Goal: Information Seeking & Learning: Understand process/instructions

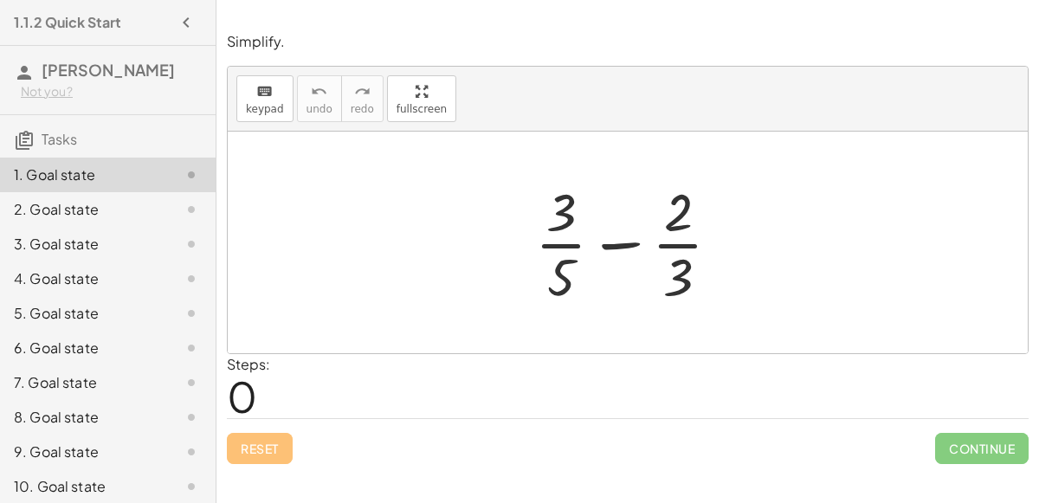
click at [623, 240] on div at bounding box center [635, 242] width 217 height 133
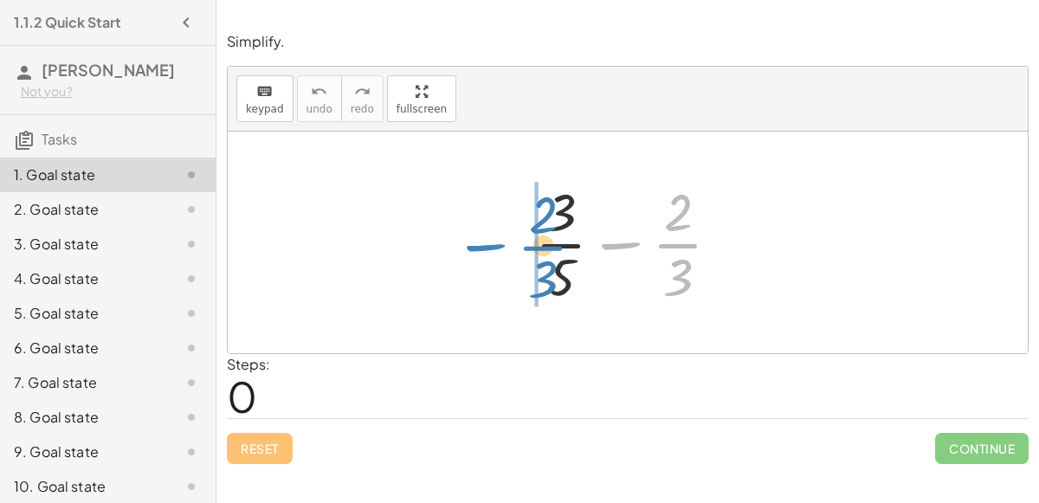
drag, startPoint x: 615, startPoint y: 243, endPoint x: 478, endPoint y: 244, distance: 136.9
click at [478, 244] on div "− · 2 · 3 + · 3 · 5 − · 2 · 3" at bounding box center [628, 243] width 800 height 222
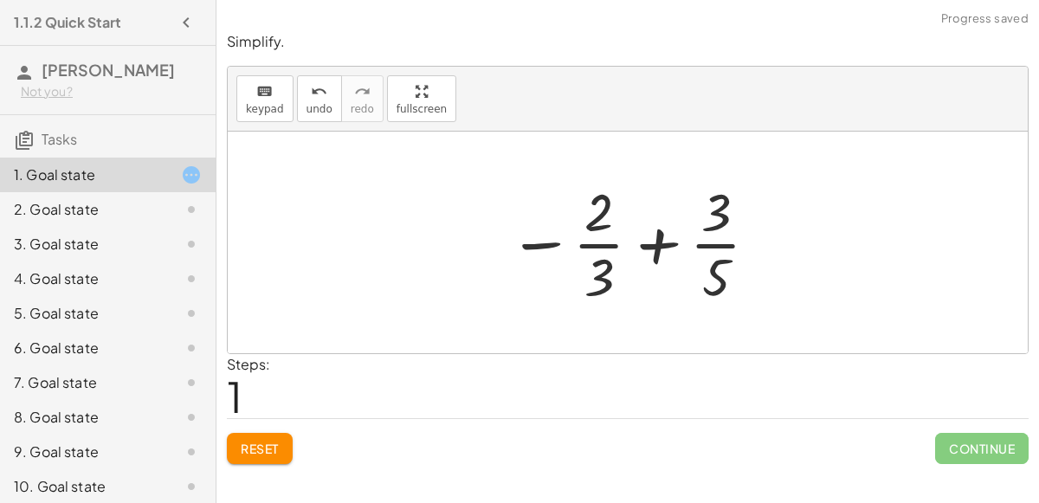
click at [661, 240] on div at bounding box center [635, 242] width 270 height 133
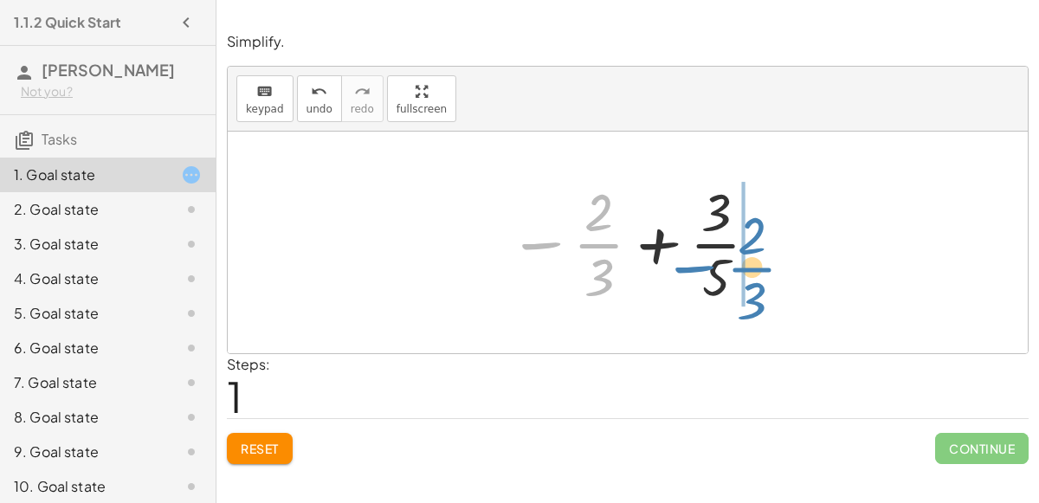
drag, startPoint x: 527, startPoint y: 242, endPoint x: 689, endPoint y: 262, distance: 162.4
click at [689, 262] on div at bounding box center [635, 242] width 270 height 133
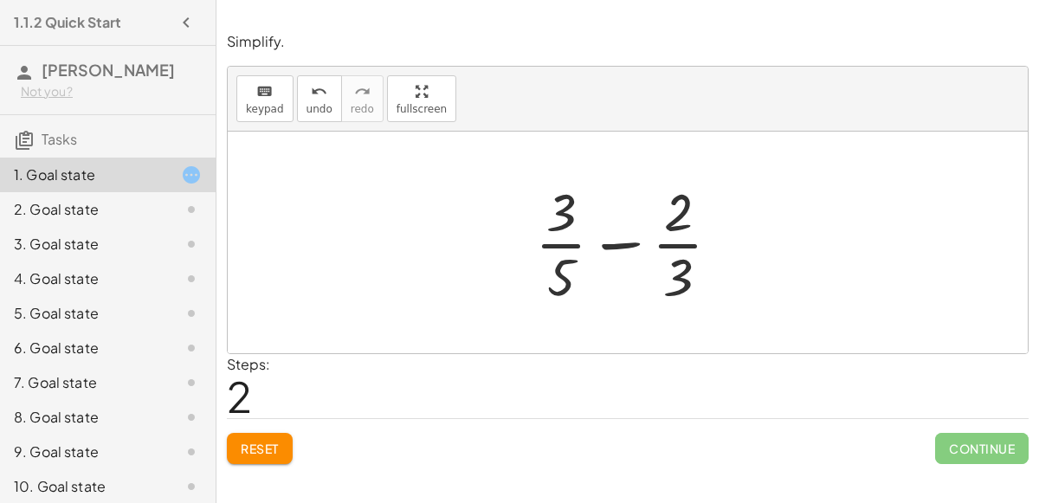
click at [262, 437] on button "Reset" at bounding box center [260, 448] width 66 height 31
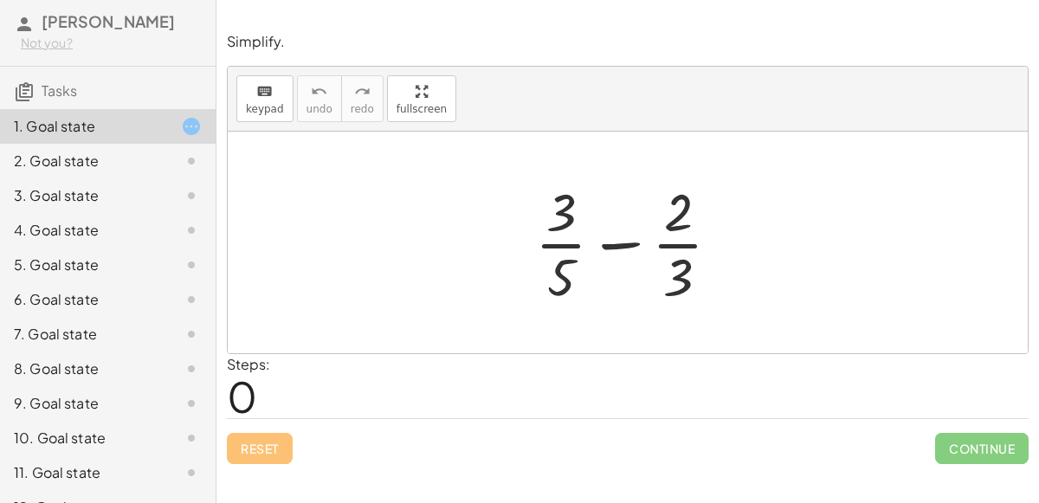
scroll to position [75, 0]
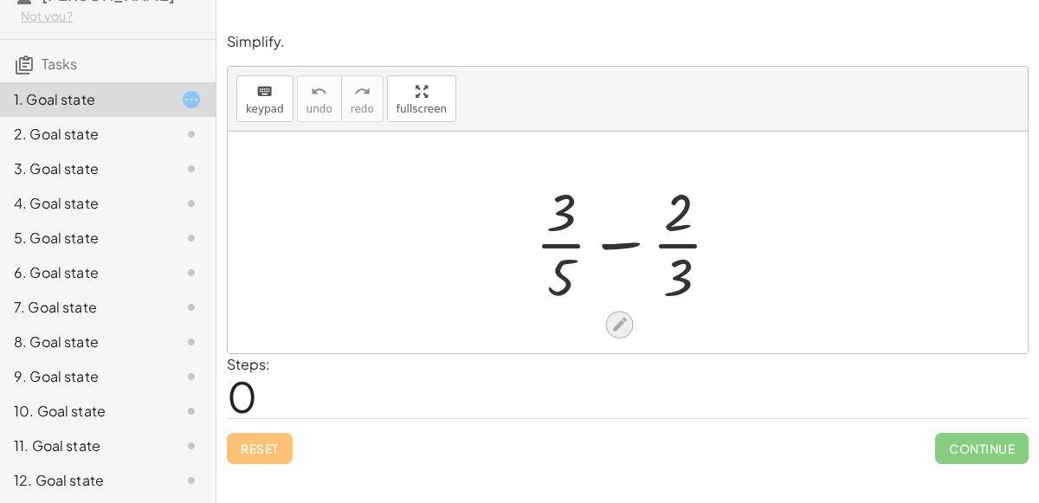
click at [621, 312] on div at bounding box center [620, 325] width 28 height 28
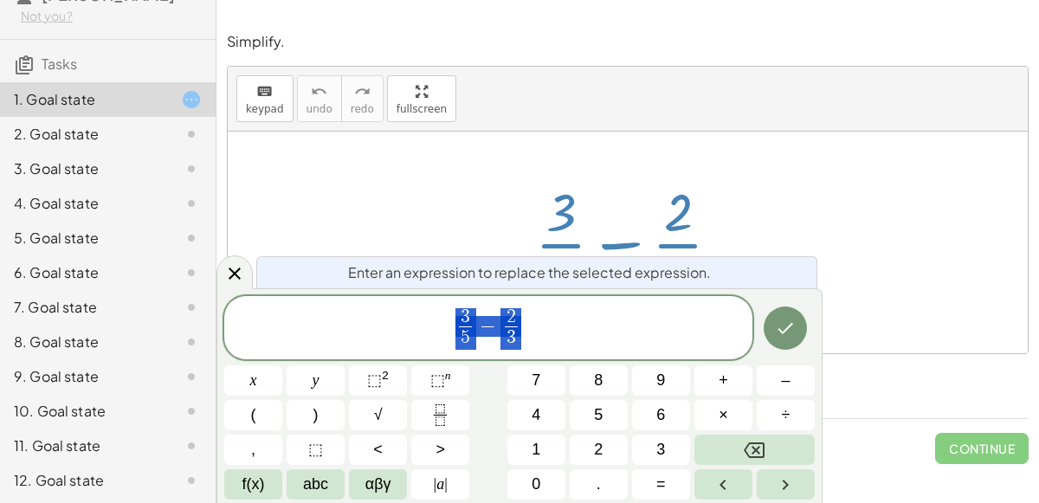
click at [560, 327] on span "3 5 ​ − 2 3 ​" at bounding box center [488, 330] width 528 height 46
click at [781, 312] on button "Done" at bounding box center [785, 328] width 43 height 43
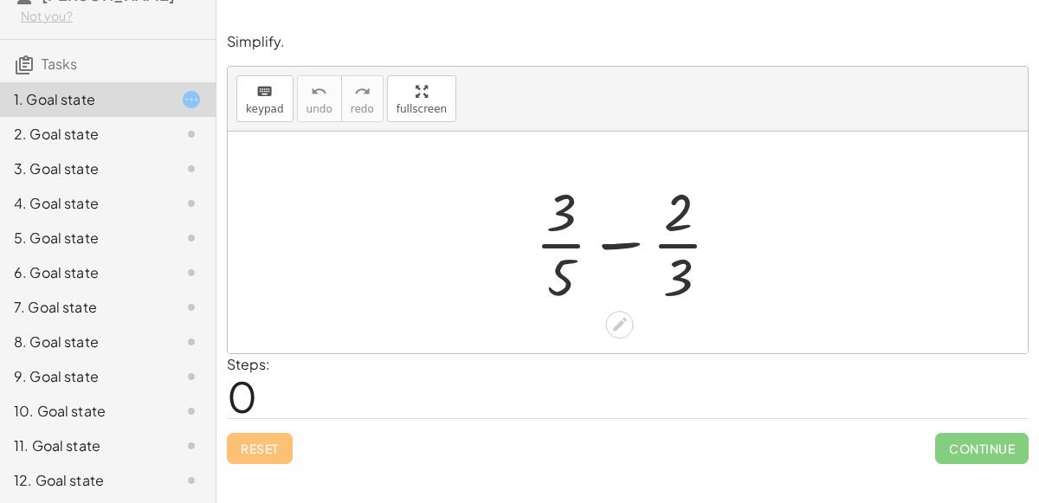
click at [618, 242] on div at bounding box center [635, 242] width 217 height 133
click at [617, 321] on icon at bounding box center [620, 324] width 18 height 18
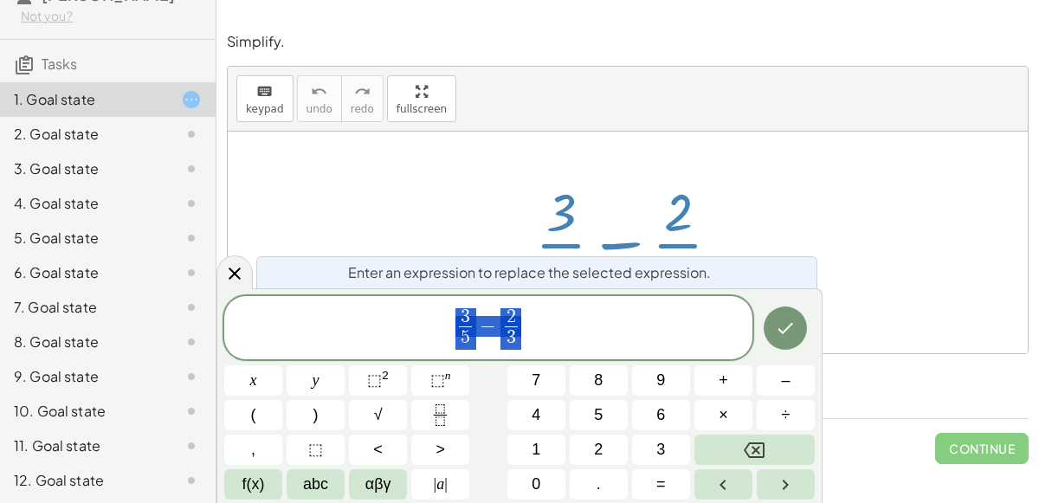
click at [617, 321] on span "3 5 ​ − 2 3 ​" at bounding box center [488, 330] width 528 height 46
click at [495, 328] on span "−" at bounding box center [488, 326] width 25 height 21
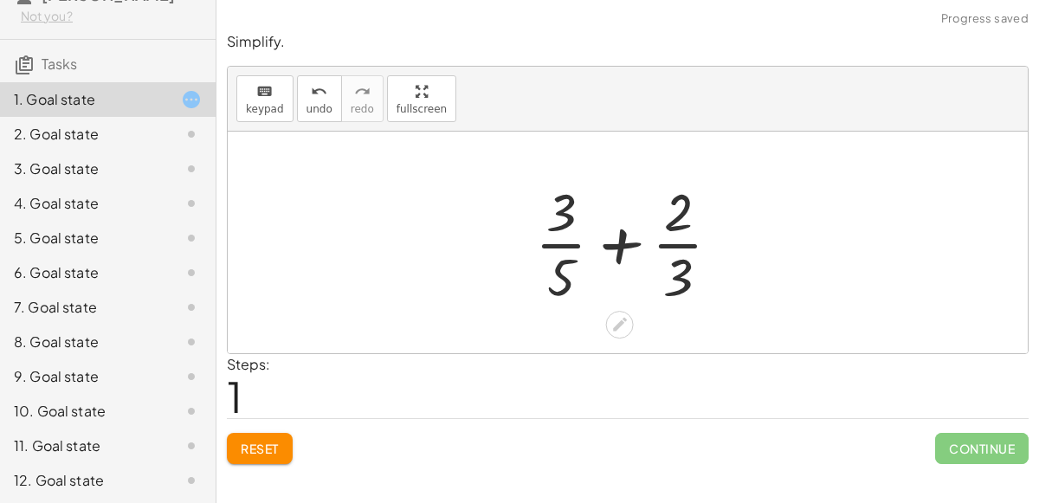
click at [615, 245] on div at bounding box center [635, 242] width 217 height 133
drag, startPoint x: 552, startPoint y: 240, endPoint x: 547, endPoint y: 258, distance: 18.7
click at [547, 258] on div at bounding box center [635, 242] width 217 height 133
click at [622, 321] on icon at bounding box center [620, 325] width 14 height 14
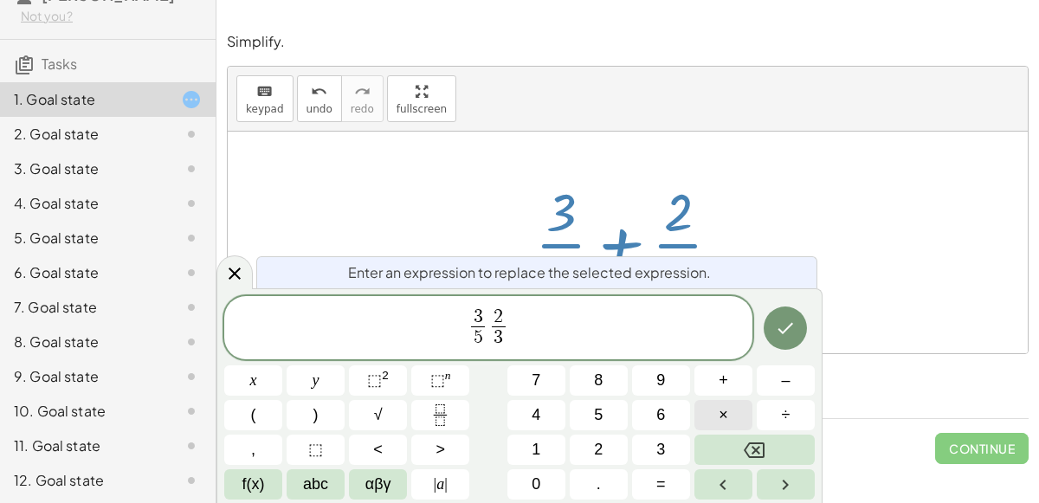
click at [733, 411] on button "×" at bounding box center [724, 415] width 58 height 30
click at [773, 331] on button "Done" at bounding box center [785, 328] width 43 height 43
click at [759, 419] on button "÷" at bounding box center [786, 415] width 58 height 30
click at [653, 492] on button "=" at bounding box center [661, 484] width 58 height 30
click at [781, 371] on span "–" at bounding box center [785, 380] width 9 height 23
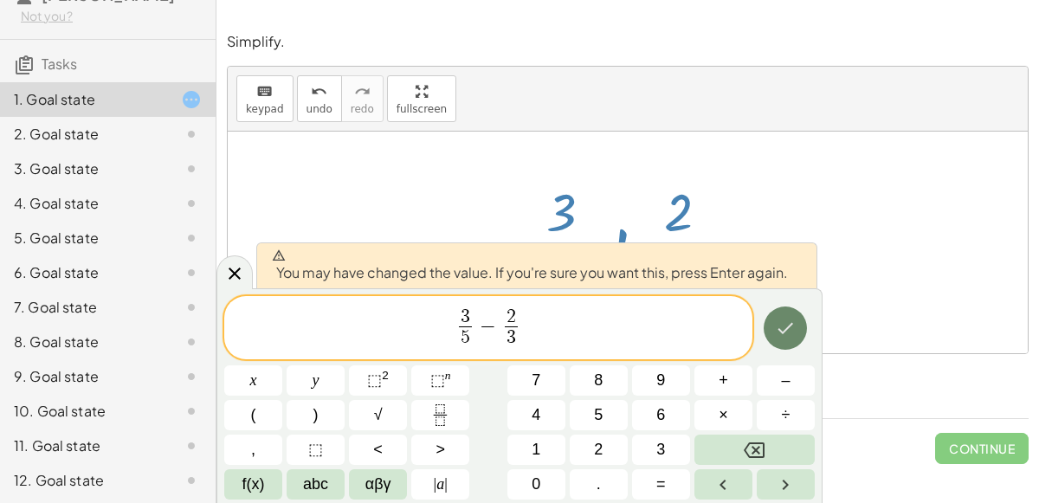
click at [793, 333] on icon "Done" at bounding box center [785, 328] width 21 height 21
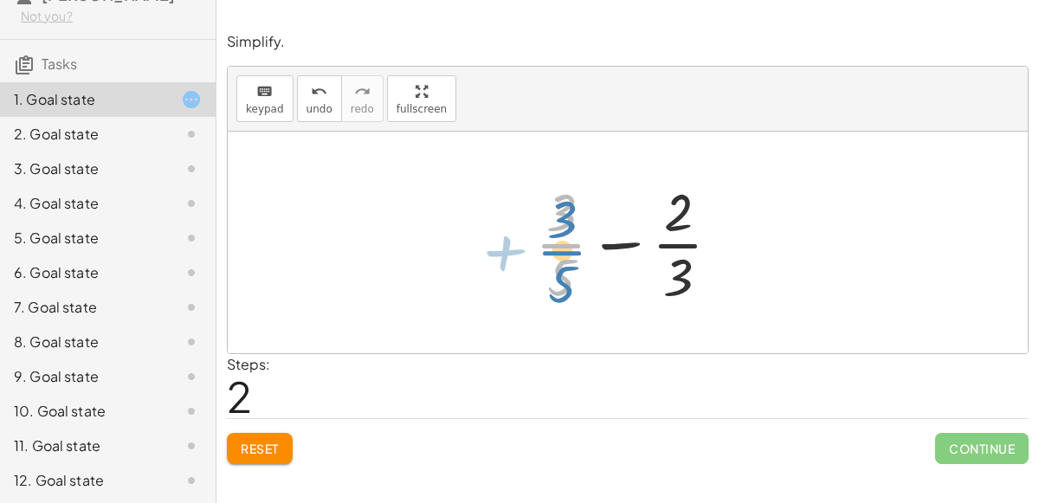
click at [557, 247] on div at bounding box center [635, 242] width 217 height 133
click at [607, 243] on div at bounding box center [635, 242] width 217 height 133
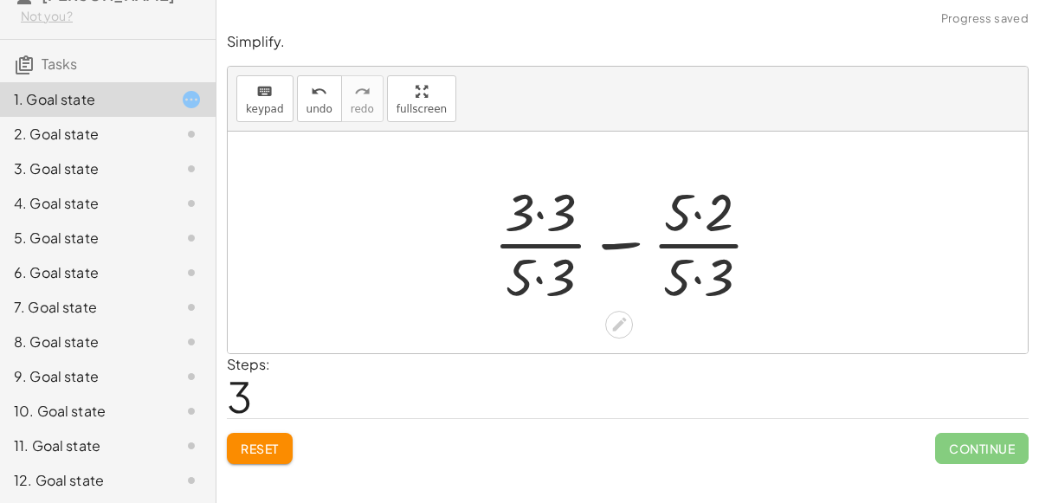
click at [608, 241] on div at bounding box center [634, 242] width 299 height 133
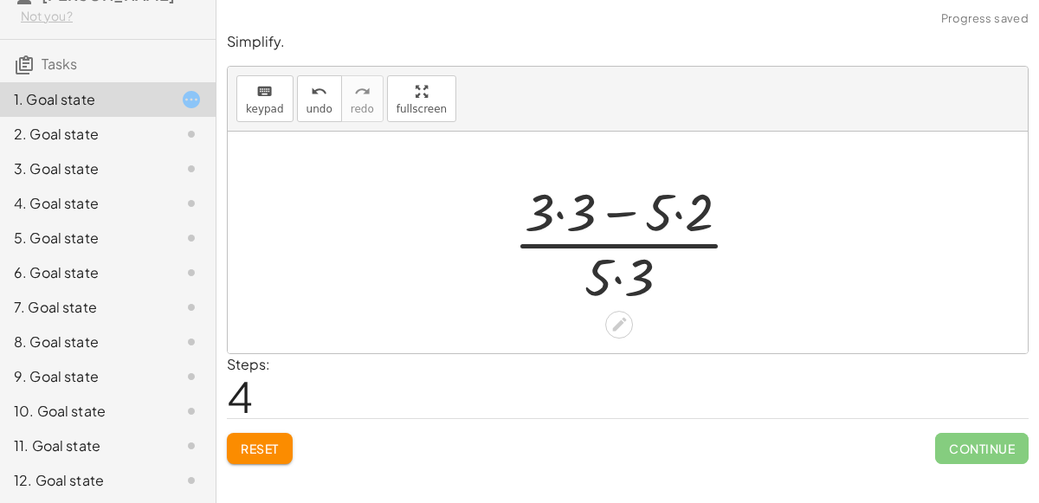
click at [611, 242] on div at bounding box center [634, 242] width 259 height 133
click at [559, 212] on div at bounding box center [634, 242] width 259 height 133
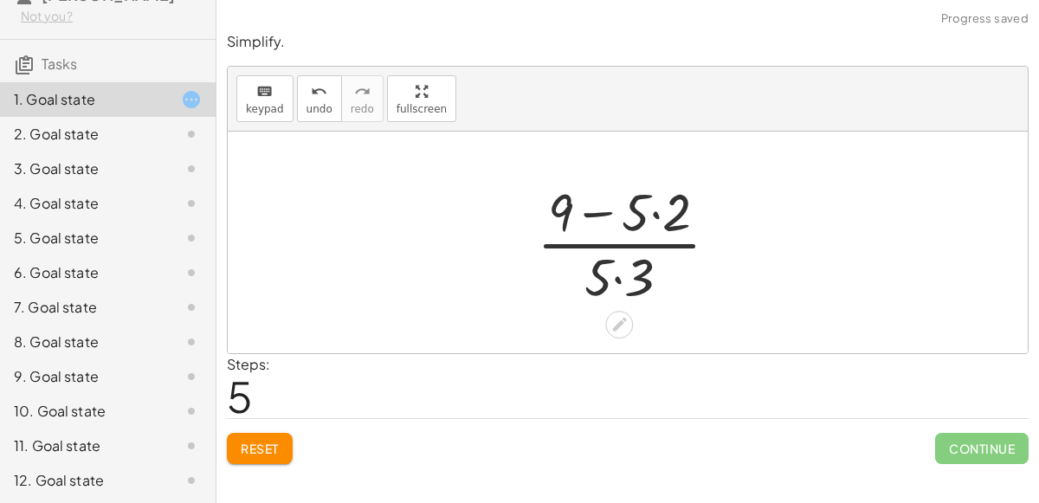
click at [653, 212] on div at bounding box center [634, 242] width 213 height 133
click at [601, 212] on div at bounding box center [634, 242] width 188 height 133
click at [618, 275] on div at bounding box center [635, 242] width 140 height 133
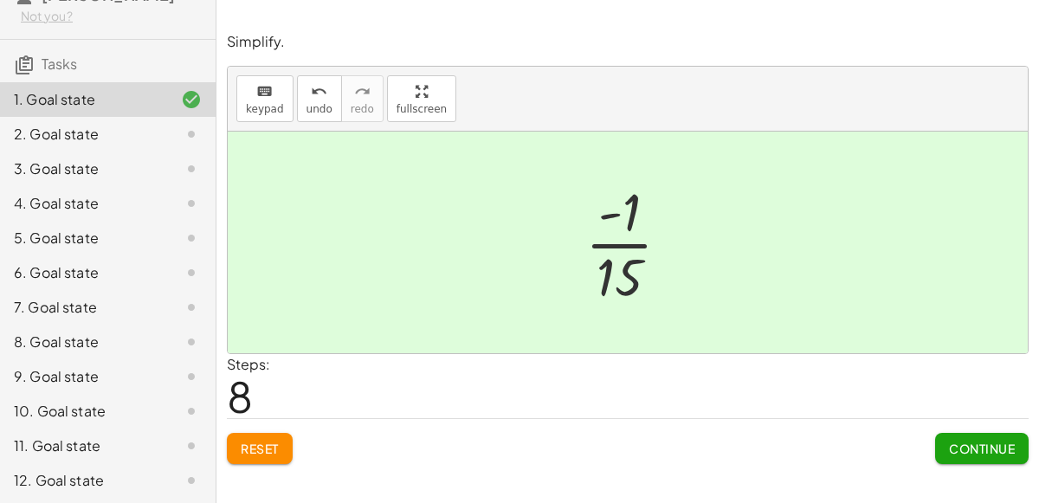
click at [957, 434] on button "Continue" at bounding box center [982, 448] width 94 height 31
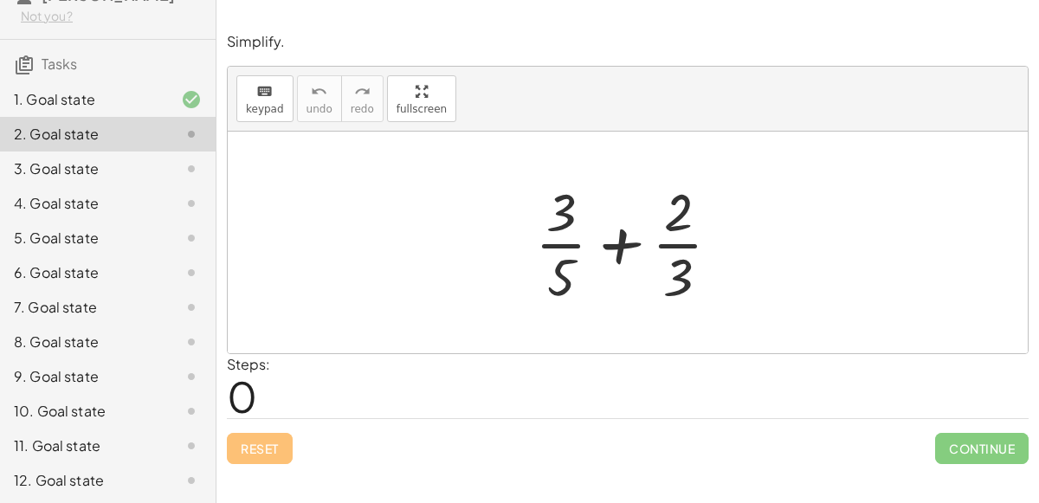
click at [618, 243] on div at bounding box center [635, 242] width 217 height 133
click at [560, 221] on div at bounding box center [635, 242] width 217 height 133
click at [559, 243] on div at bounding box center [635, 242] width 217 height 133
click at [679, 242] on div at bounding box center [635, 242] width 217 height 133
click at [245, 450] on div "Reset Continue" at bounding box center [628, 441] width 802 height 46
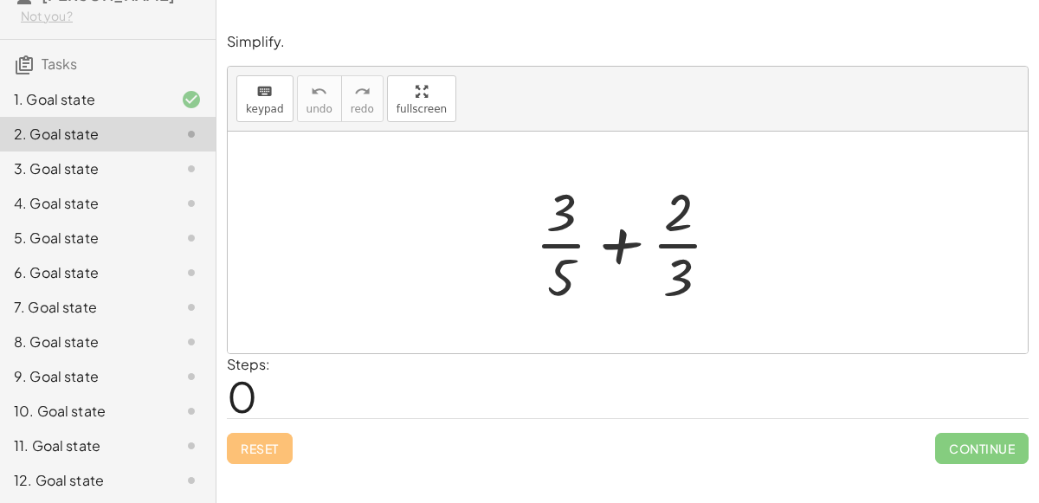
click at [560, 216] on div at bounding box center [635, 242] width 217 height 133
click at [610, 244] on div at bounding box center [635, 242] width 217 height 133
click at [625, 303] on div at bounding box center [635, 242] width 217 height 133
click at [97, 161] on div "3. Goal state" at bounding box center [83, 169] width 139 height 21
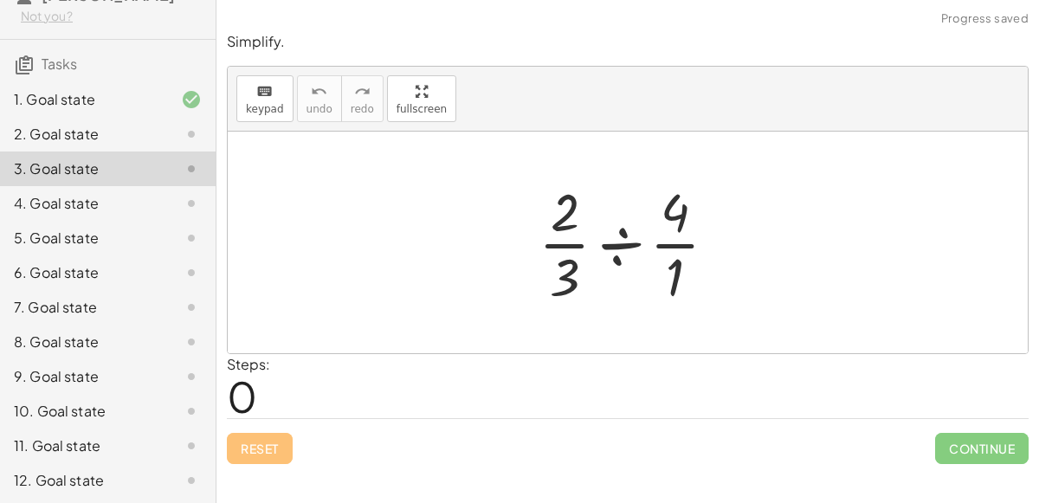
click at [614, 243] on div at bounding box center [635, 242] width 210 height 133
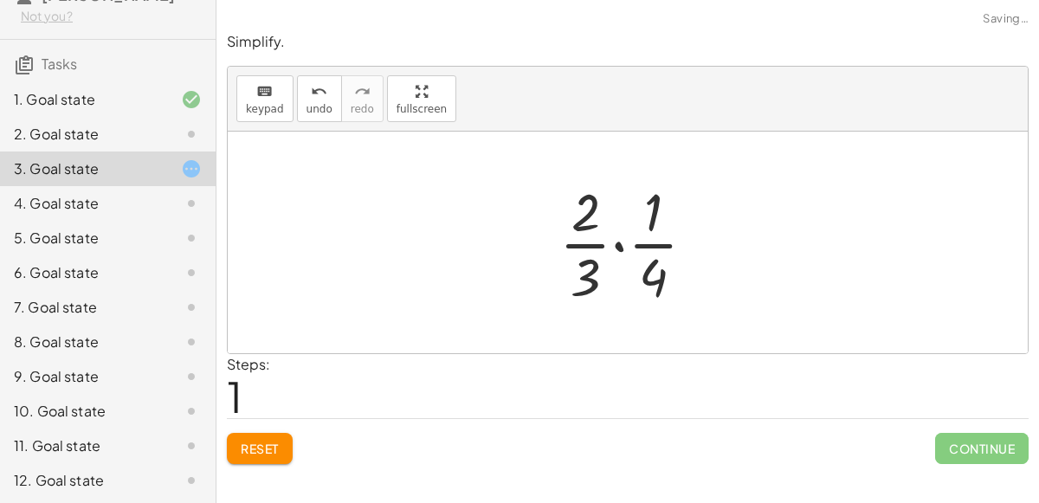
click at [617, 244] on div at bounding box center [634, 242] width 167 height 133
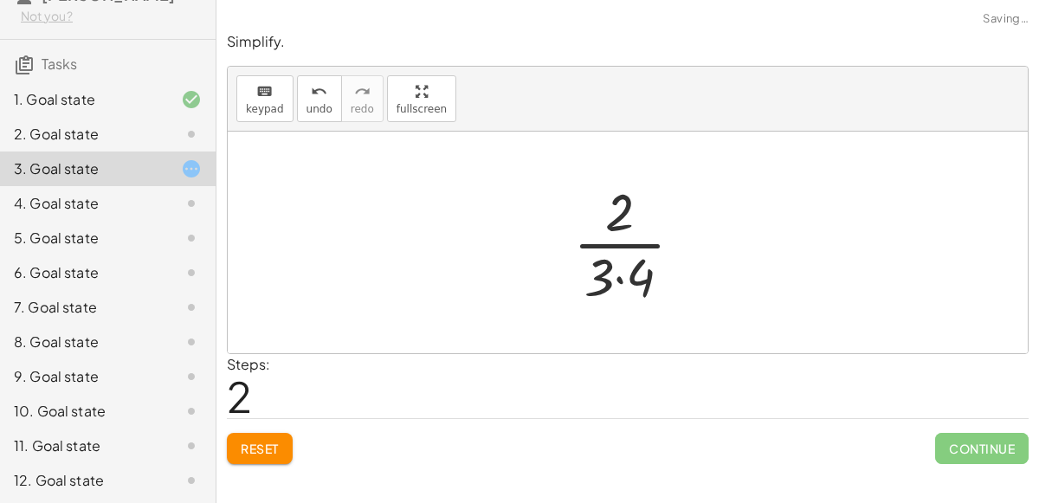
click at [620, 275] on div at bounding box center [635, 242] width 141 height 133
click at [624, 243] on div at bounding box center [635, 242] width 117 height 133
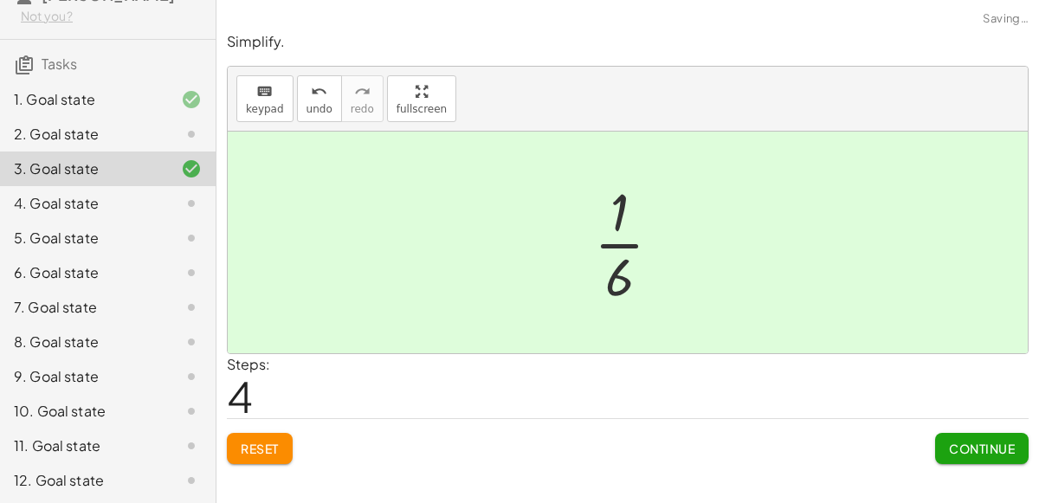
click at [1003, 450] on span "Continue" at bounding box center [982, 449] width 66 height 16
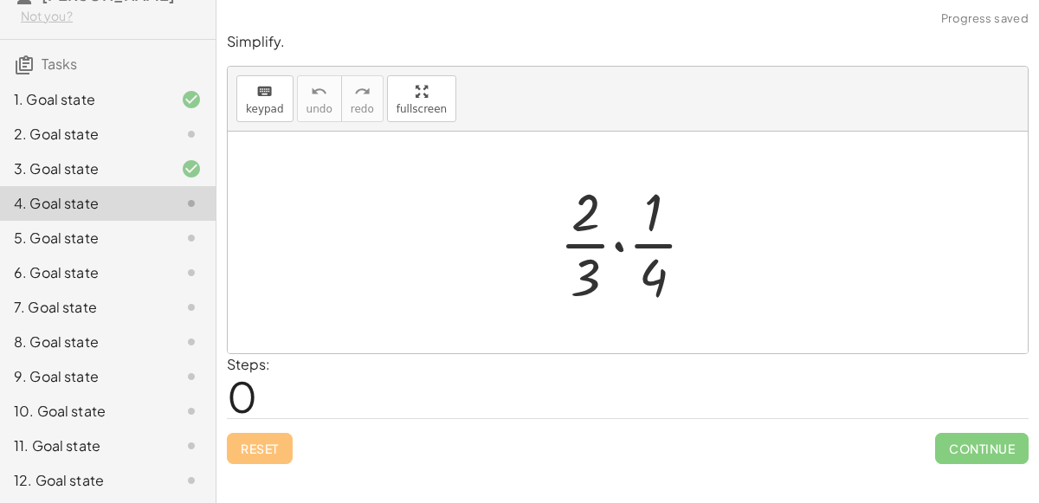
click at [618, 238] on div at bounding box center [634, 242] width 167 height 133
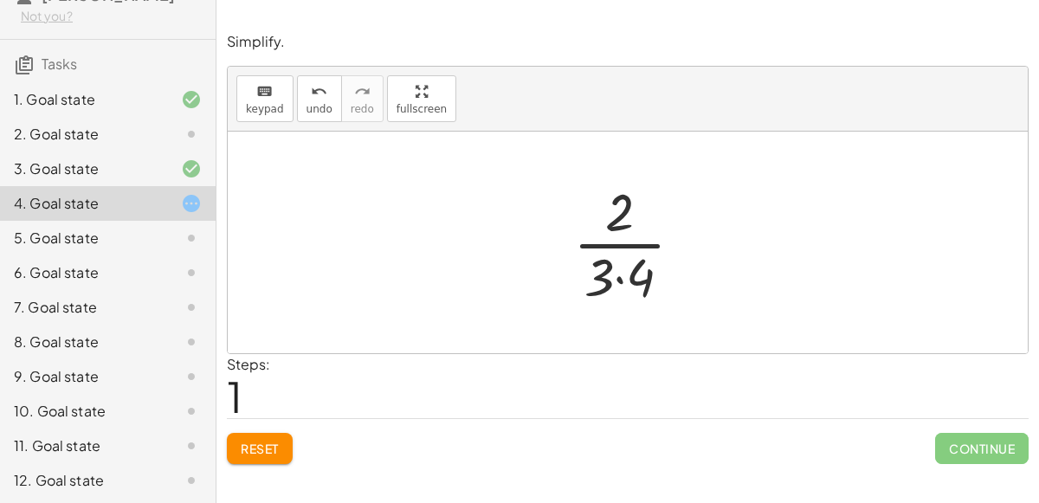
click at [622, 274] on div at bounding box center [635, 242] width 141 height 133
click at [621, 246] on div at bounding box center [635, 242] width 117 height 133
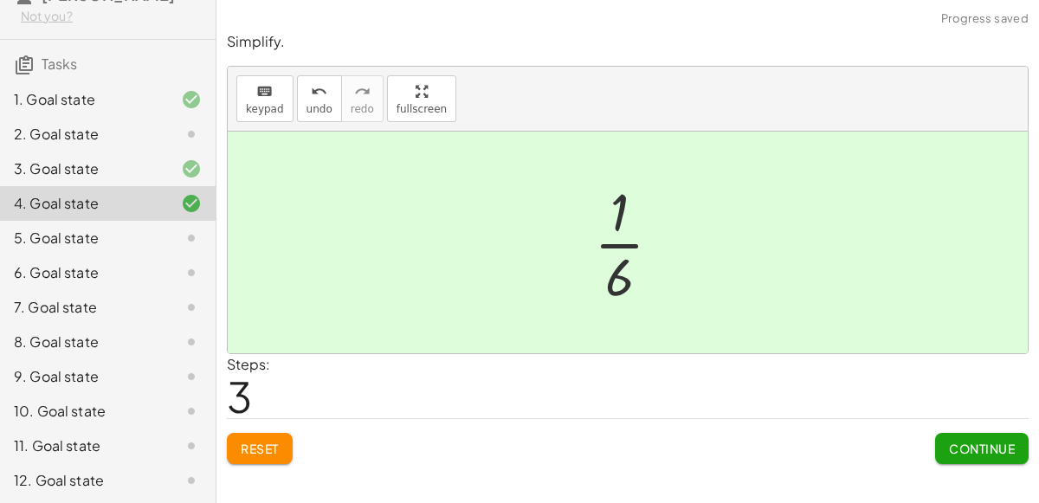
click at [973, 446] on span "Continue" at bounding box center [982, 449] width 66 height 16
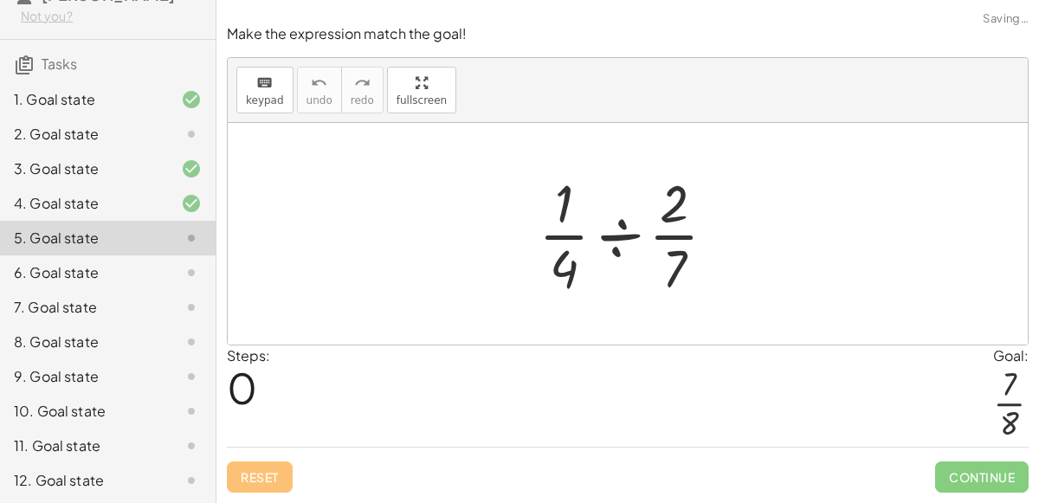
click at [618, 236] on div at bounding box center [634, 233] width 209 height 133
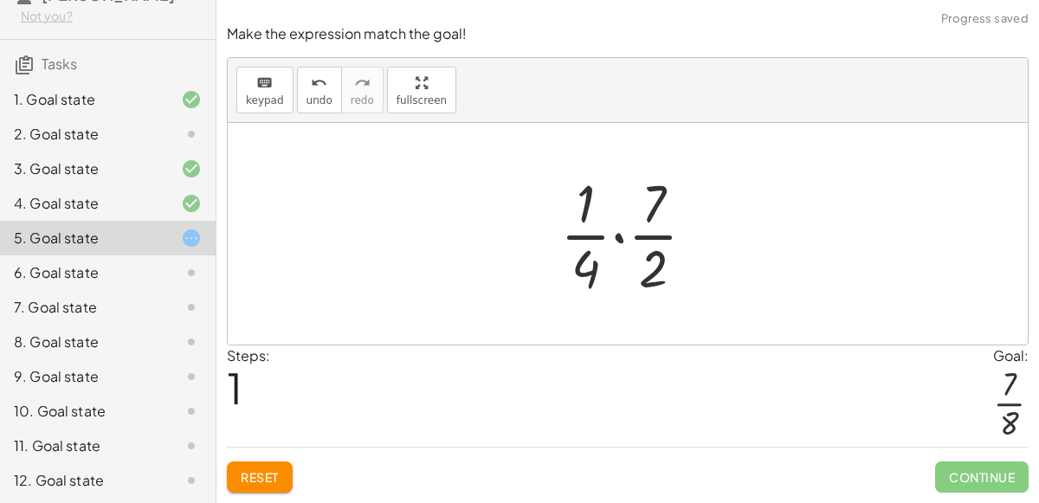
click at [618, 237] on div at bounding box center [635, 233] width 166 height 133
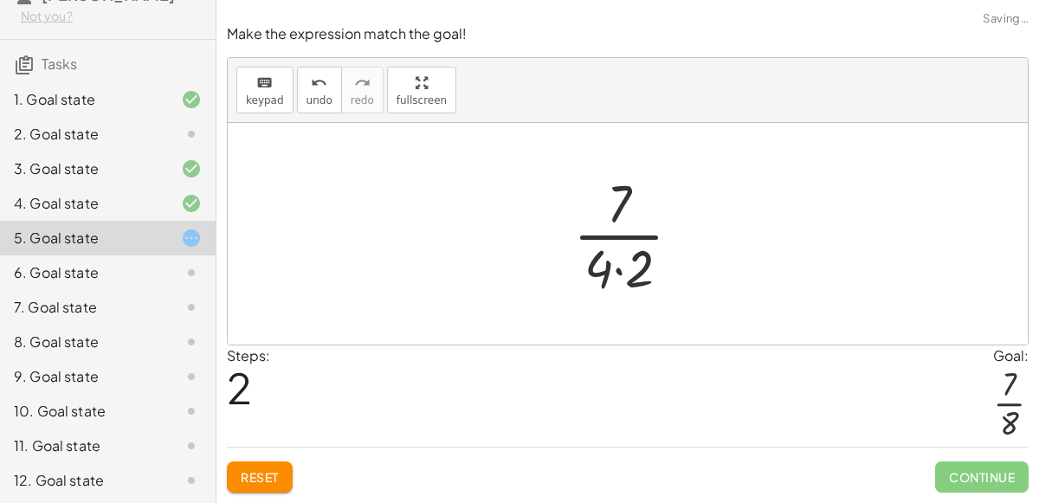
click at [618, 269] on div at bounding box center [634, 233] width 139 height 133
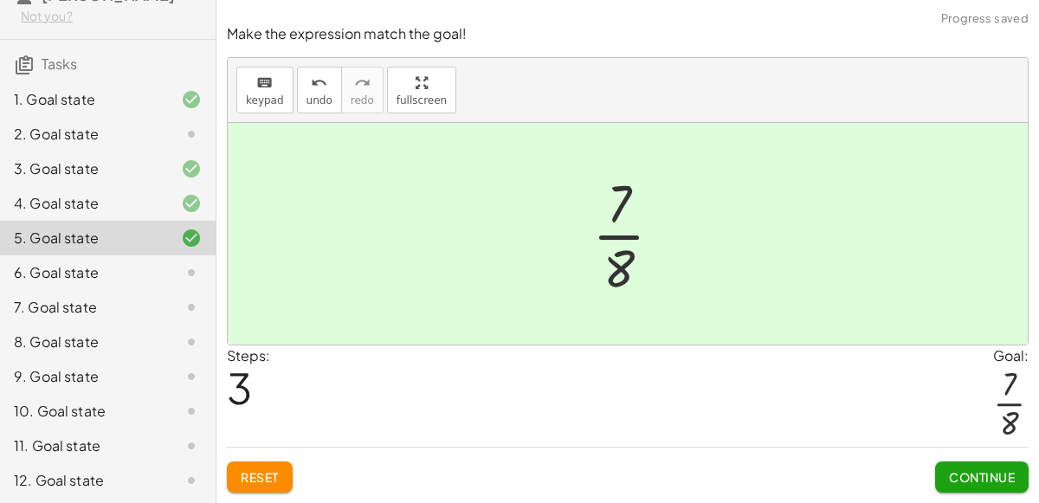
click at [962, 469] on span "Continue" at bounding box center [982, 477] width 66 height 16
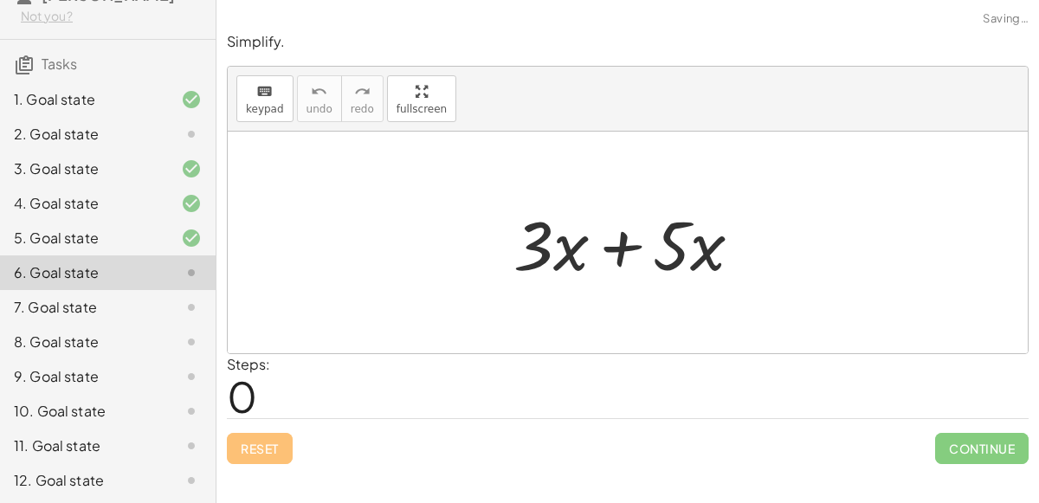
click at [618, 246] on div at bounding box center [635, 242] width 261 height 89
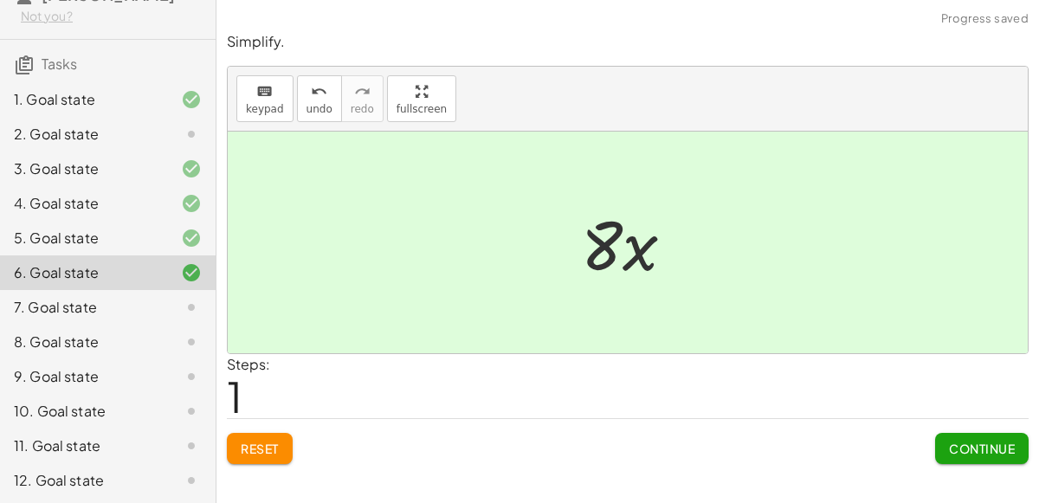
click at [957, 446] on span "Continue" at bounding box center [982, 449] width 66 height 16
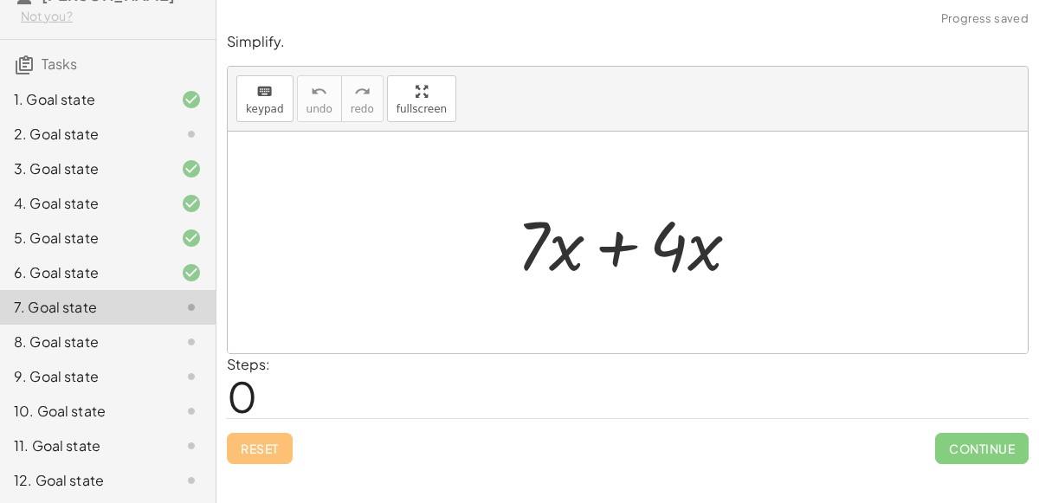
click at [612, 240] on div at bounding box center [635, 242] width 254 height 89
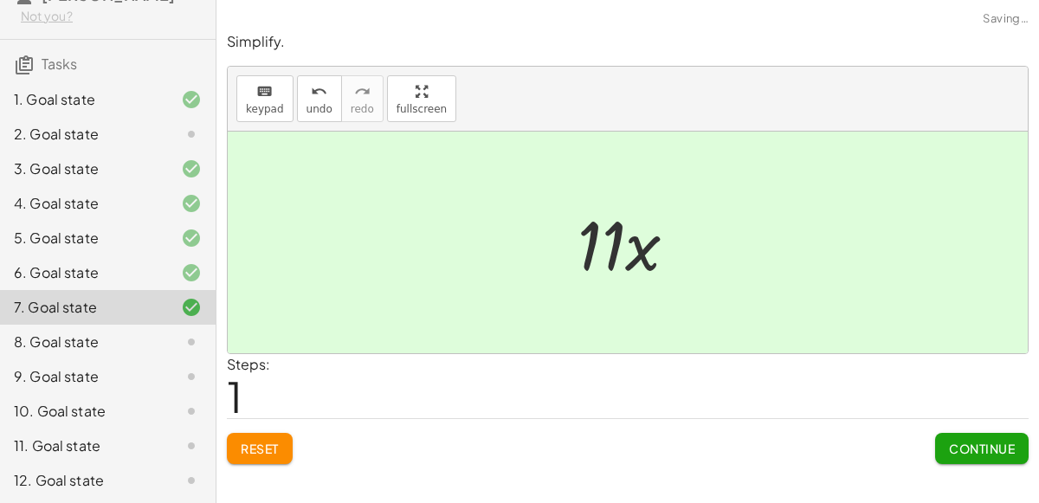
click at [961, 450] on span "Continue" at bounding box center [982, 449] width 66 height 16
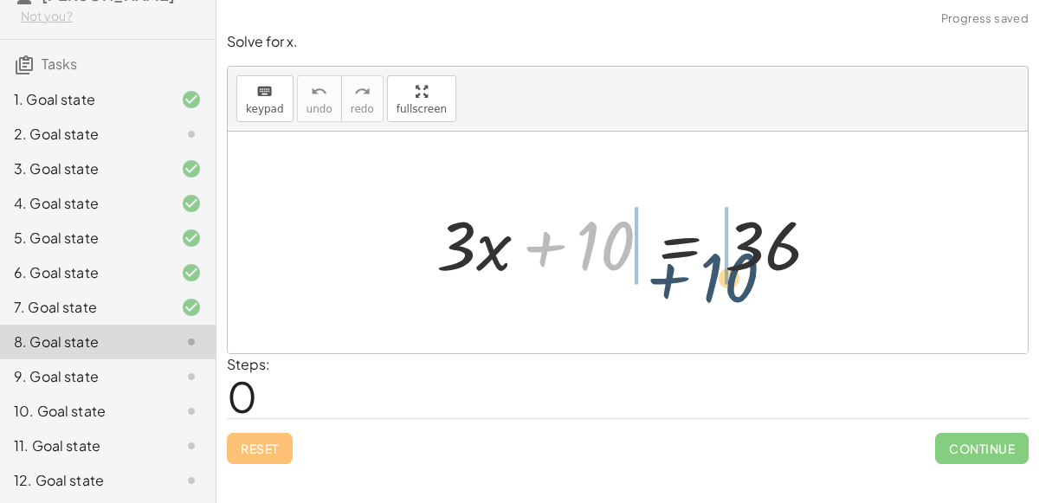
drag, startPoint x: 585, startPoint y: 243, endPoint x: 709, endPoint y: 271, distance: 127.8
click at [709, 271] on div at bounding box center [635, 242] width 414 height 89
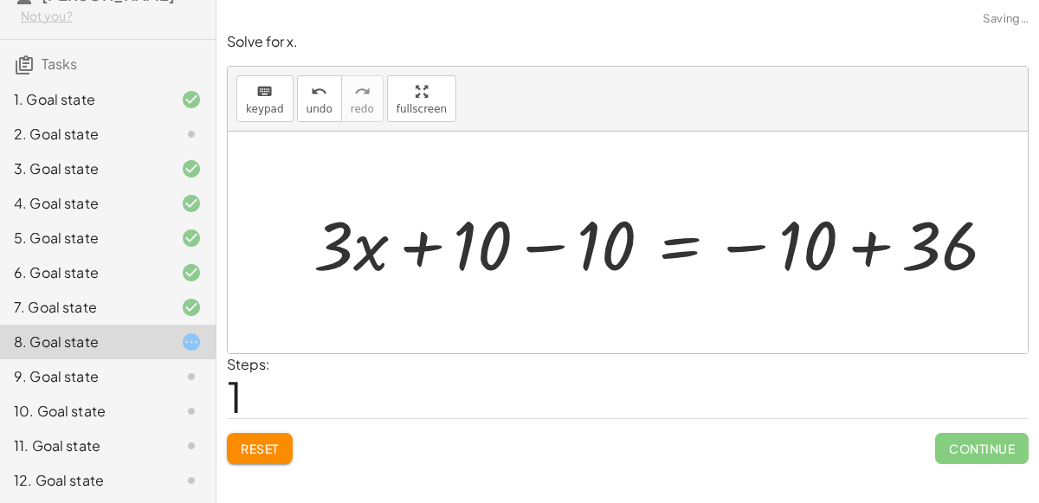
click at [536, 246] on div at bounding box center [662, 242] width 714 height 89
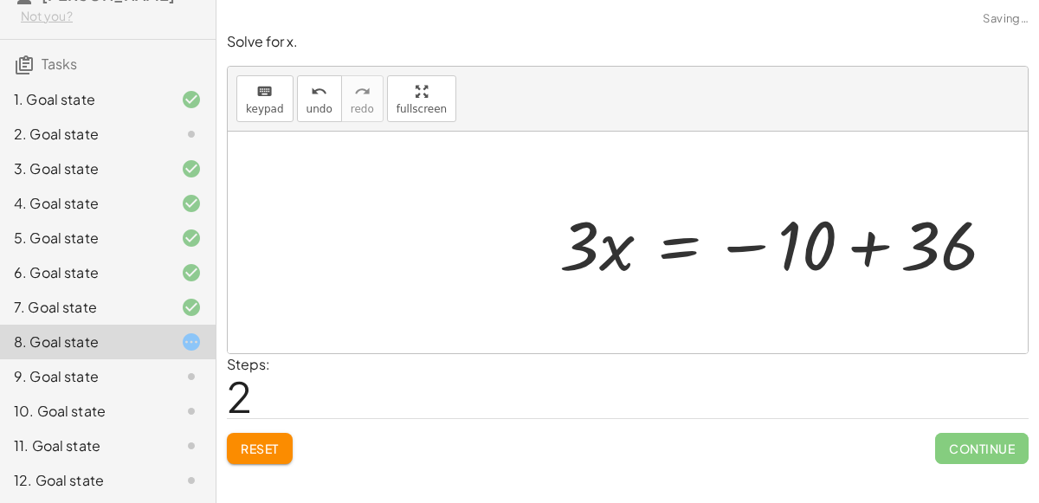
click at [867, 246] on div at bounding box center [784, 242] width 467 height 89
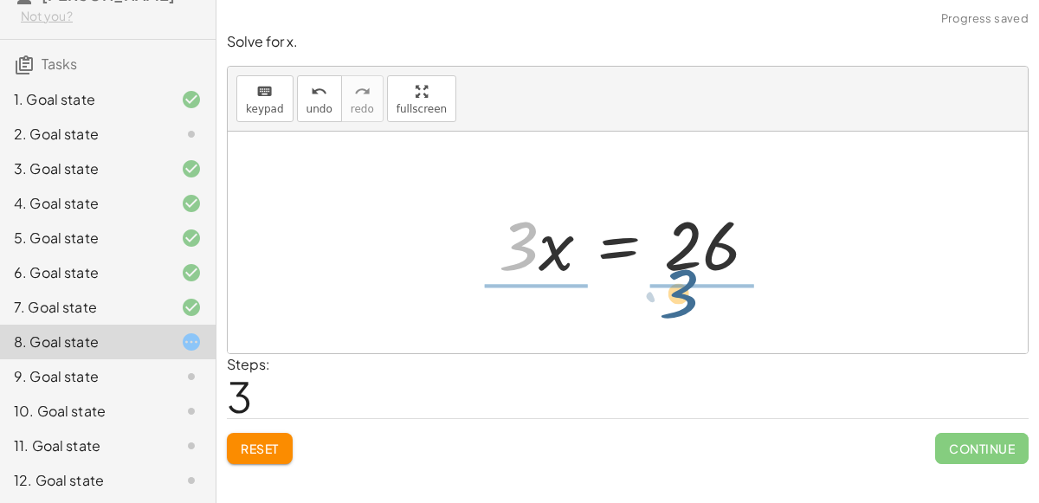
drag, startPoint x: 517, startPoint y: 236, endPoint x: 678, endPoint y: 283, distance: 168.0
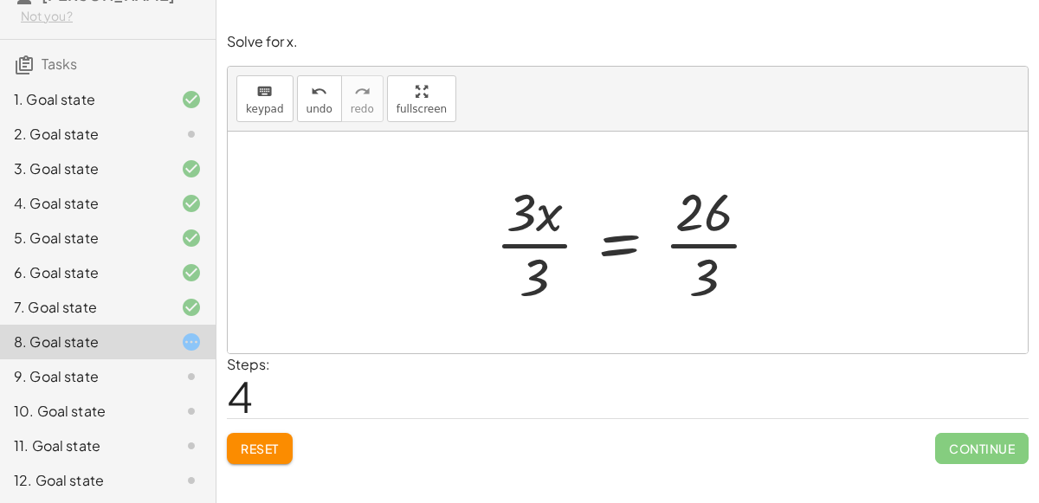
click at [544, 244] on div at bounding box center [635, 242] width 296 height 133
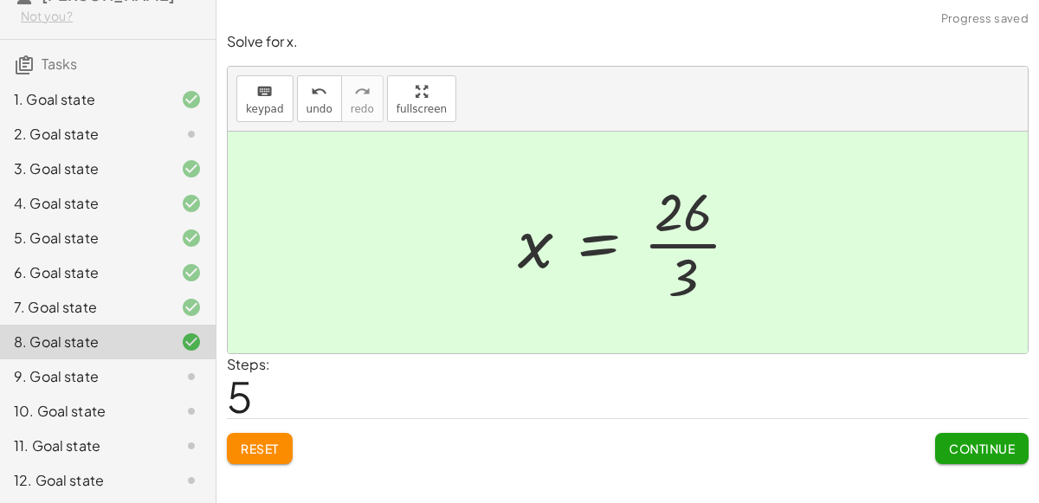
click at [676, 242] on div at bounding box center [635, 242] width 253 height 133
click at [959, 452] on span "Continue" at bounding box center [982, 449] width 66 height 16
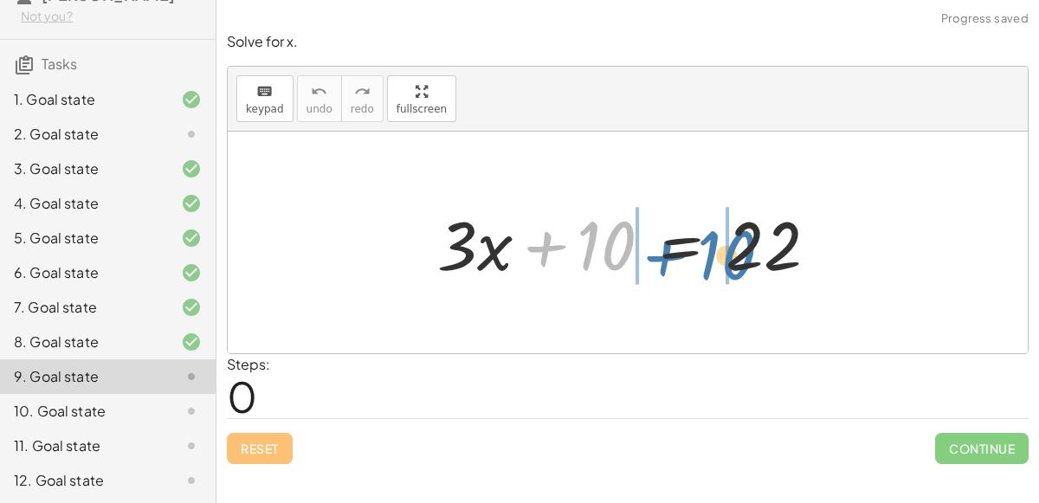
drag, startPoint x: 612, startPoint y: 240, endPoint x: 733, endPoint y: 249, distance: 120.8
click at [733, 249] on div at bounding box center [635, 242] width 412 height 89
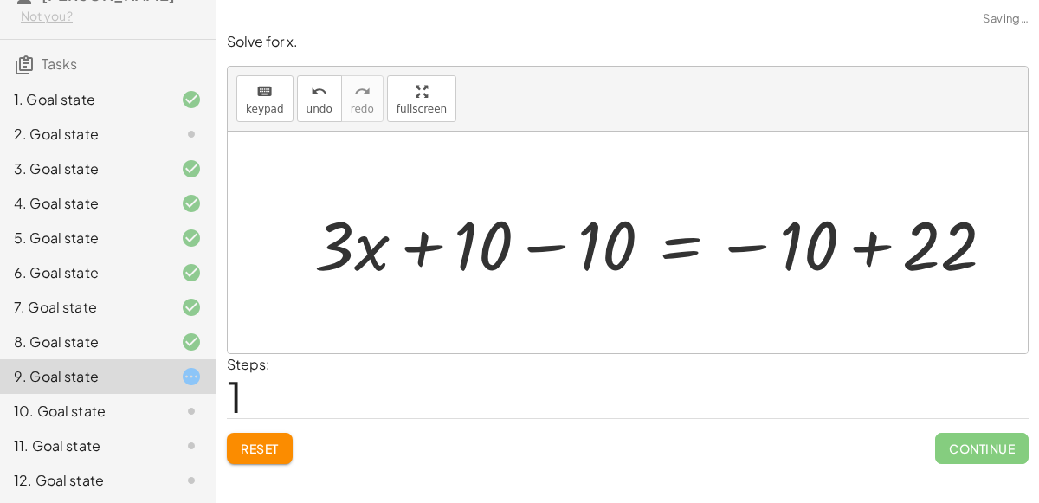
click at [553, 242] on div at bounding box center [662, 242] width 712 height 89
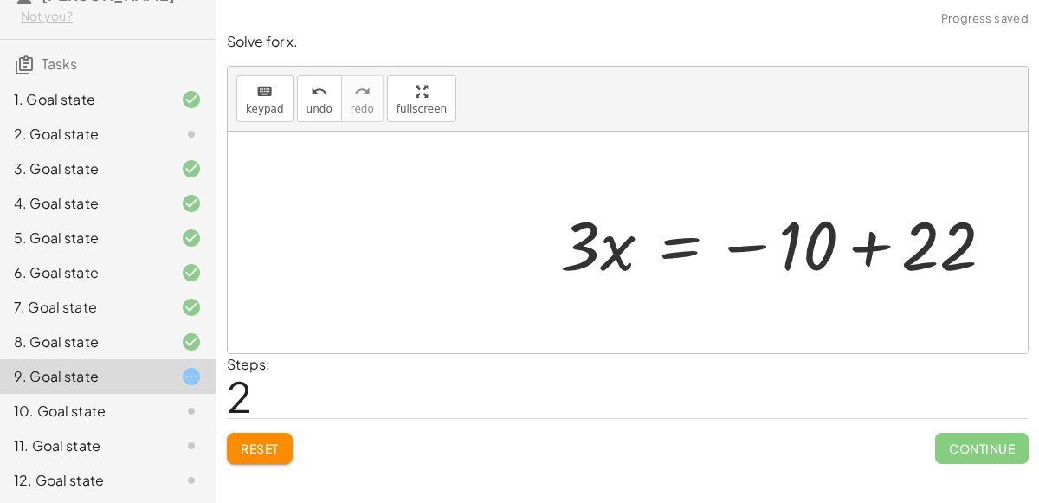
click at [859, 247] on div at bounding box center [784, 242] width 465 height 89
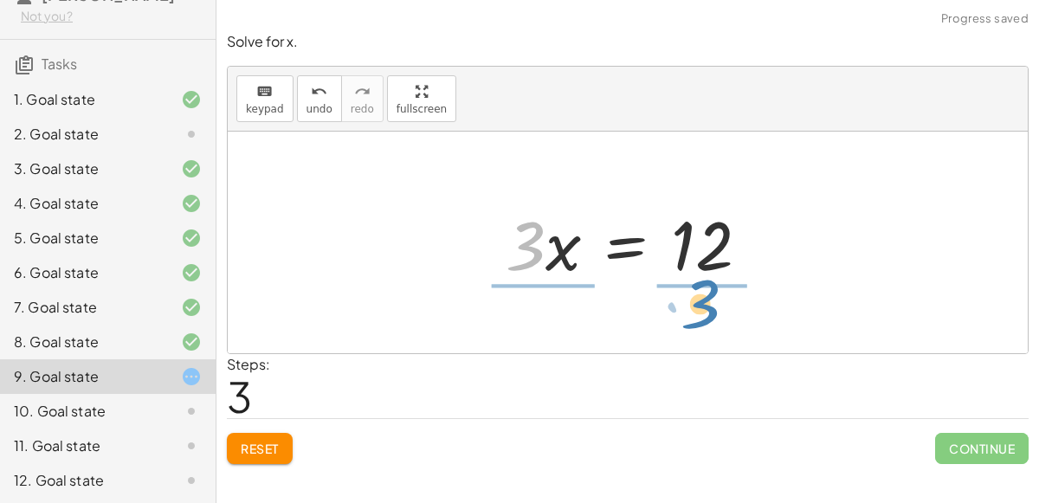
drag, startPoint x: 521, startPoint y: 244, endPoint x: 696, endPoint y: 301, distance: 183.2
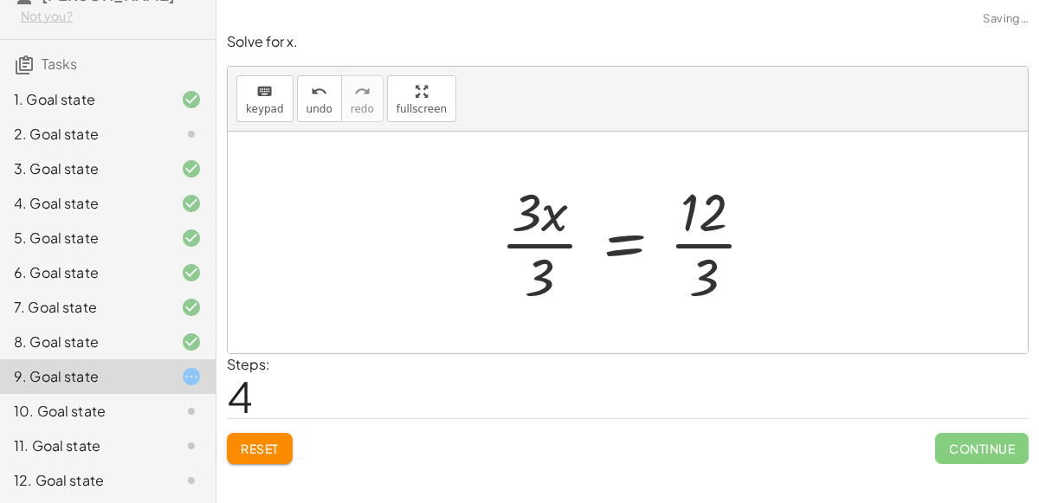
click at [519, 241] on div at bounding box center [635, 242] width 286 height 133
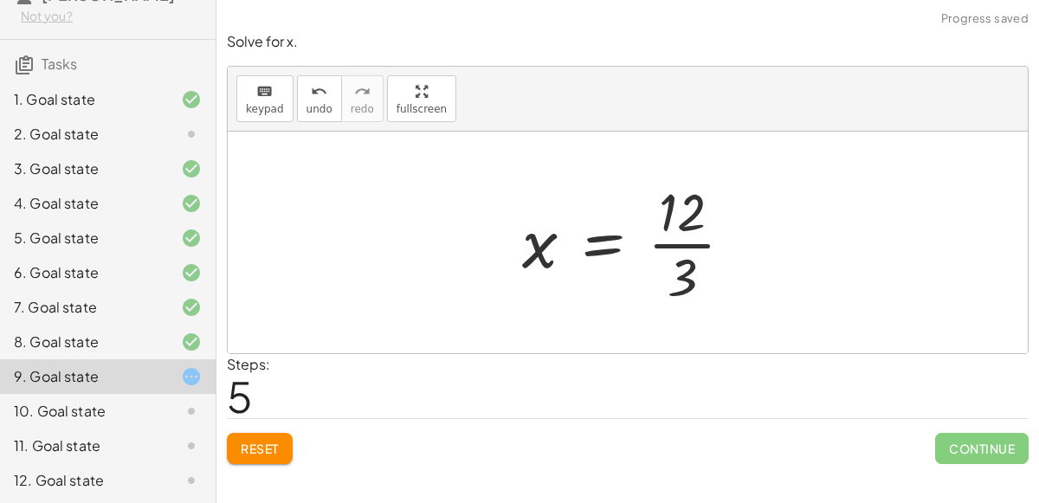
click at [691, 240] on div at bounding box center [635, 242] width 243 height 133
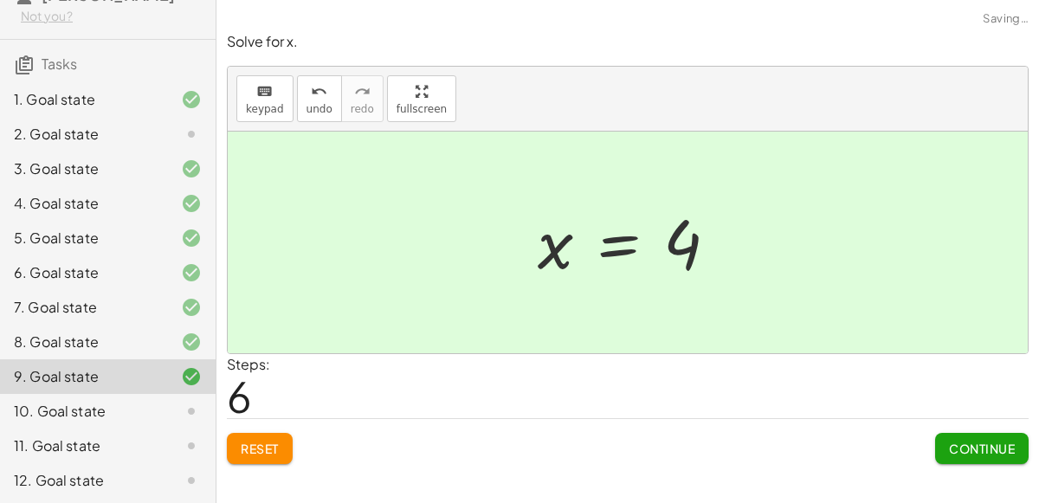
click at [978, 437] on button "Continue" at bounding box center [982, 448] width 94 height 31
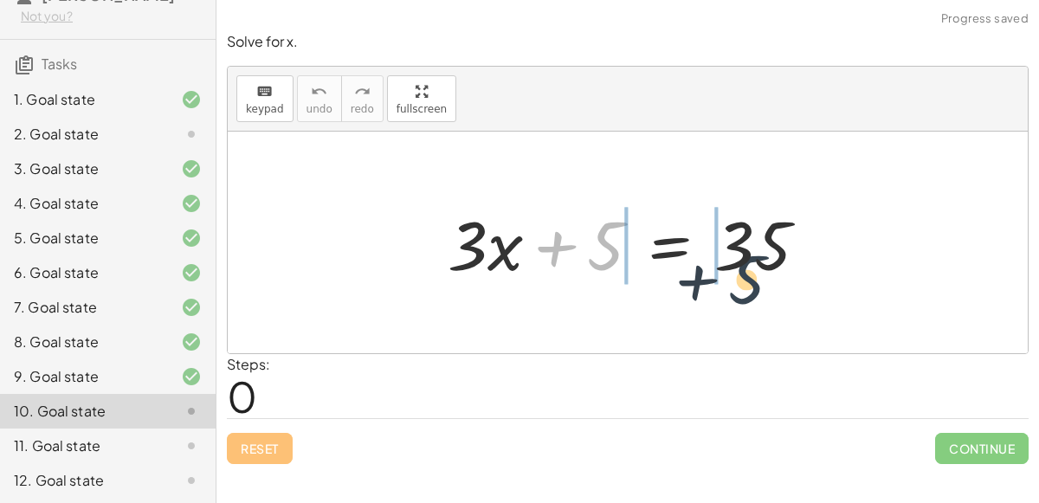
drag, startPoint x: 606, startPoint y: 239, endPoint x: 747, endPoint y: 269, distance: 144.4
click at [747, 269] on div at bounding box center [635, 242] width 392 height 89
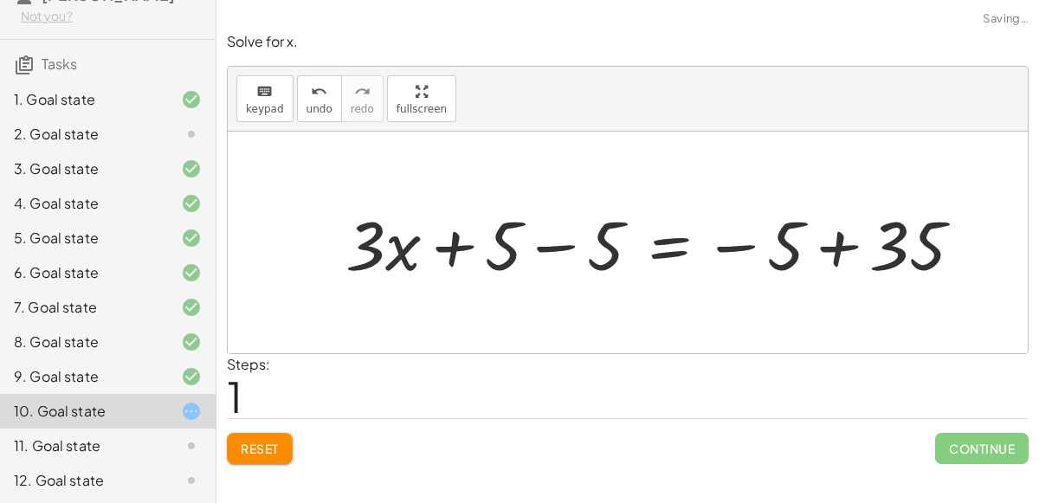
click at [561, 240] on div at bounding box center [661, 242] width 649 height 89
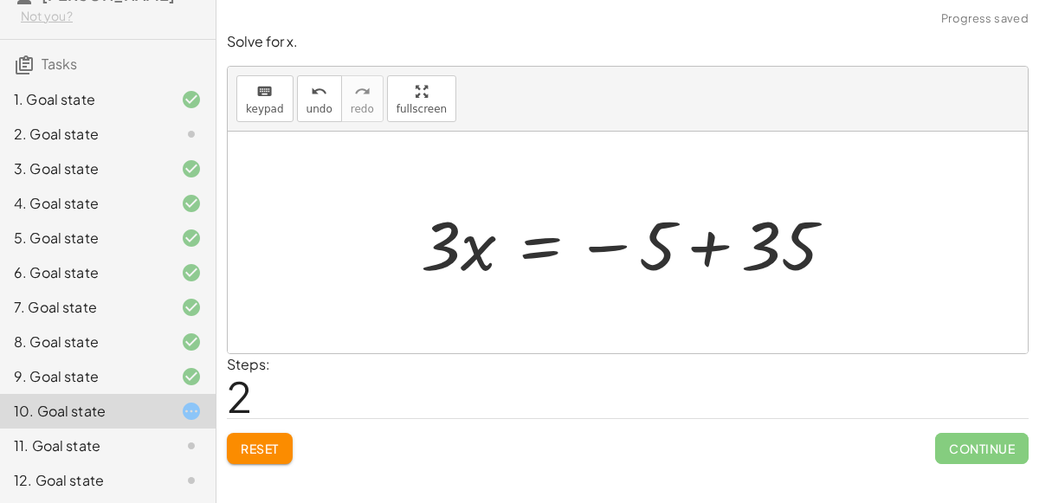
click at [701, 240] on div at bounding box center [634, 242] width 444 height 89
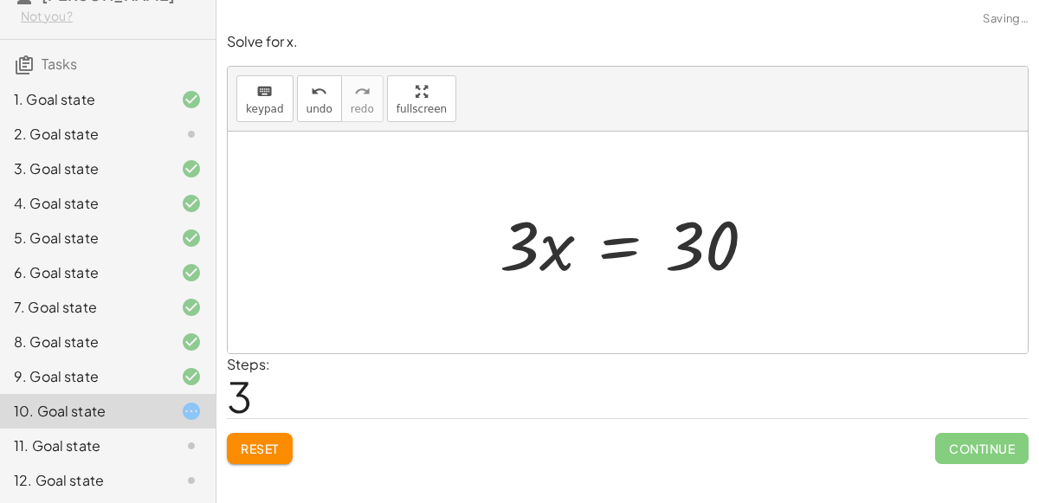
drag, startPoint x: 432, startPoint y: 230, endPoint x: 522, endPoint y: 241, distance: 90.8
click at [522, 241] on div "+ · 3 · x + 5 = 35 + · 3 · x + 5 − 5 = − 5 + 35 + · 3 · x + 0 = − 5 + 35 · 3 · …" at bounding box center [628, 243] width 800 height 222
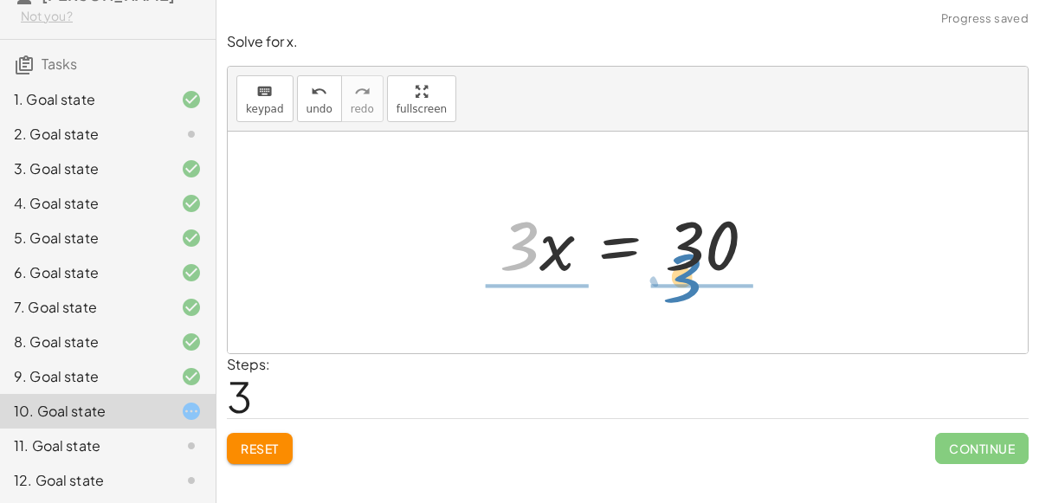
drag, startPoint x: 522, startPoint y: 241, endPoint x: 689, endPoint y: 272, distance: 170.1
click at [689, 272] on div at bounding box center [634, 242] width 287 height 89
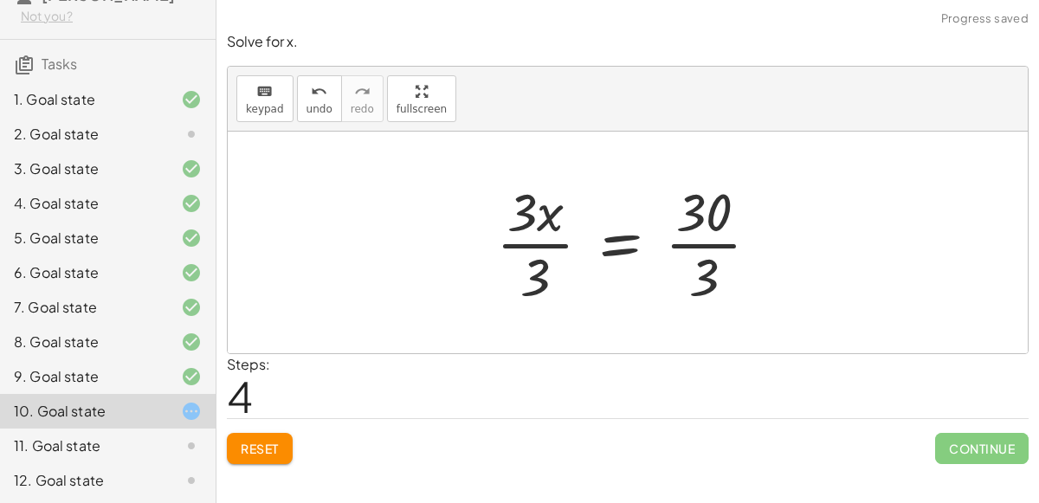
click at [543, 242] on div at bounding box center [635, 242] width 294 height 133
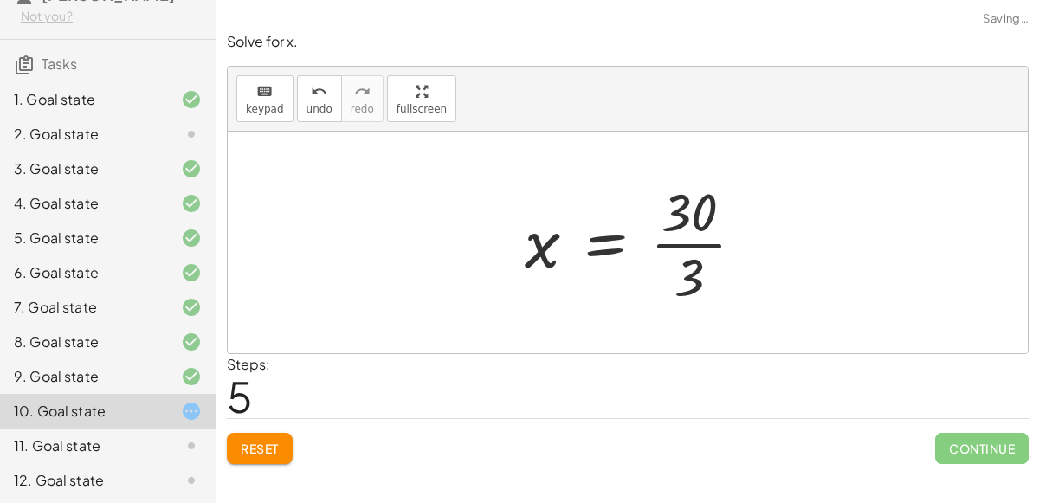
click at [715, 241] on div at bounding box center [641, 242] width 251 height 133
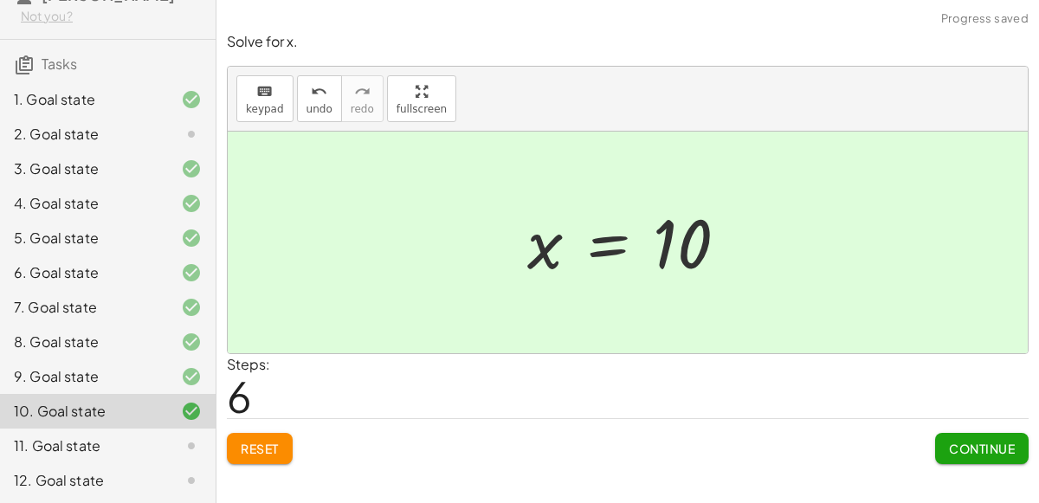
click at [955, 441] on span "Continue" at bounding box center [982, 449] width 66 height 16
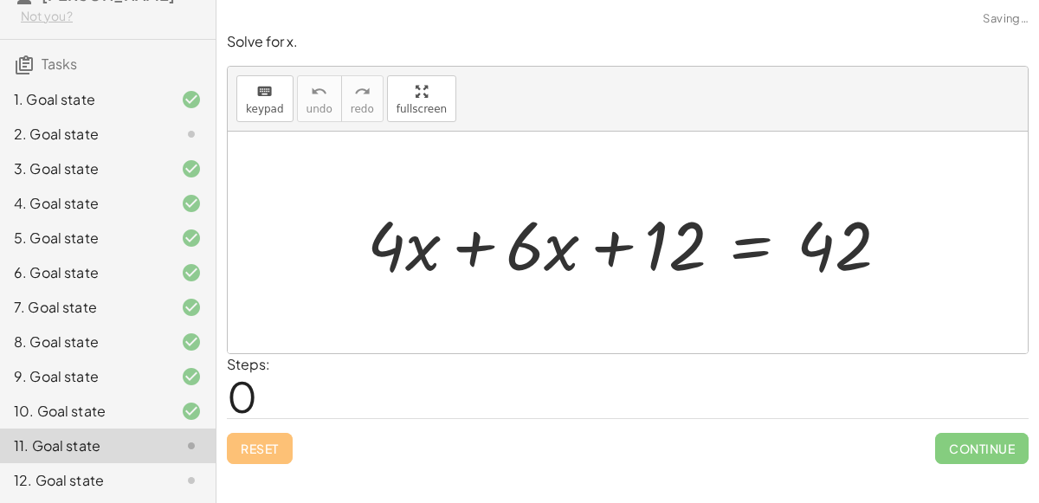
click at [478, 240] on div at bounding box center [635, 242] width 553 height 89
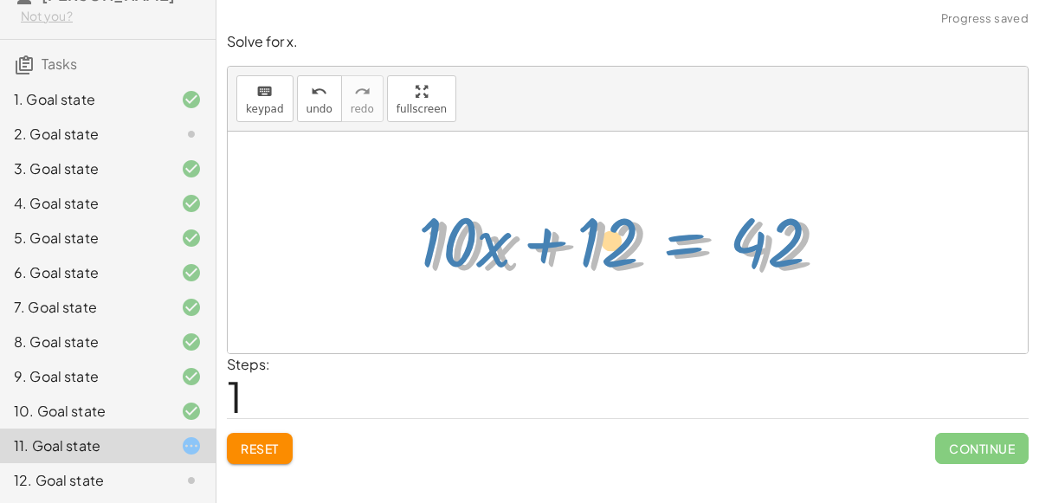
drag, startPoint x: 647, startPoint y: 234, endPoint x: 638, endPoint y: 230, distance: 9.3
click at [638, 230] on div at bounding box center [634, 242] width 435 height 89
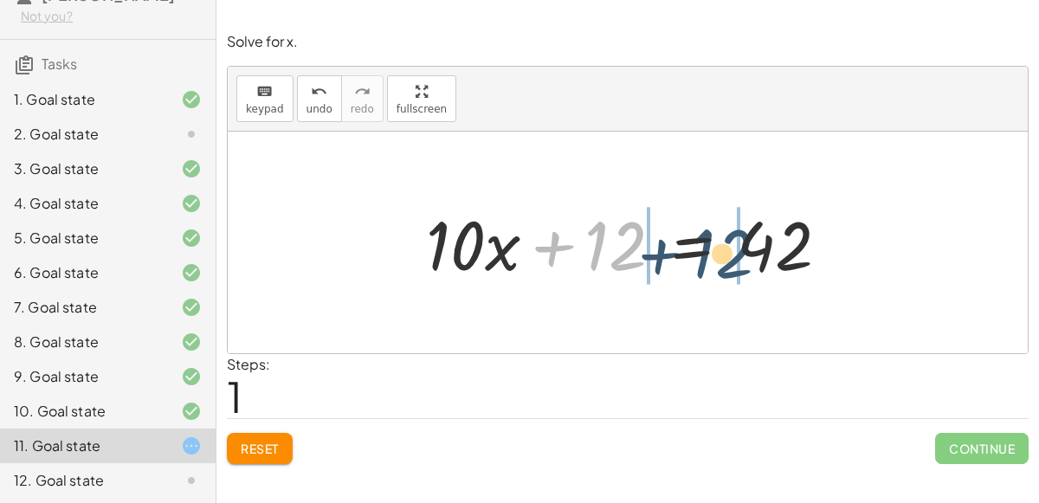
drag, startPoint x: 621, startPoint y: 230, endPoint x: 728, endPoint y: 237, distance: 106.8
click at [728, 237] on div at bounding box center [634, 242] width 435 height 89
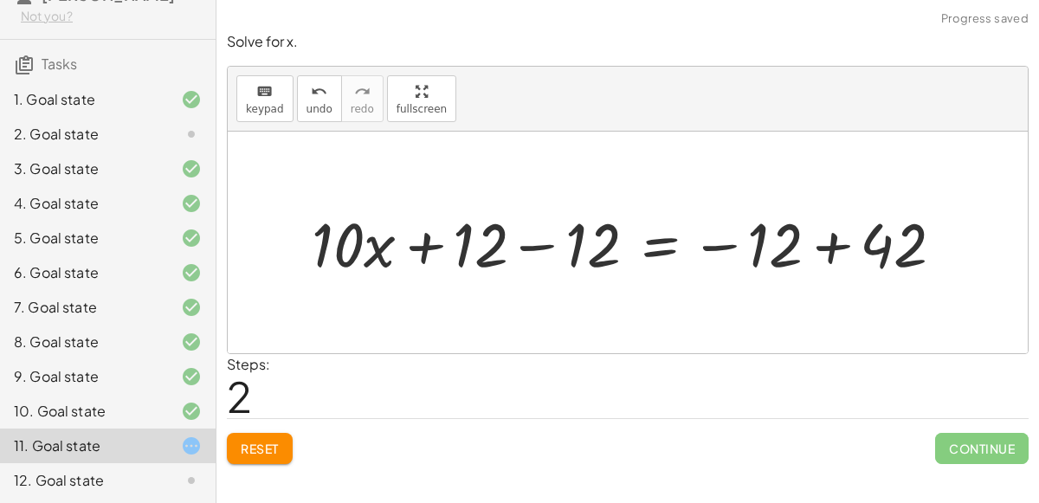
click at [545, 243] on div at bounding box center [634, 243] width 663 height 80
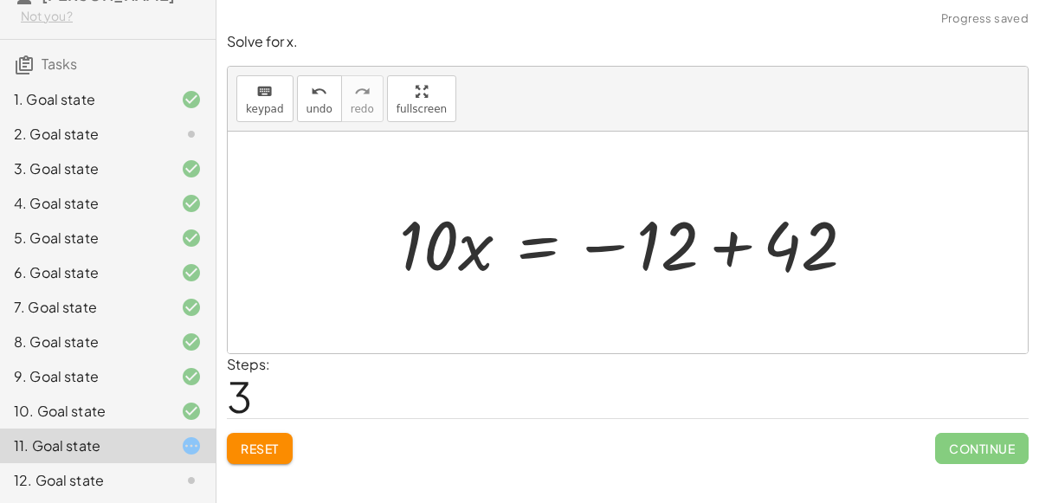
click at [729, 247] on div at bounding box center [635, 242] width 488 height 89
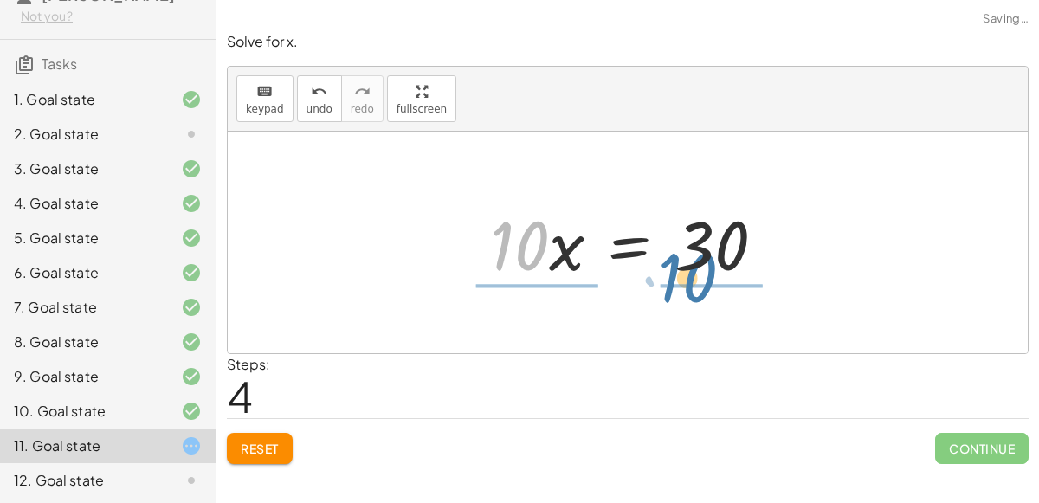
drag, startPoint x: 534, startPoint y: 244, endPoint x: 702, endPoint y: 277, distance: 171.2
click at [702, 277] on div at bounding box center [635, 242] width 306 height 89
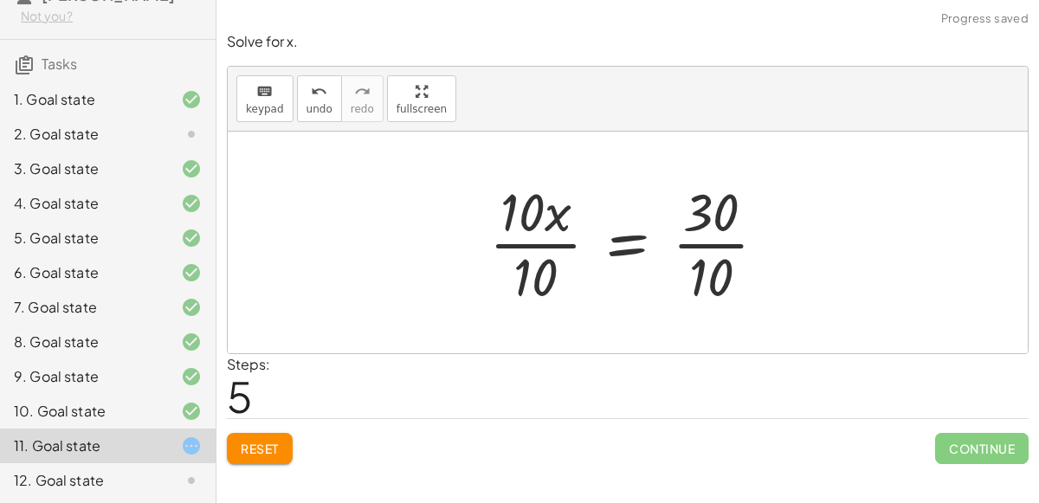
click at [511, 243] on div at bounding box center [635, 242] width 309 height 133
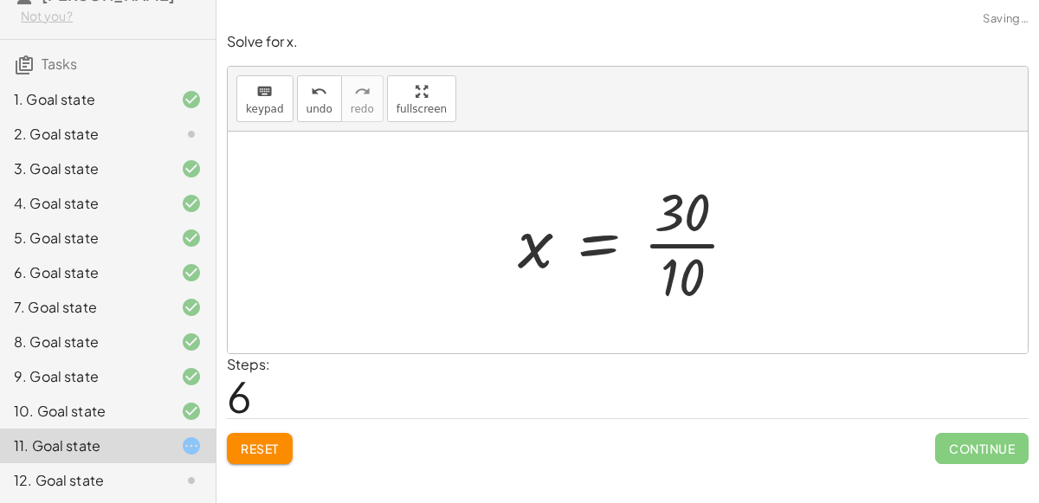
click at [695, 238] on div at bounding box center [634, 242] width 251 height 133
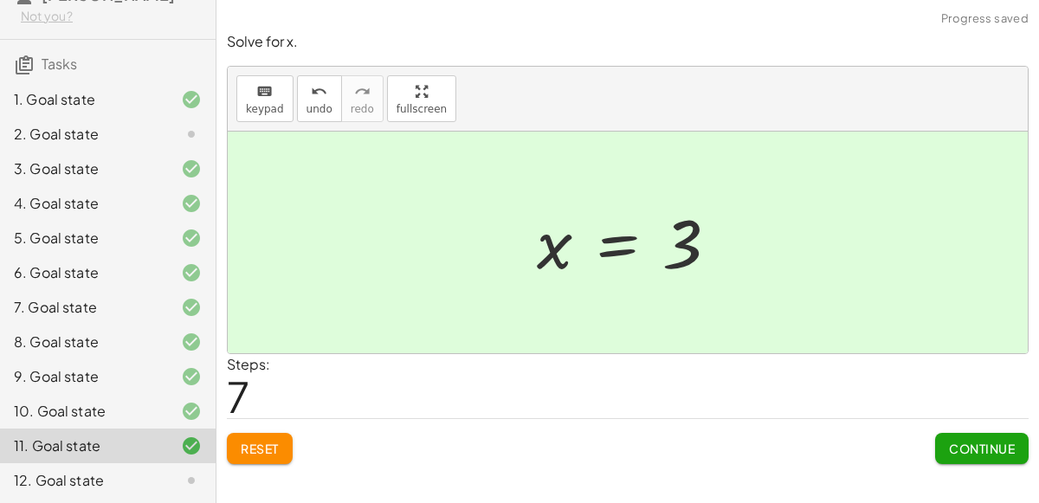
click at [991, 433] on button "Continue" at bounding box center [982, 448] width 94 height 31
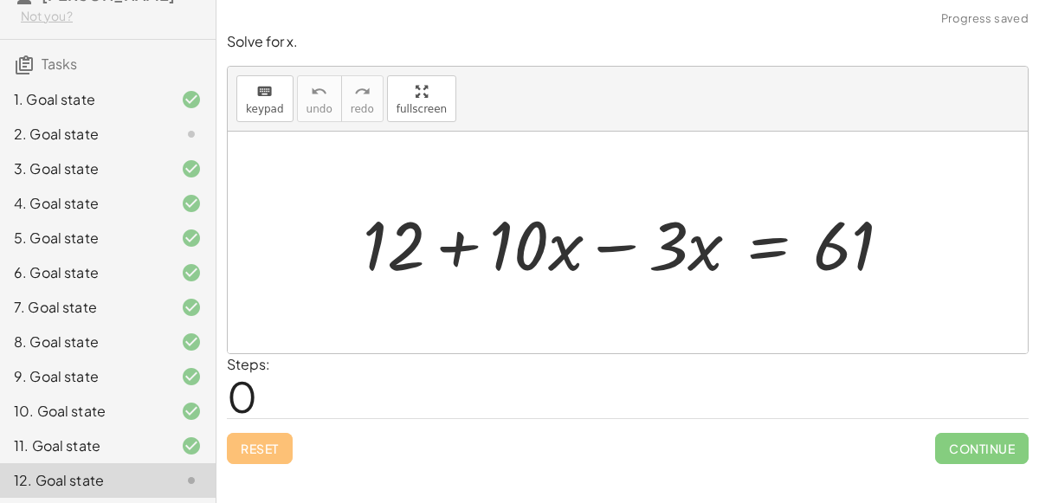
click at [612, 248] on div at bounding box center [634, 242] width 561 height 89
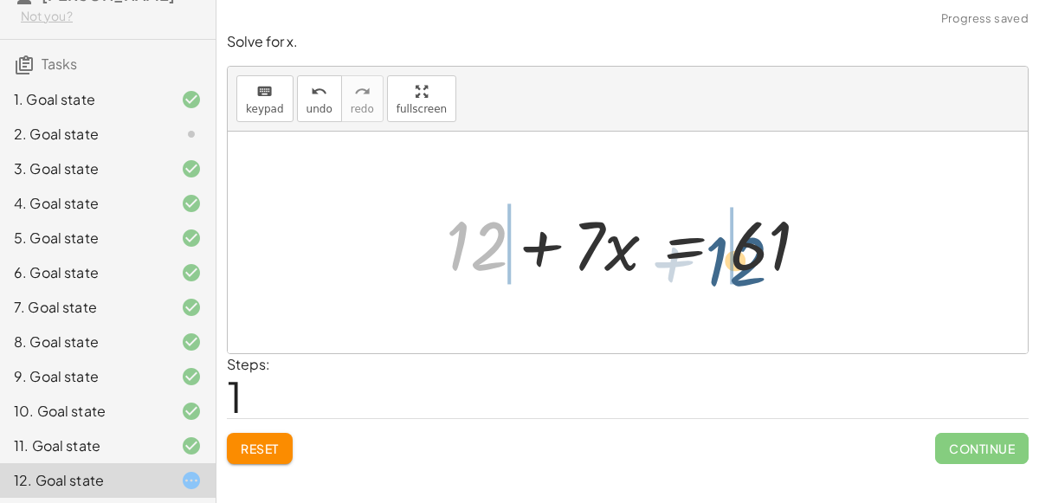
drag, startPoint x: 470, startPoint y: 239, endPoint x: 736, endPoint y: 253, distance: 266.3
click at [736, 253] on div at bounding box center [634, 242] width 394 height 89
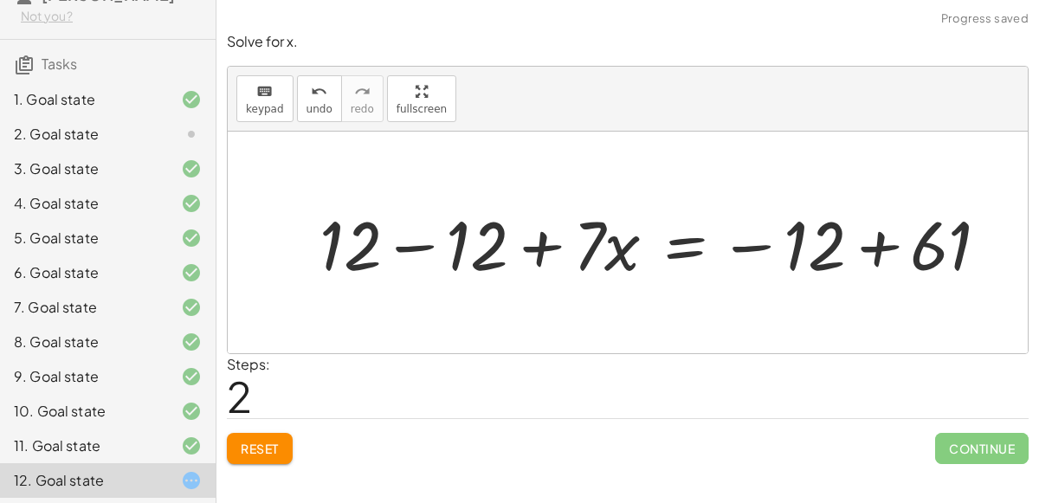
click at [418, 244] on div at bounding box center [661, 242] width 701 height 89
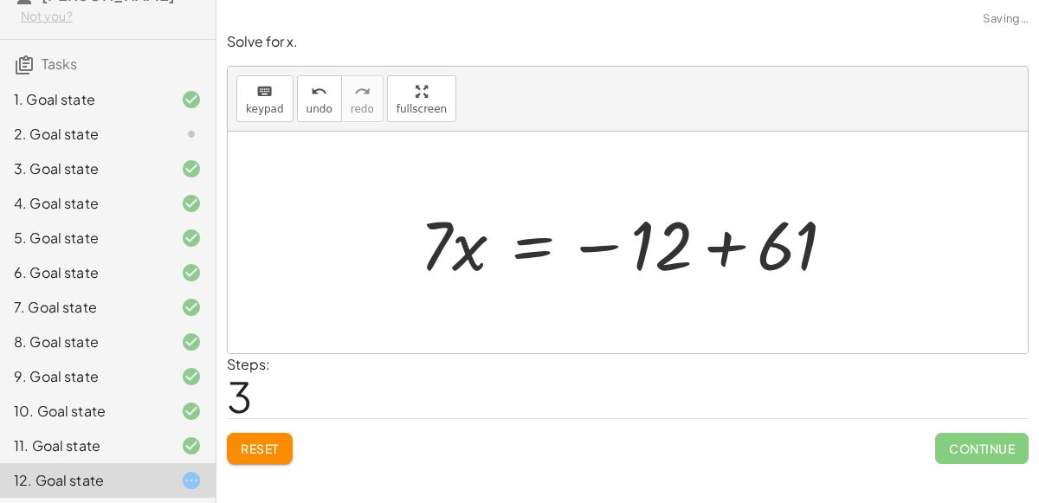
click at [724, 236] on div at bounding box center [635, 242] width 448 height 89
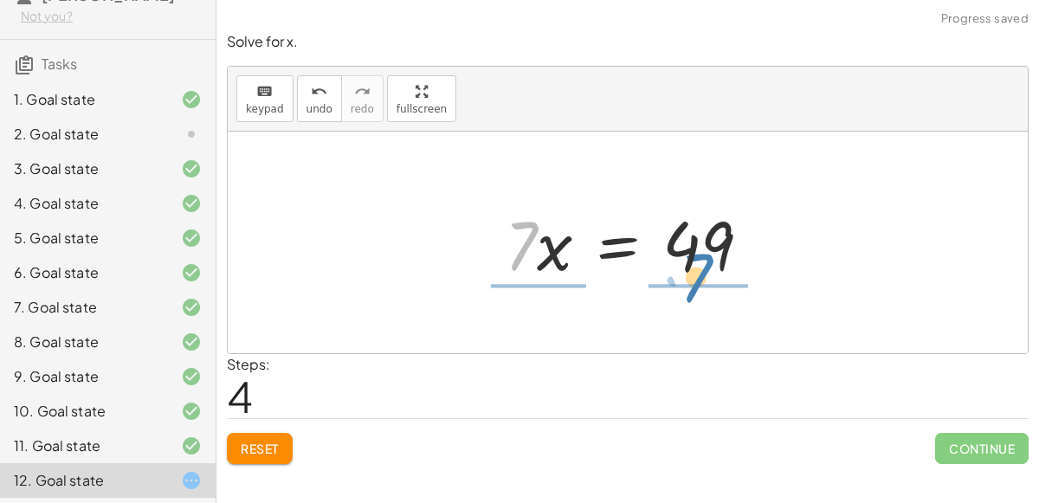
drag, startPoint x: 519, startPoint y: 243, endPoint x: 694, endPoint y: 278, distance: 178.4
click at [694, 278] on div at bounding box center [634, 242] width 277 height 89
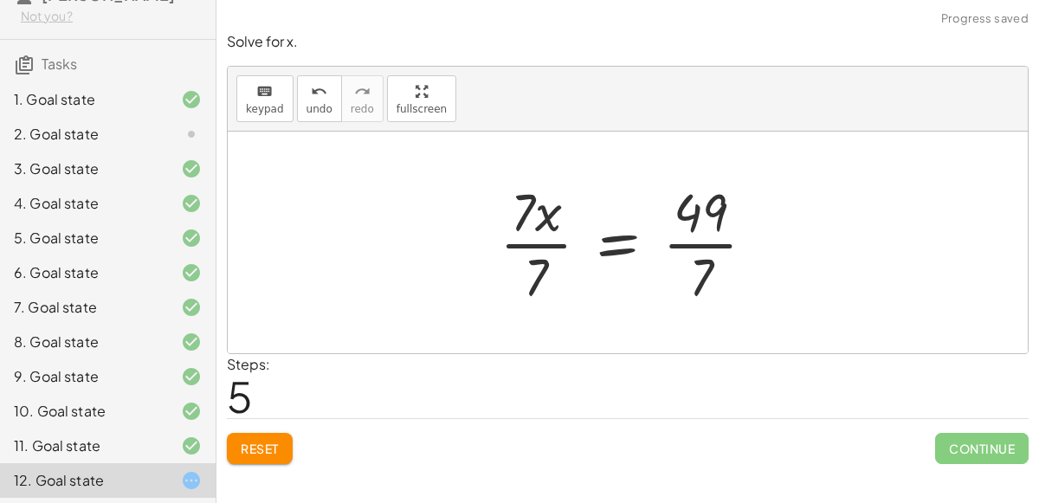
click at [551, 240] on div at bounding box center [635, 242] width 288 height 133
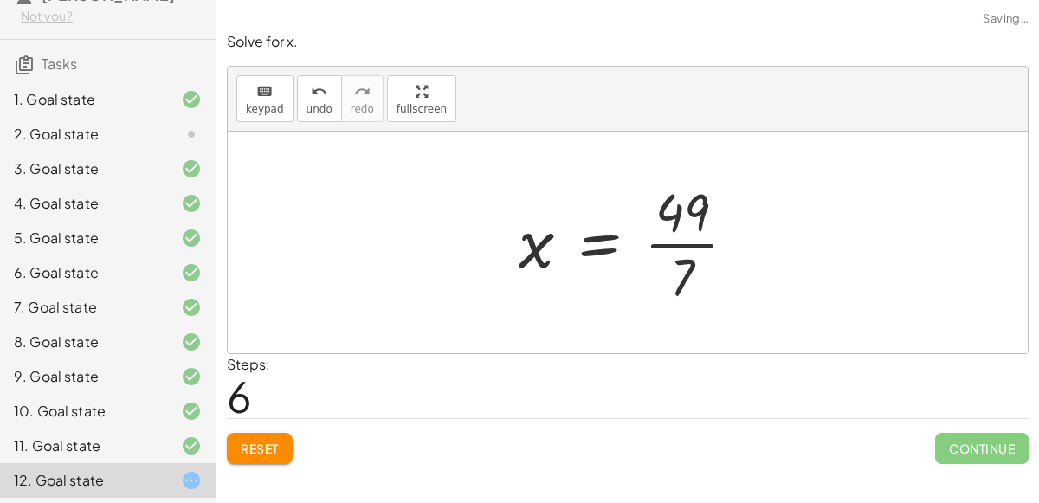
click at [677, 243] on div at bounding box center [634, 242] width 249 height 133
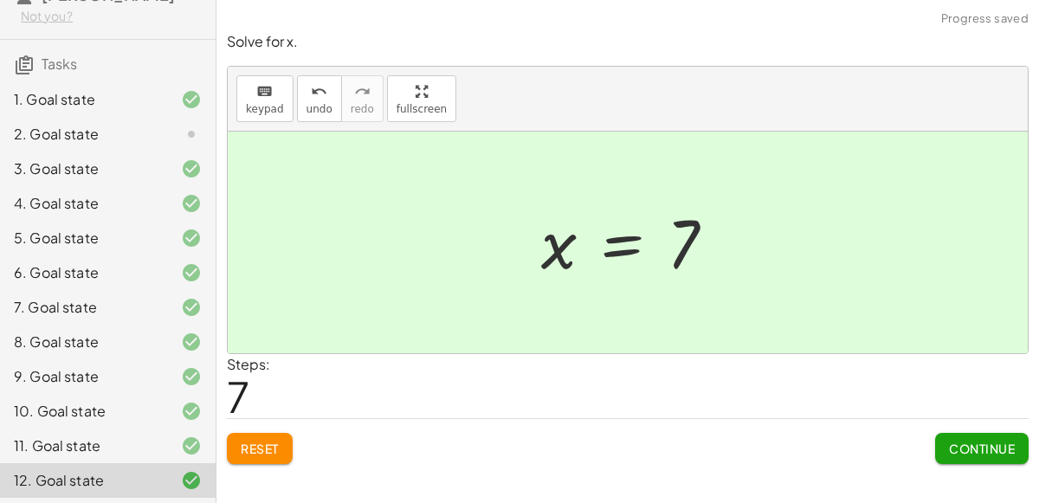
click at [987, 448] on span "Continue" at bounding box center [982, 449] width 66 height 16
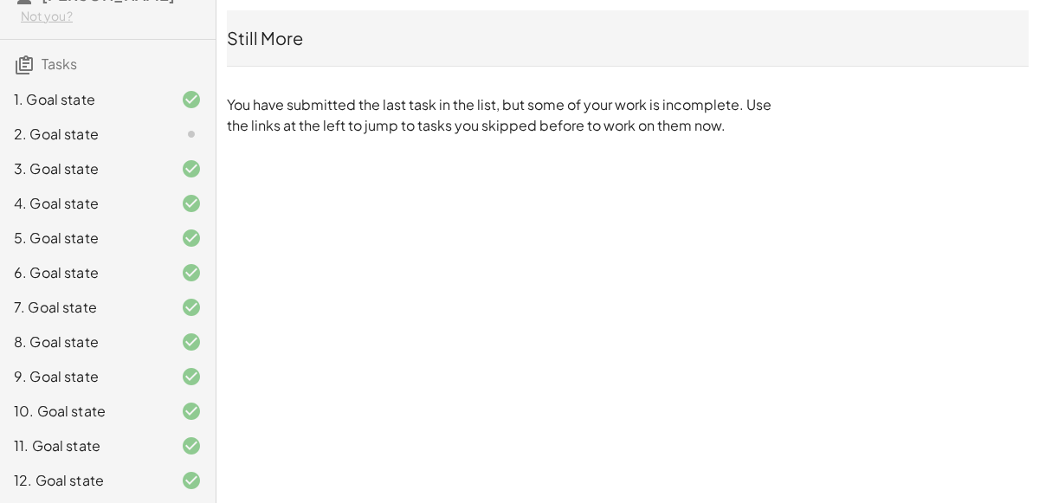
click at [75, 129] on div "2. Goal state" at bounding box center [83, 134] width 139 height 21
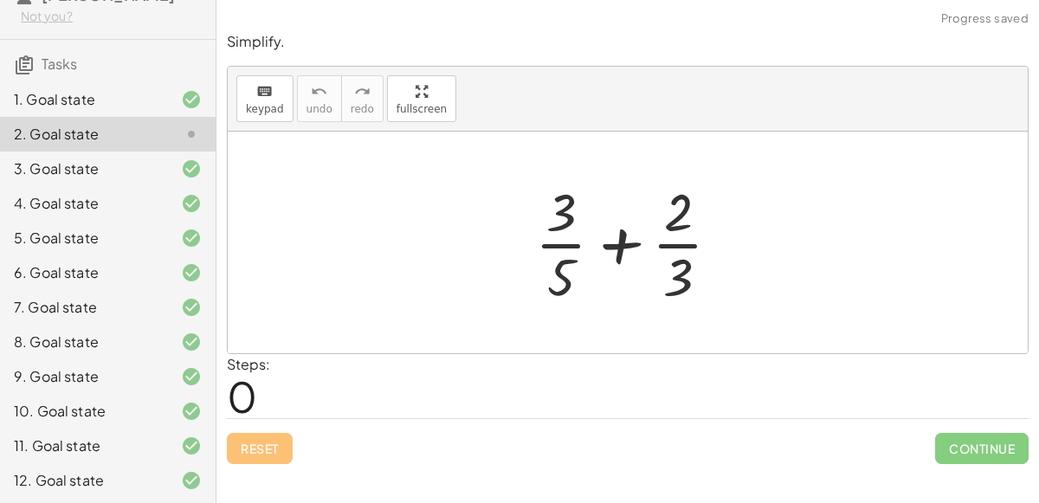
click at [623, 242] on div at bounding box center [635, 242] width 217 height 133
click at [681, 241] on div at bounding box center [635, 242] width 217 height 133
drag, startPoint x: 682, startPoint y: 281, endPoint x: 717, endPoint y: 224, distance: 67.3
click at [717, 224] on div at bounding box center [635, 242] width 217 height 133
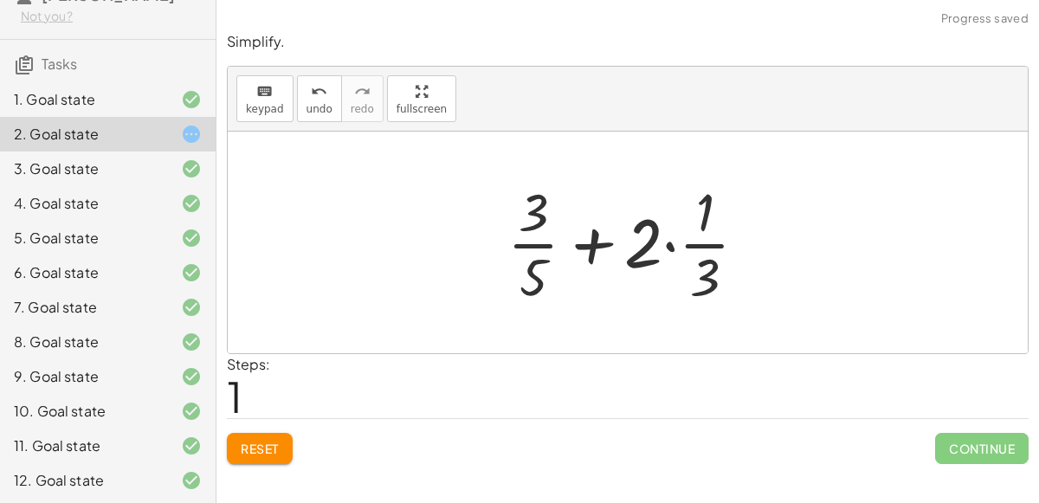
click at [669, 243] on div at bounding box center [634, 242] width 271 height 133
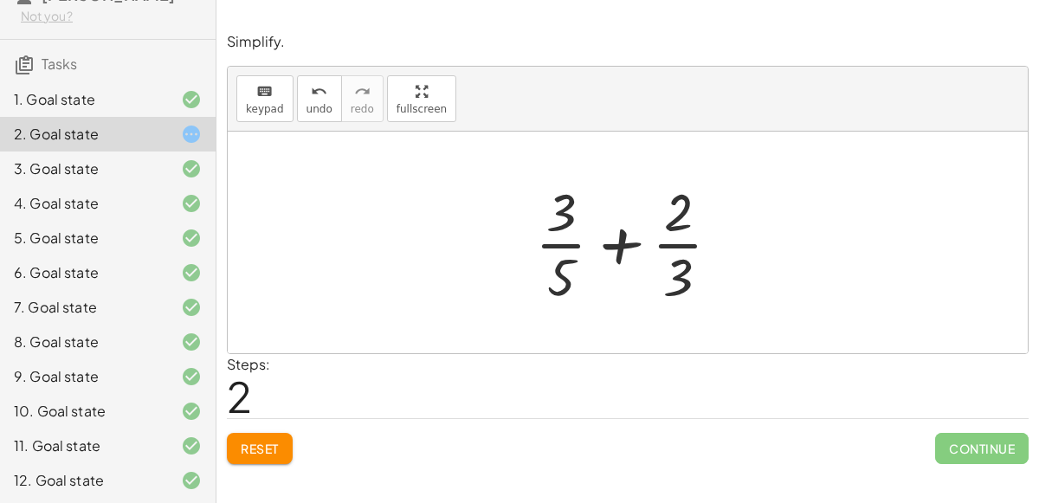
click at [615, 238] on div at bounding box center [635, 242] width 217 height 133
click at [567, 258] on div at bounding box center [635, 242] width 217 height 133
click at [275, 100] on button "keyboard keypad" at bounding box center [264, 98] width 57 height 47
click at [597, 388] on div "Steps: 2" at bounding box center [628, 386] width 802 height 64
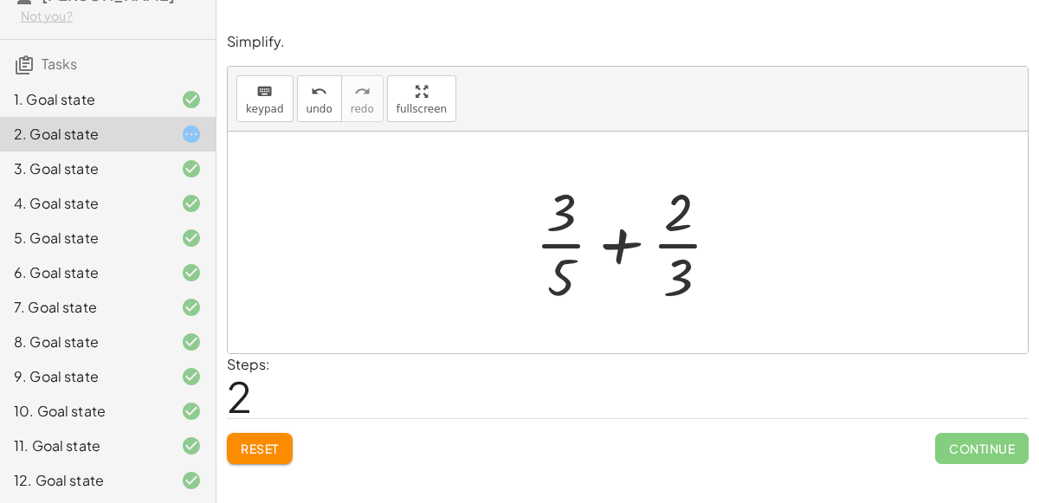
click at [617, 256] on div at bounding box center [635, 242] width 217 height 133
click at [683, 242] on div at bounding box center [635, 242] width 217 height 133
drag, startPoint x: 684, startPoint y: 280, endPoint x: 555, endPoint y: 271, distance: 129.3
click at [555, 271] on div at bounding box center [635, 242] width 217 height 133
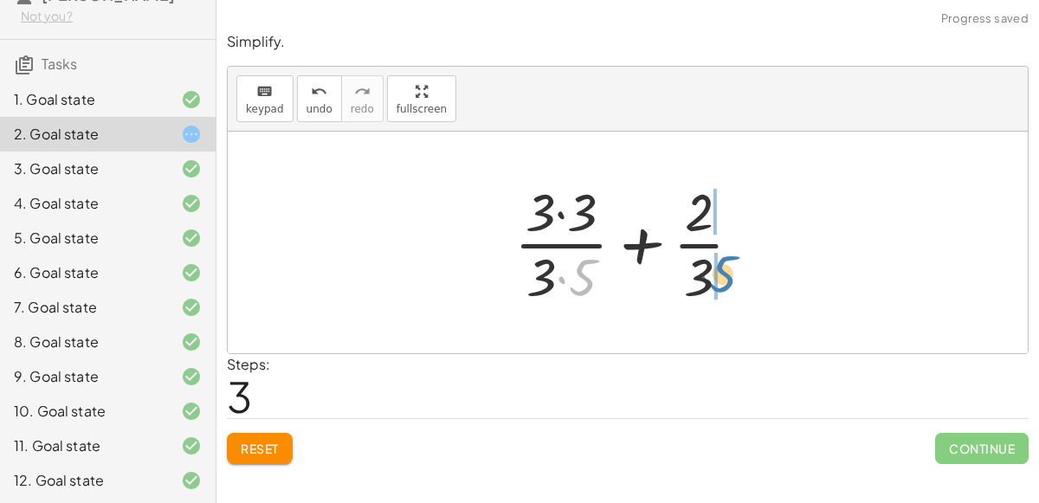
drag, startPoint x: 583, startPoint y: 275, endPoint x: 723, endPoint y: 271, distance: 140.4
click at [723, 271] on div at bounding box center [635, 242] width 259 height 133
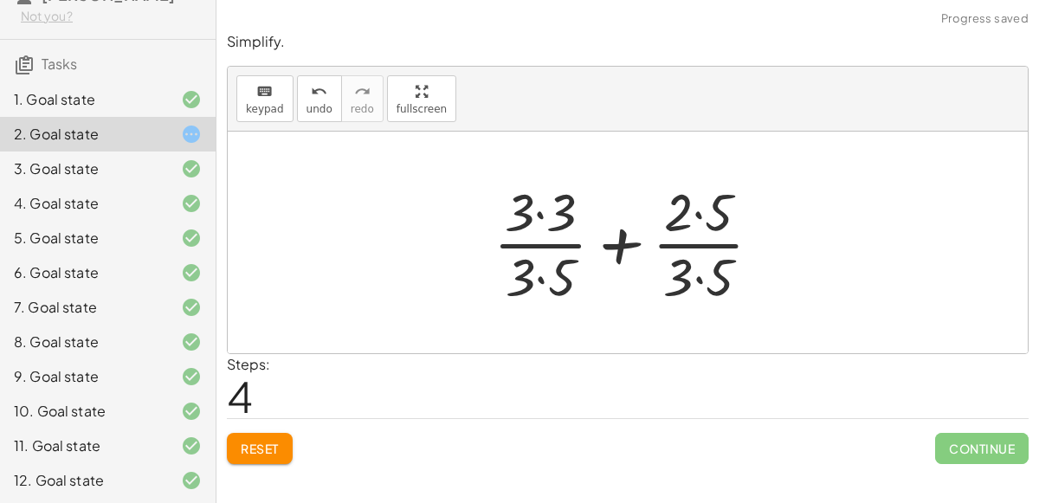
click at [699, 210] on div at bounding box center [634, 242] width 299 height 133
click at [699, 277] on div at bounding box center [634, 242] width 299 height 133
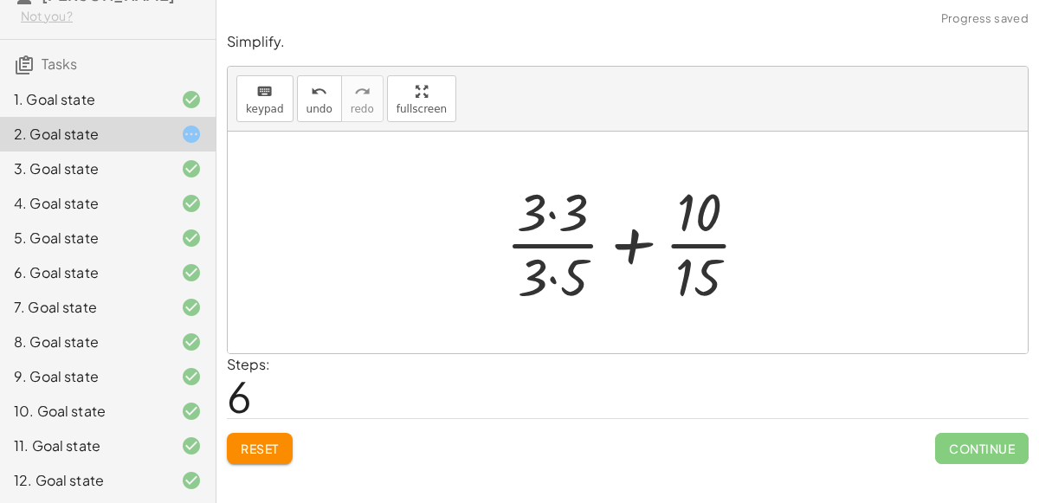
click at [551, 275] on div at bounding box center [634, 242] width 275 height 133
click at [553, 208] on div at bounding box center [634, 242] width 275 height 133
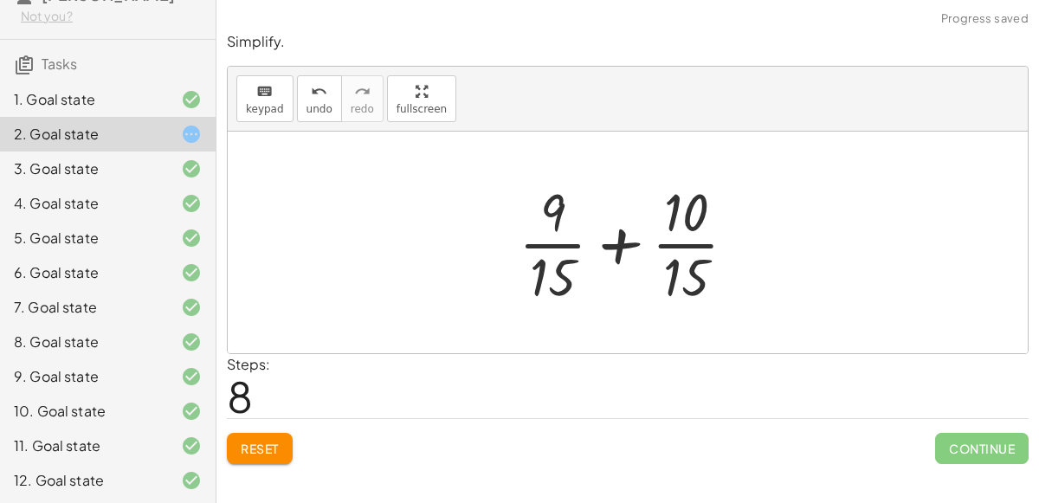
click at [612, 247] on div at bounding box center [634, 242] width 249 height 133
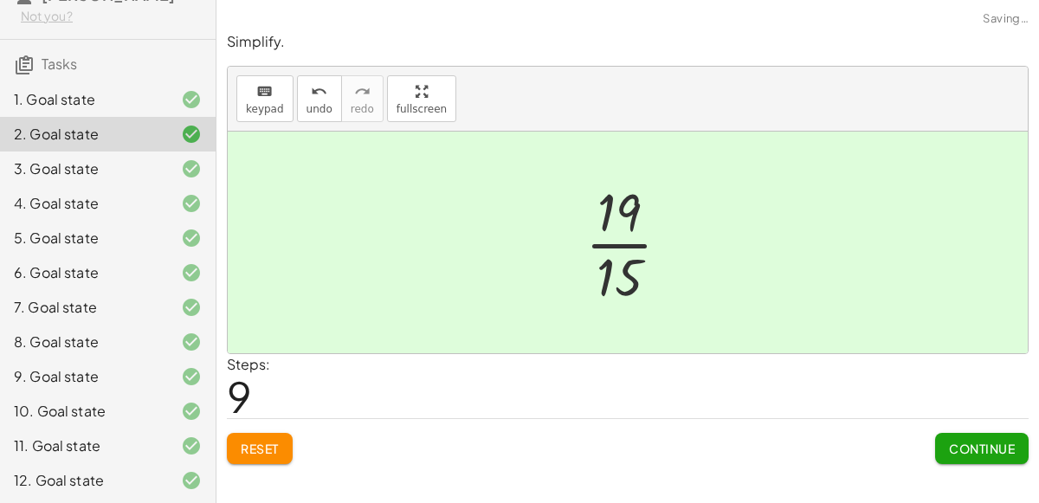
click at [947, 455] on button "Continue" at bounding box center [982, 448] width 94 height 31
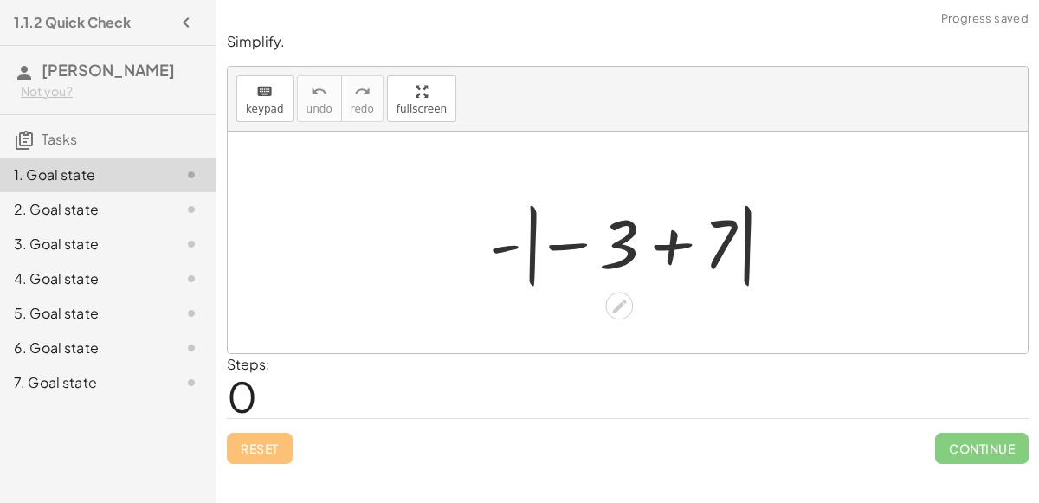
click at [503, 244] on div at bounding box center [635, 243] width 308 height 96
click at [670, 240] on div at bounding box center [635, 243] width 308 height 96
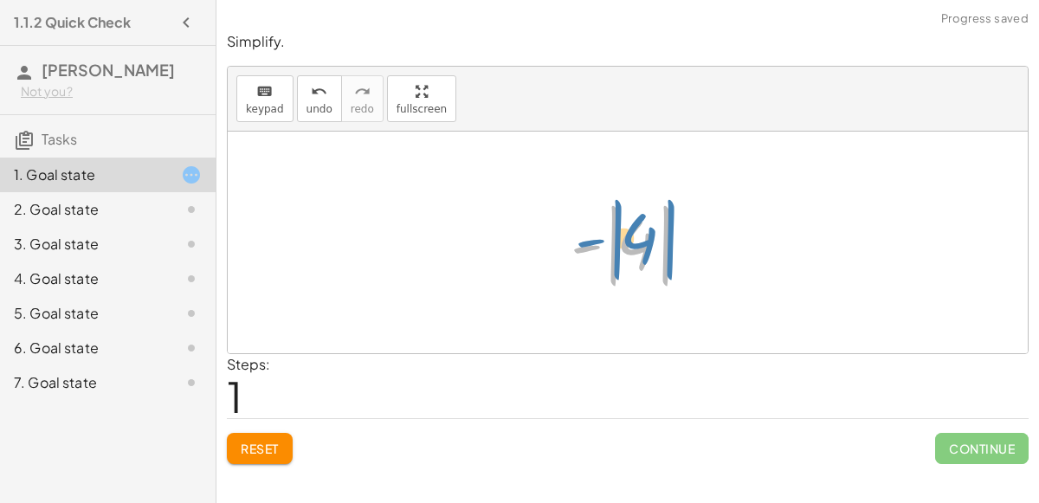
click at [587, 238] on div at bounding box center [635, 243] width 146 height 96
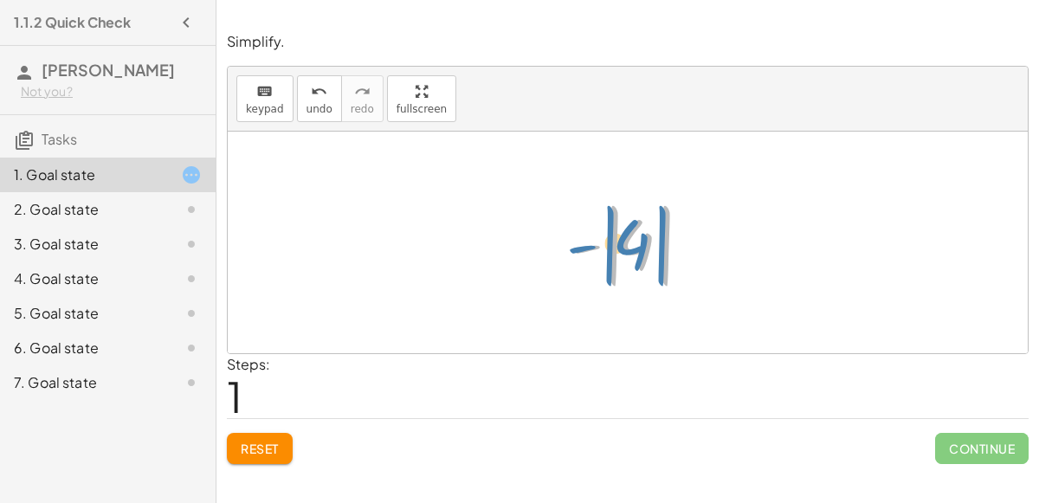
click at [640, 234] on div at bounding box center [635, 243] width 146 height 96
click at [612, 245] on div at bounding box center [635, 243] width 146 height 96
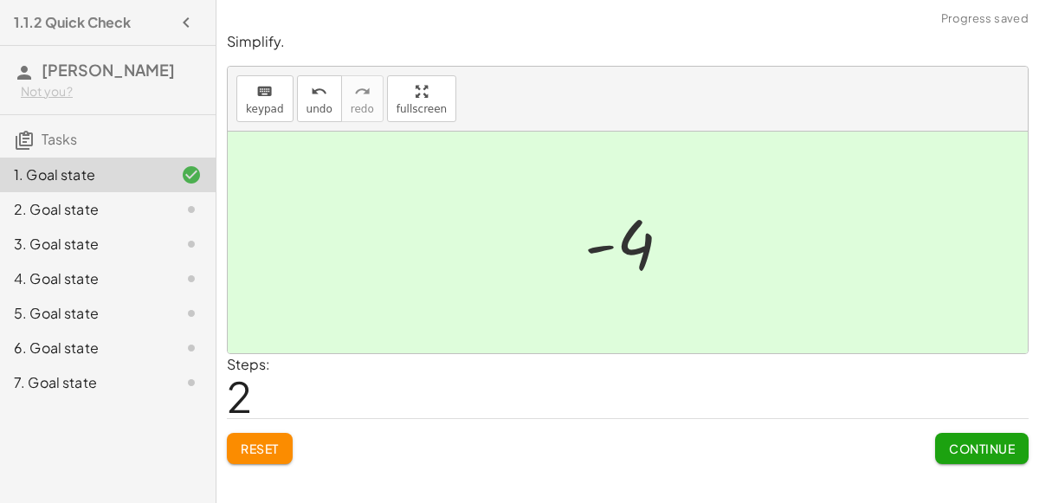
click at [995, 445] on span "Continue" at bounding box center [982, 449] width 66 height 16
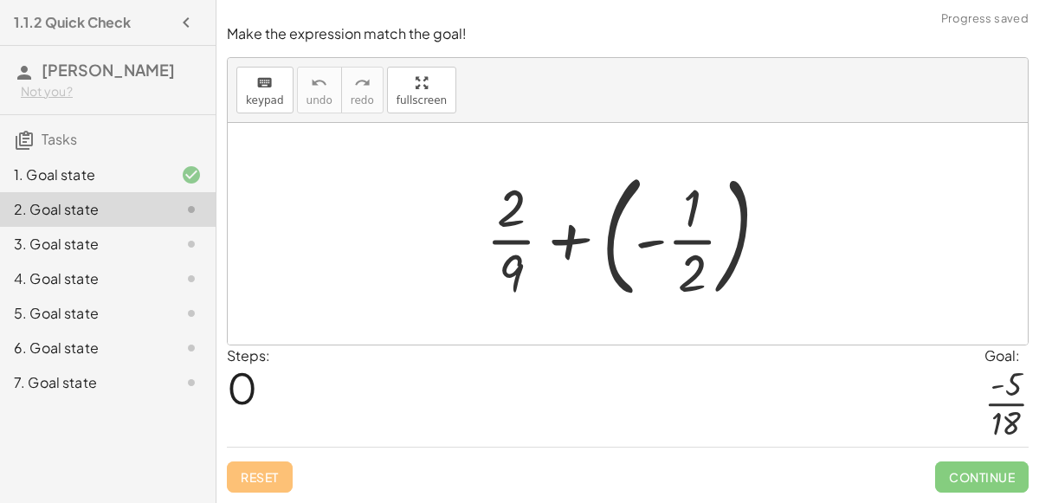
click at [574, 240] on div at bounding box center [634, 234] width 314 height 144
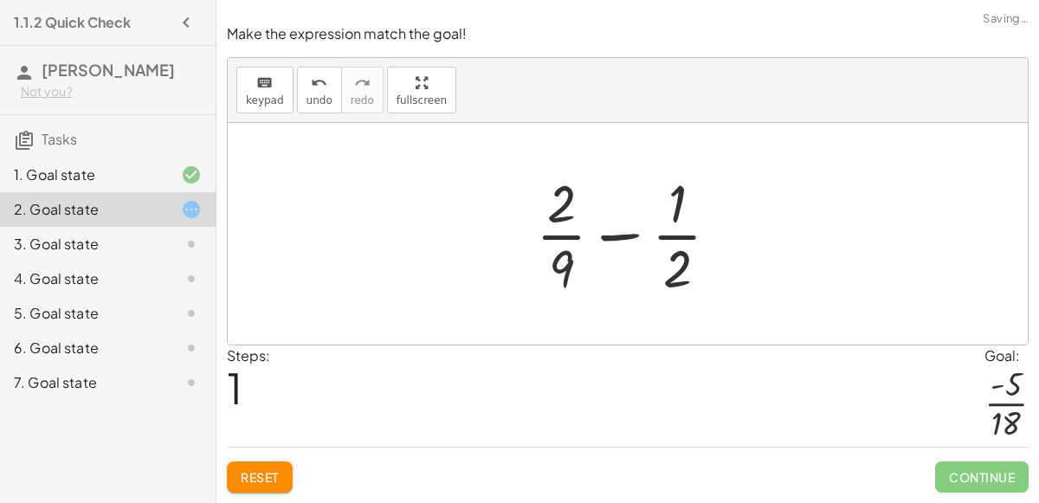
click at [630, 238] on div at bounding box center [634, 233] width 215 height 133
drag, startPoint x: 678, startPoint y: 267, endPoint x: 538, endPoint y: 256, distance: 140.7
click at [538, 256] on div at bounding box center [634, 233] width 215 height 133
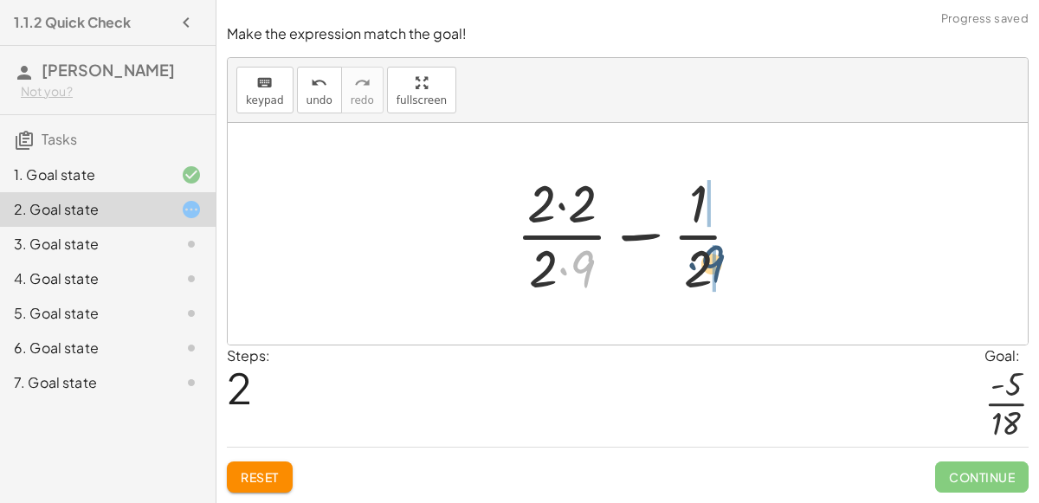
drag, startPoint x: 582, startPoint y: 262, endPoint x: 712, endPoint y: 257, distance: 130.0
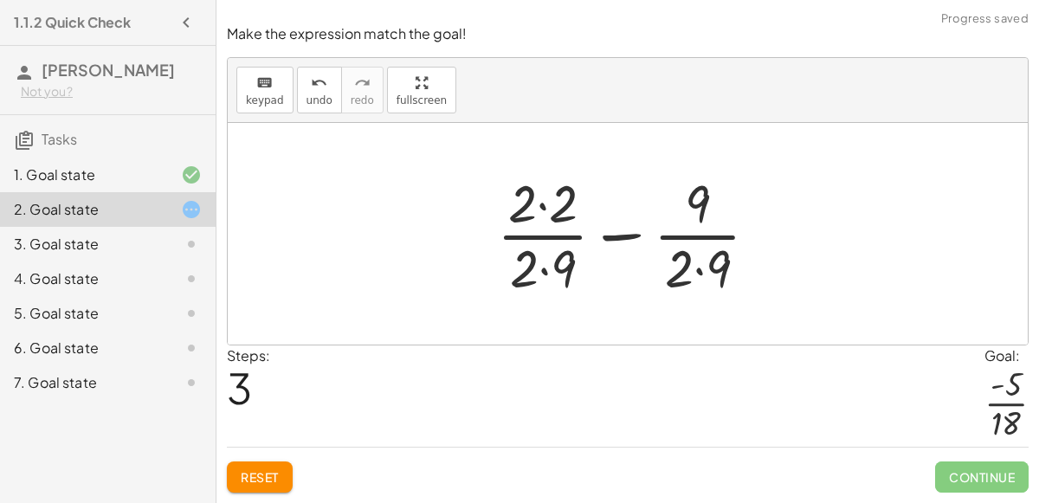
click at [700, 271] on div at bounding box center [635, 233] width 293 height 133
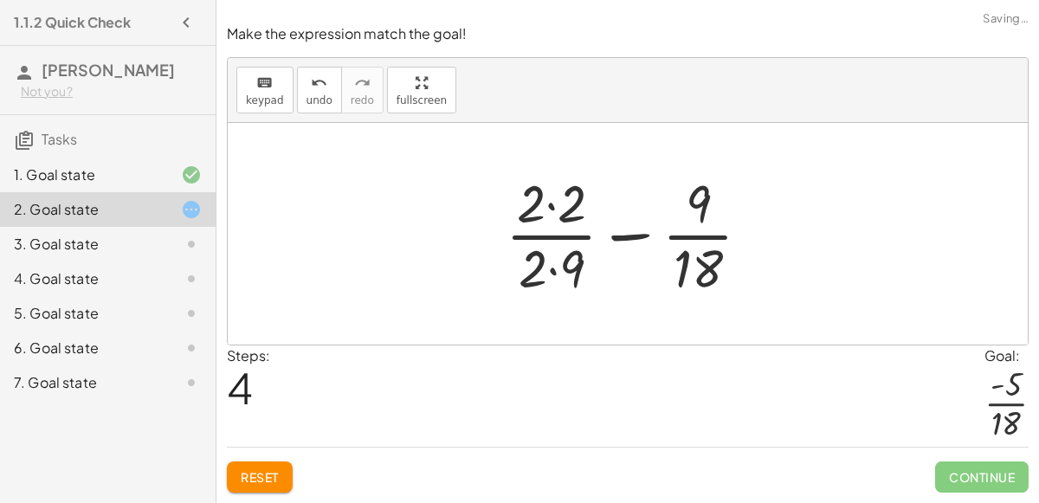
click at [551, 203] on div at bounding box center [635, 233] width 276 height 133
click at [548, 274] on div at bounding box center [634, 233] width 273 height 133
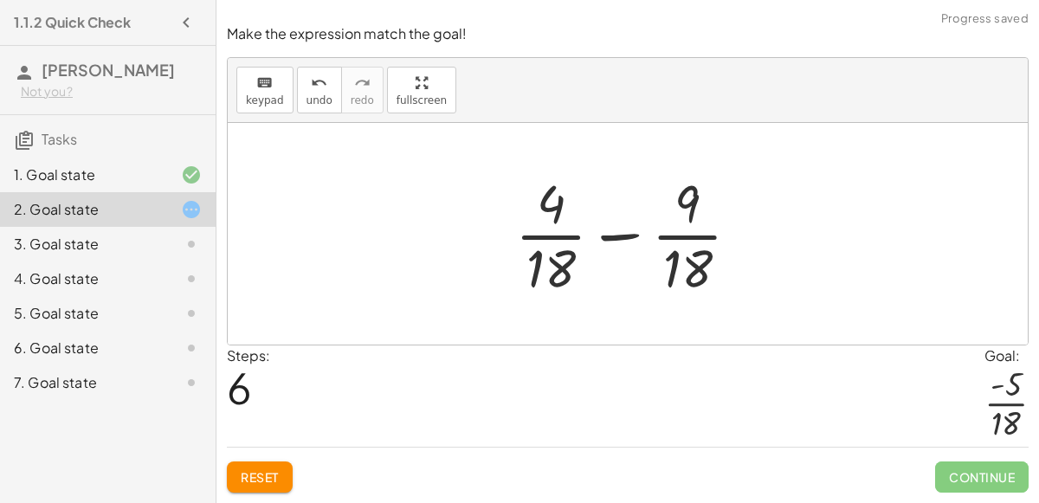
click at [613, 234] on div at bounding box center [635, 233] width 256 height 133
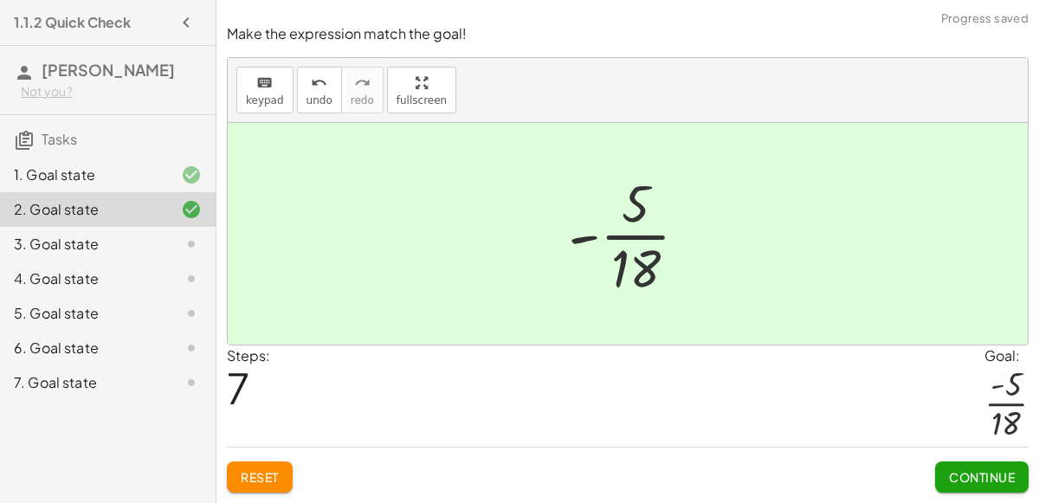
click at [966, 468] on button "Continue" at bounding box center [982, 477] width 94 height 31
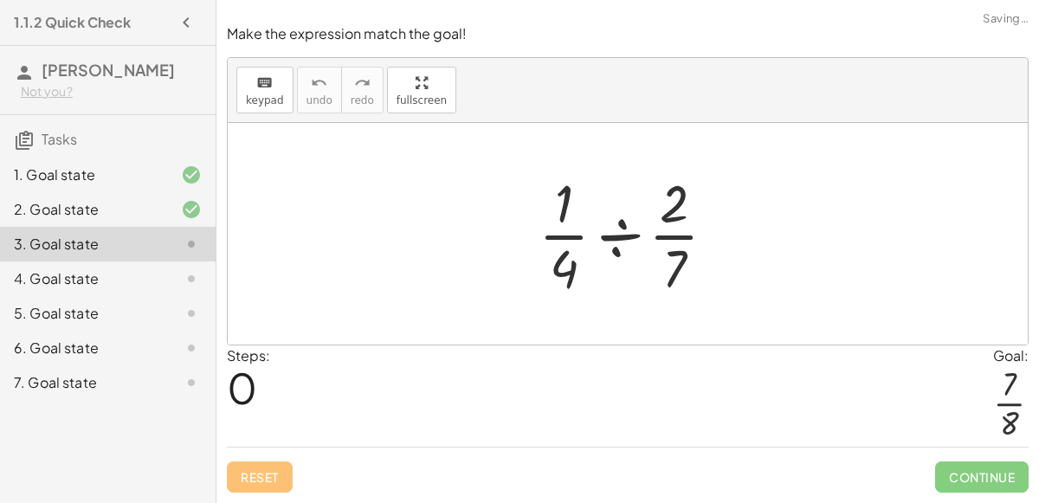
click at [629, 234] on div at bounding box center [634, 233] width 209 height 133
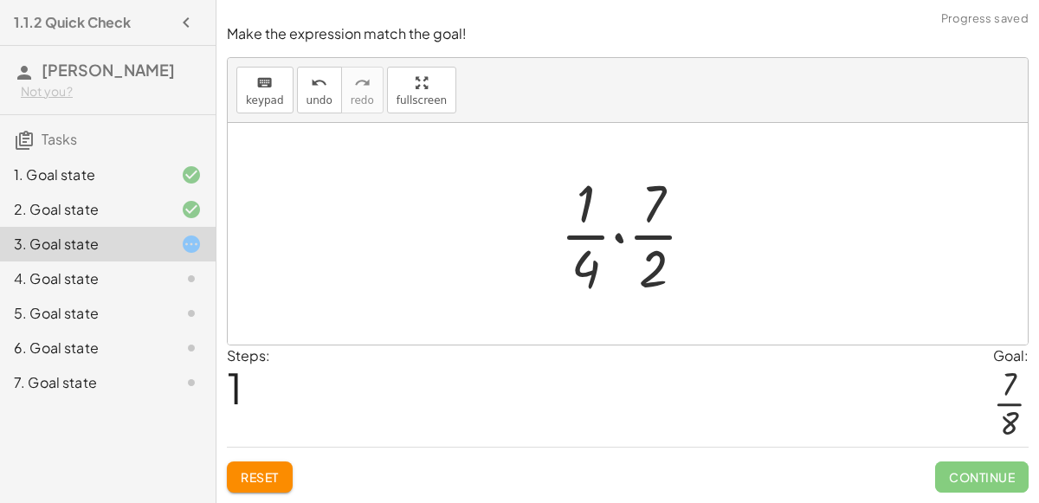
click at [616, 235] on div at bounding box center [635, 233] width 166 height 133
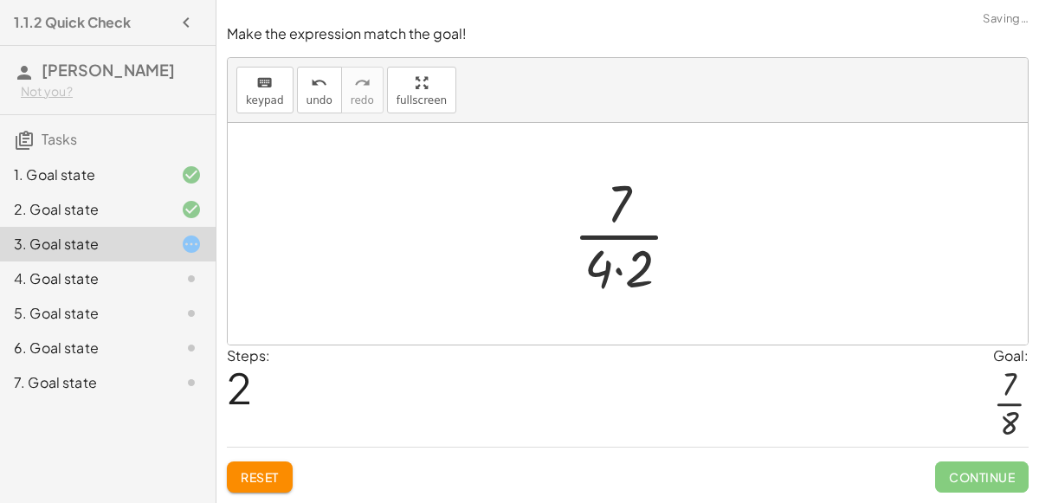
click at [618, 269] on div at bounding box center [634, 233] width 139 height 133
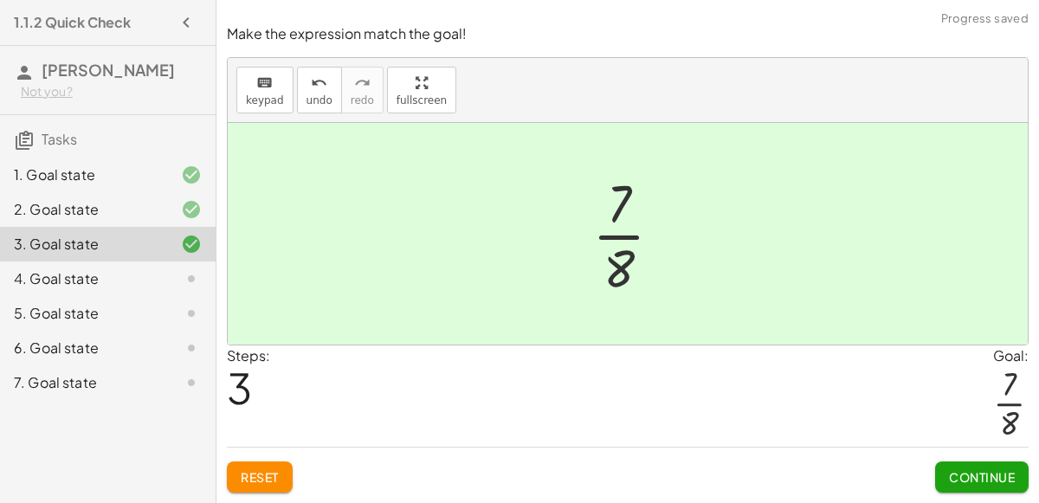
click at [960, 472] on span "Continue" at bounding box center [982, 477] width 66 height 16
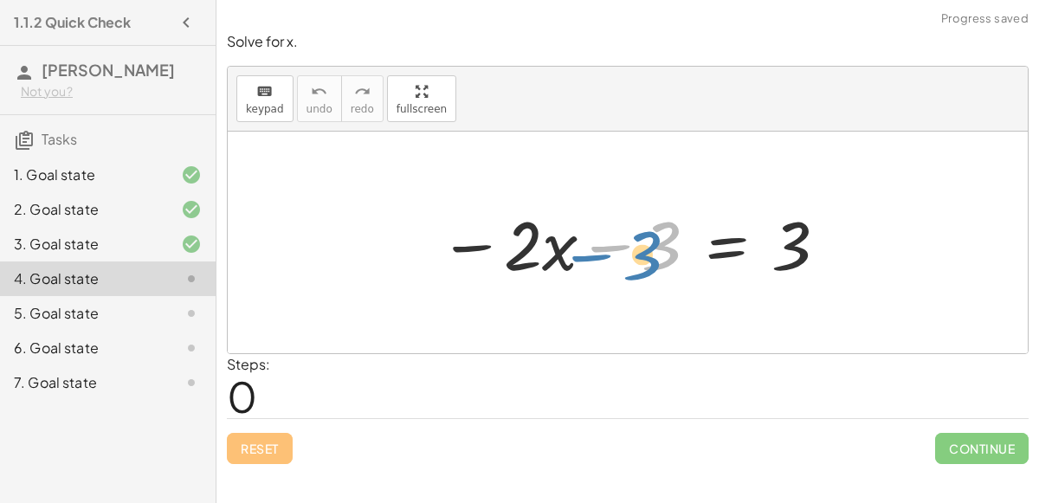
drag, startPoint x: 627, startPoint y: 237, endPoint x: 605, endPoint y: 245, distance: 23.8
click at [605, 245] on div at bounding box center [634, 242] width 408 height 89
click at [600, 244] on div at bounding box center [634, 242] width 408 height 89
drag, startPoint x: 658, startPoint y: 237, endPoint x: 864, endPoint y: 231, distance: 205.4
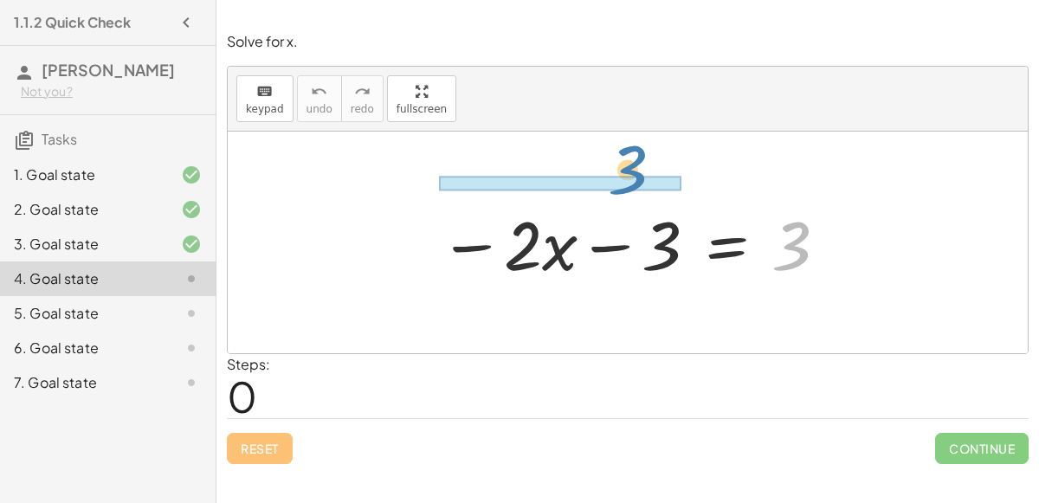
drag, startPoint x: 789, startPoint y: 256, endPoint x: 627, endPoint y: 183, distance: 177.6
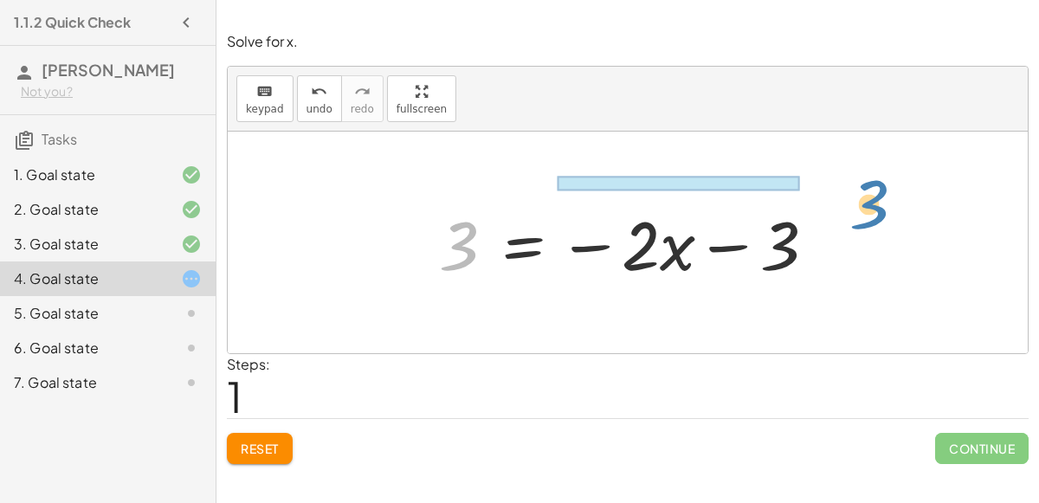
drag, startPoint x: 459, startPoint y: 224, endPoint x: 870, endPoint y: 183, distance: 412.7
click at [870, 183] on div "− · 2 · x − 3 = 3 3 − · 2 · x − 3 = 3" at bounding box center [628, 243] width 800 height 222
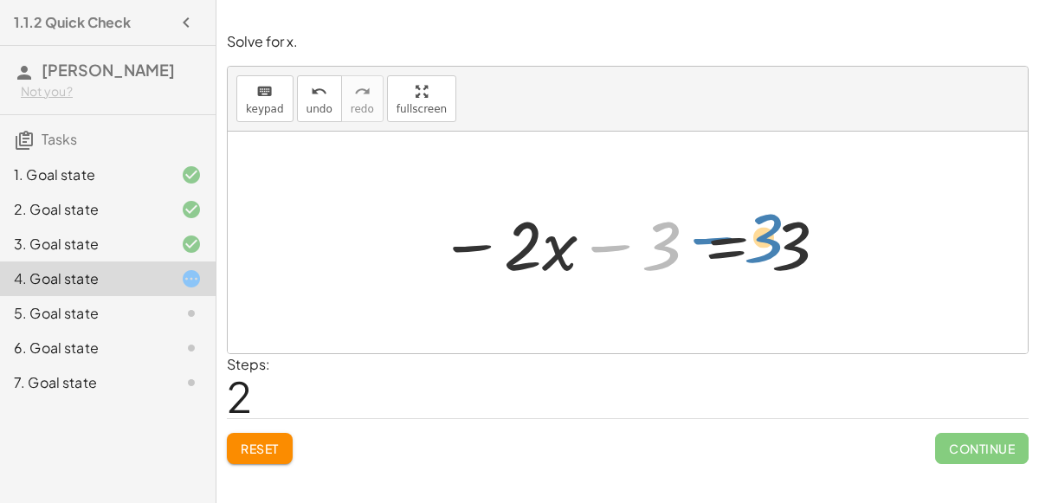
drag, startPoint x: 604, startPoint y: 243, endPoint x: 705, endPoint y: 234, distance: 101.8
click at [705, 234] on div at bounding box center [634, 242] width 408 height 89
click at [741, 243] on div at bounding box center [634, 242] width 408 height 89
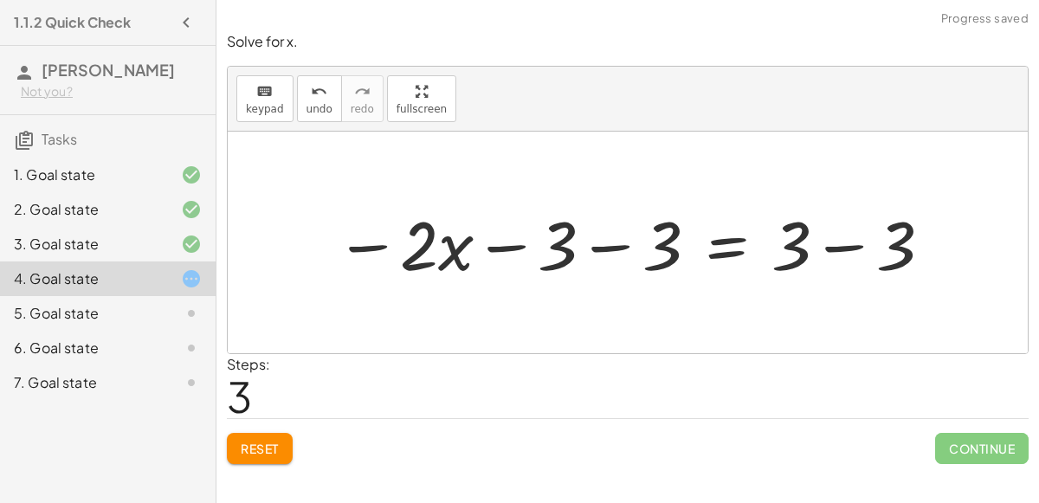
click at [597, 243] on div at bounding box center [635, 242] width 617 height 89
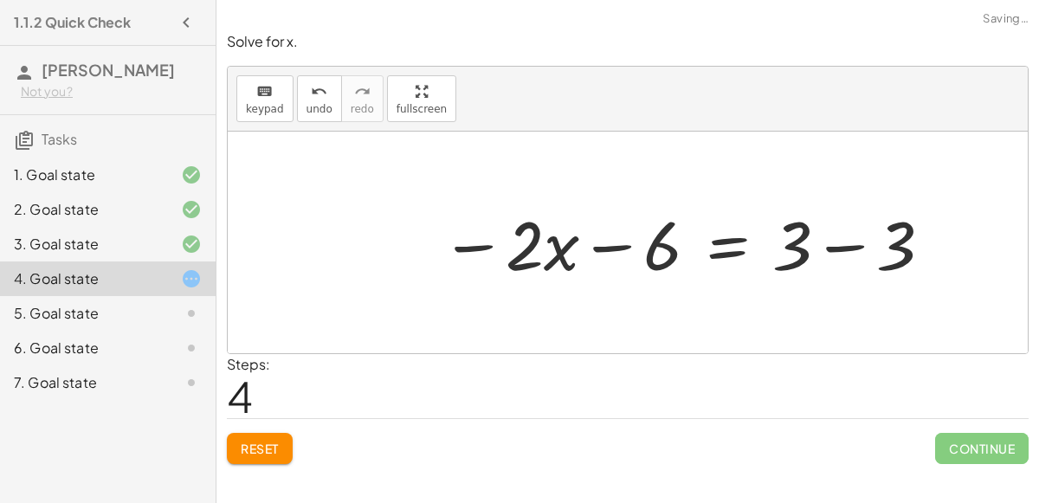
click at [841, 245] on div at bounding box center [687, 242] width 511 height 89
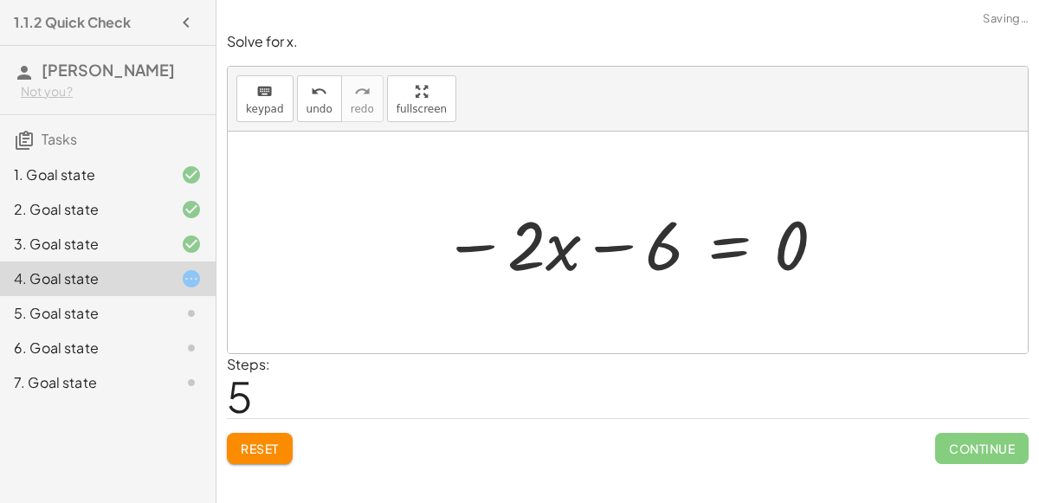
click at [618, 244] on div at bounding box center [635, 242] width 402 height 89
drag, startPoint x: 653, startPoint y: 248, endPoint x: 817, endPoint y: 244, distance: 163.7
click at [817, 244] on div at bounding box center [635, 242] width 402 height 89
click at [723, 243] on div at bounding box center [635, 242] width 402 height 89
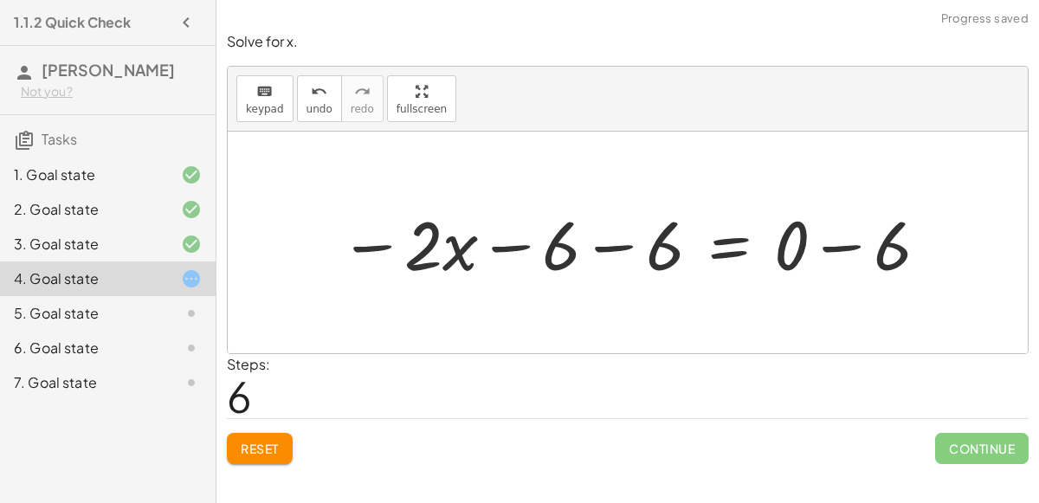
click at [846, 241] on div at bounding box center [635, 242] width 609 height 89
click at [601, 244] on div at bounding box center [601, 242] width 541 height 89
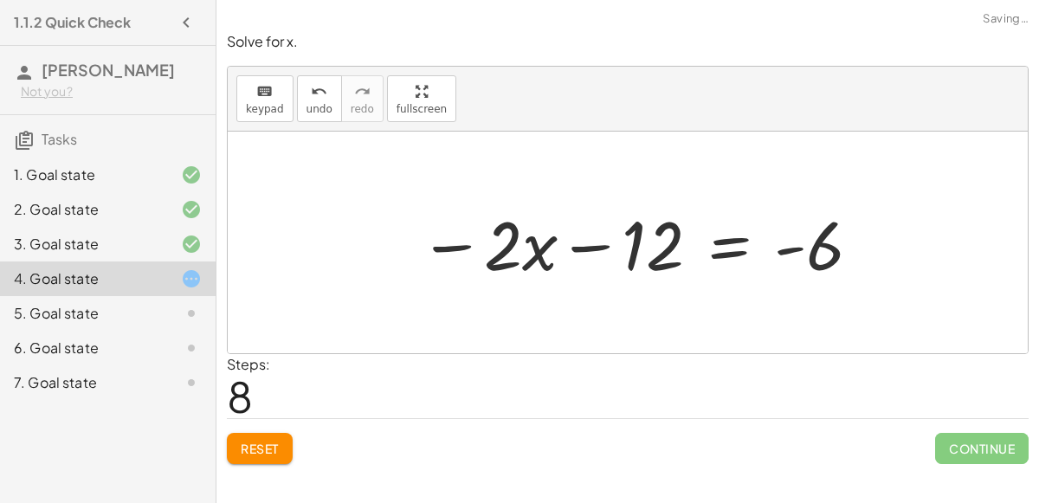
click at [593, 239] on div at bounding box center [642, 242] width 462 height 89
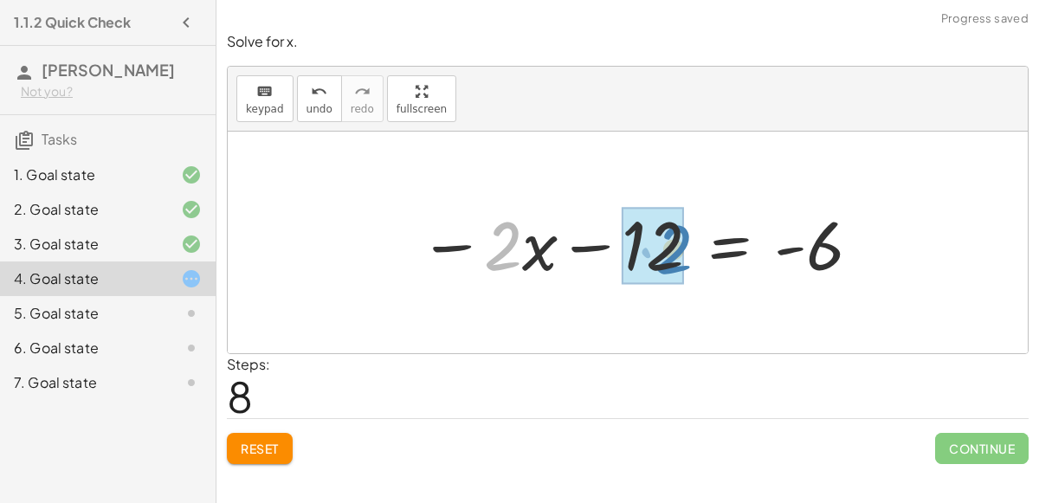
drag, startPoint x: 491, startPoint y: 262, endPoint x: 662, endPoint y: 265, distance: 170.7
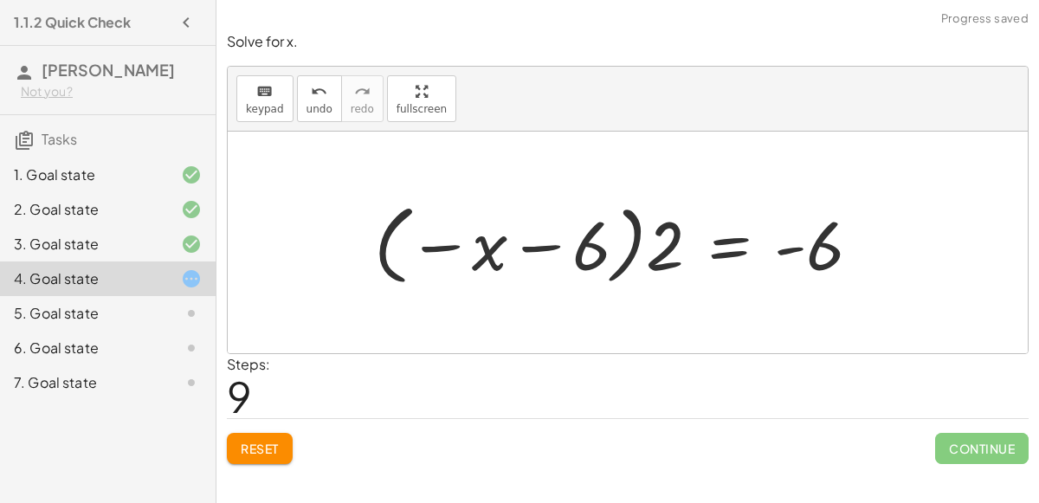
click at [525, 243] on div at bounding box center [625, 243] width 518 height 96
click at [451, 244] on div at bounding box center [625, 243] width 518 height 96
click at [488, 250] on div at bounding box center [625, 243] width 518 height 96
drag, startPoint x: 488, startPoint y: 250, endPoint x: 430, endPoint y: 283, distance: 66.0
click at [430, 283] on div at bounding box center [625, 243] width 518 height 96
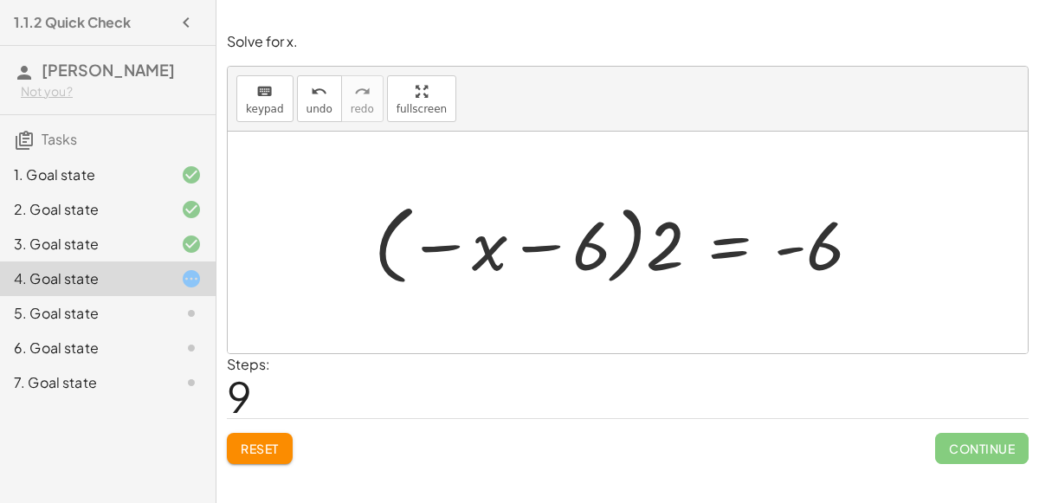
click at [623, 257] on div at bounding box center [625, 243] width 518 height 96
click at [672, 255] on div at bounding box center [625, 243] width 518 height 96
click at [383, 241] on div at bounding box center [625, 243] width 518 height 96
click at [788, 246] on div at bounding box center [625, 243] width 518 height 96
click at [94, 307] on div "5. Goal state" at bounding box center [83, 313] width 139 height 21
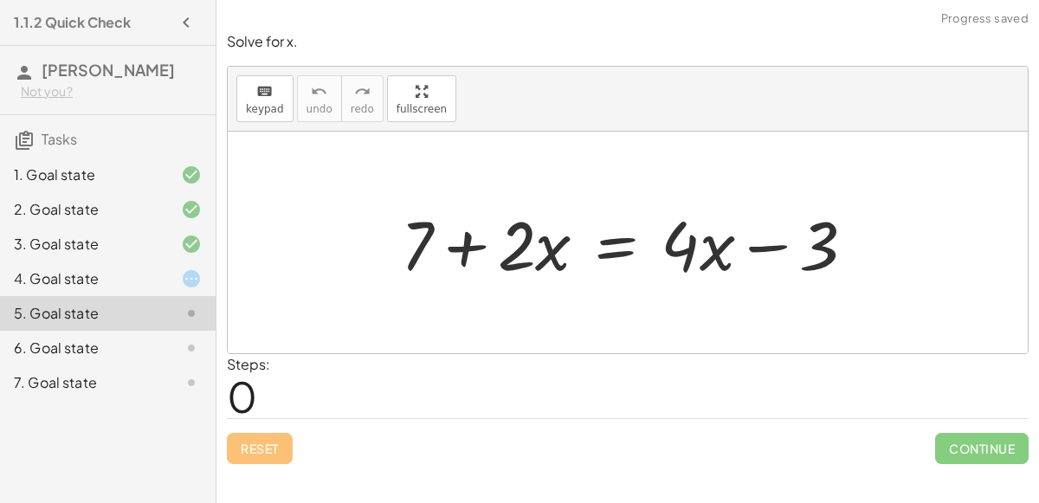
click at [452, 236] on div at bounding box center [635, 242] width 486 height 89
drag, startPoint x: 523, startPoint y: 231, endPoint x: 564, endPoint y: 228, distance: 40.9
click at [564, 228] on div at bounding box center [635, 242] width 486 height 89
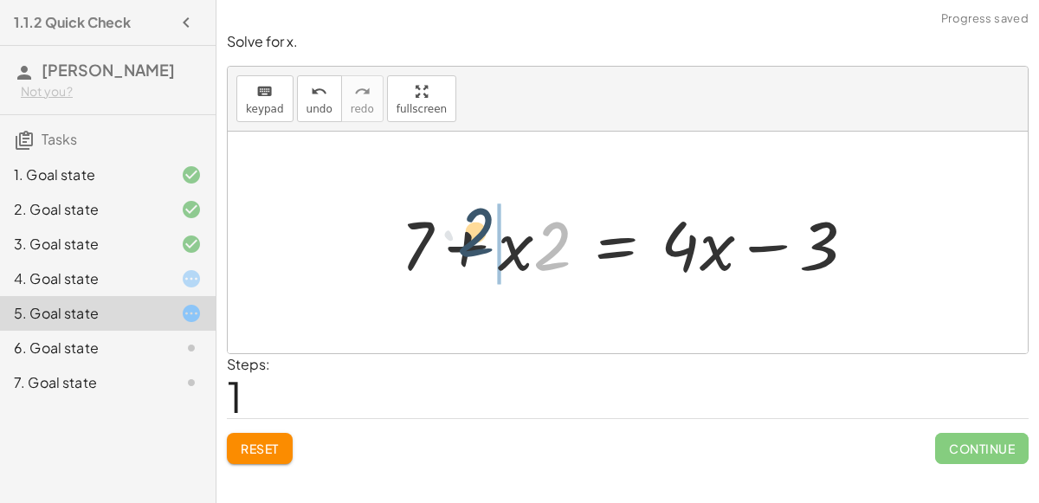
drag, startPoint x: 553, startPoint y: 249, endPoint x: 486, endPoint y: 238, distance: 68.5
click at [486, 238] on div at bounding box center [635, 242] width 486 height 89
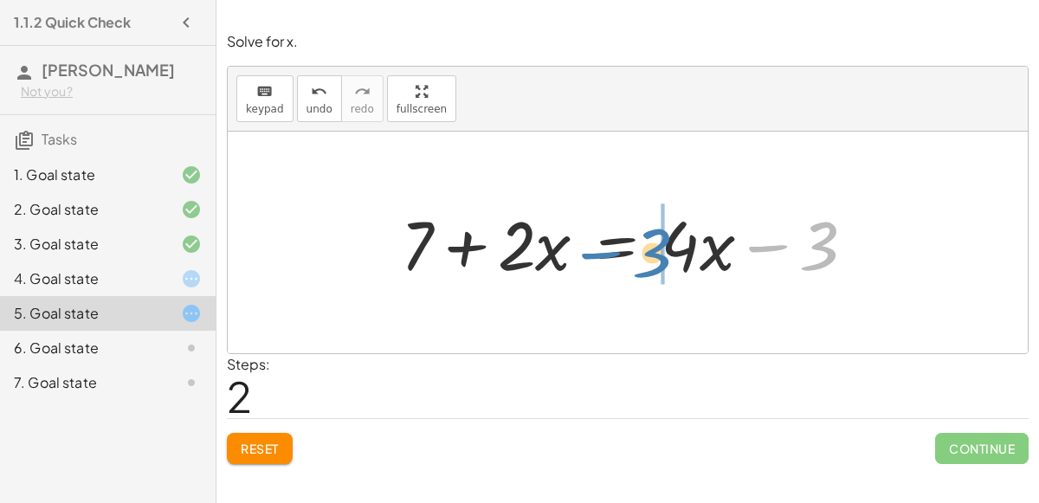
drag, startPoint x: 825, startPoint y: 242, endPoint x: 662, endPoint y: 248, distance: 163.8
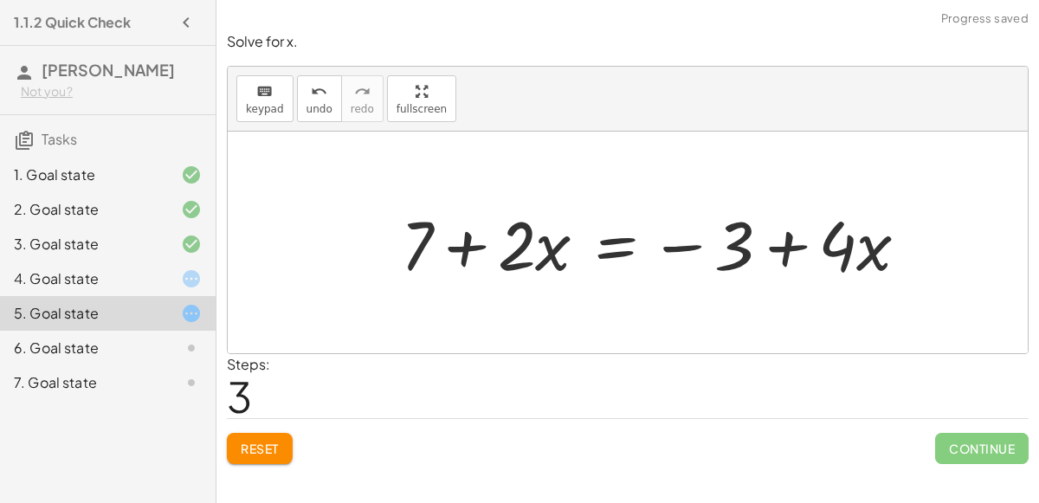
click at [780, 248] on div at bounding box center [661, 242] width 539 height 89
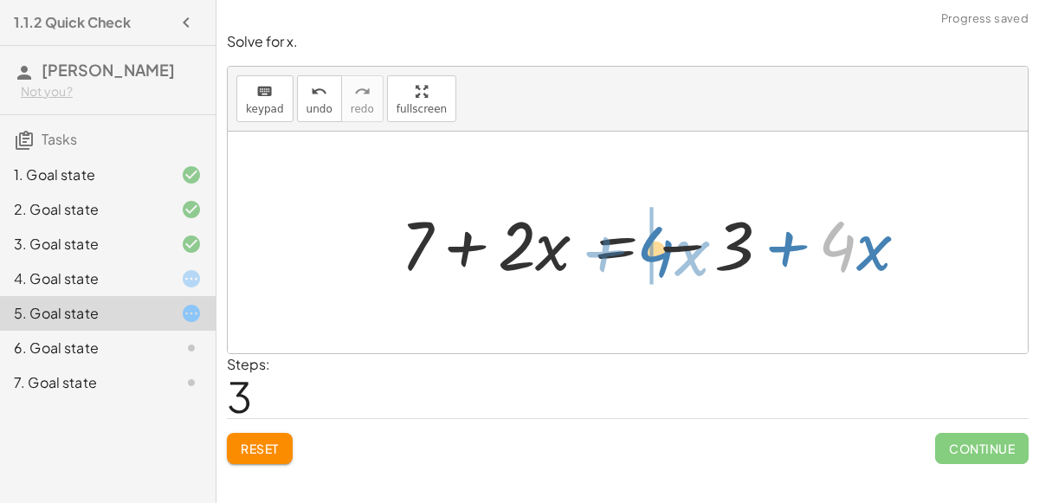
drag, startPoint x: 829, startPoint y: 237, endPoint x: 641, endPoint y: 243, distance: 188.0
click at [641, 243] on div at bounding box center [661, 242] width 539 height 89
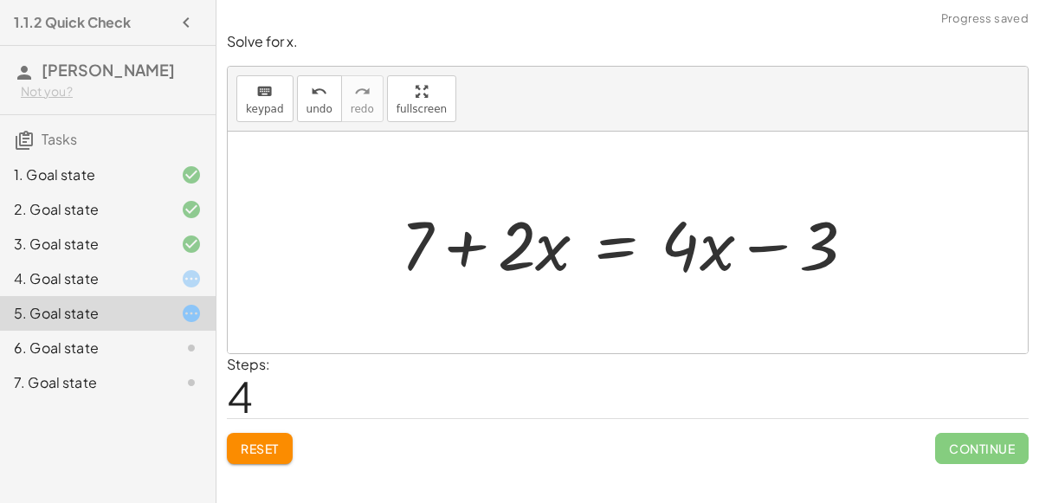
click at [628, 248] on div at bounding box center [635, 242] width 486 height 89
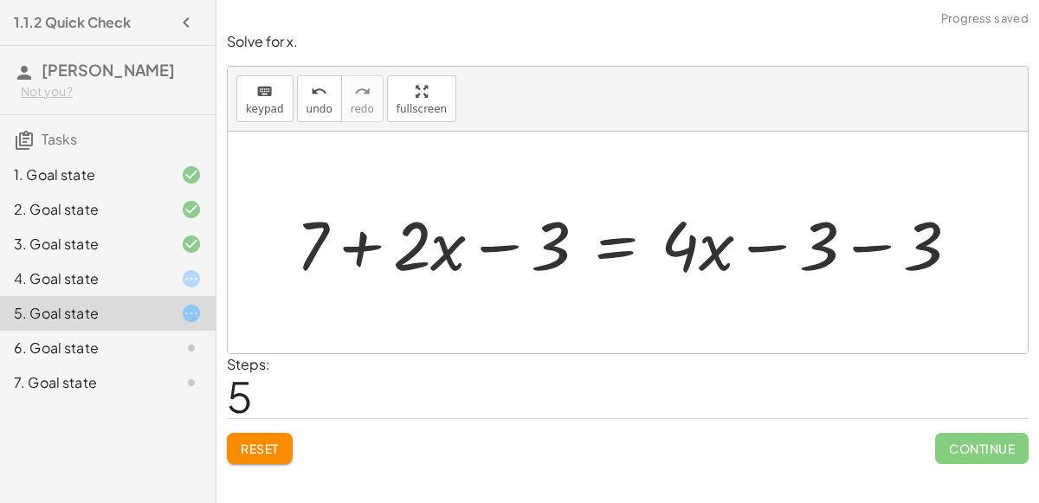
click at [864, 243] on div at bounding box center [635, 242] width 695 height 89
click at [482, 243] on div at bounding box center [582, 242] width 589 height 89
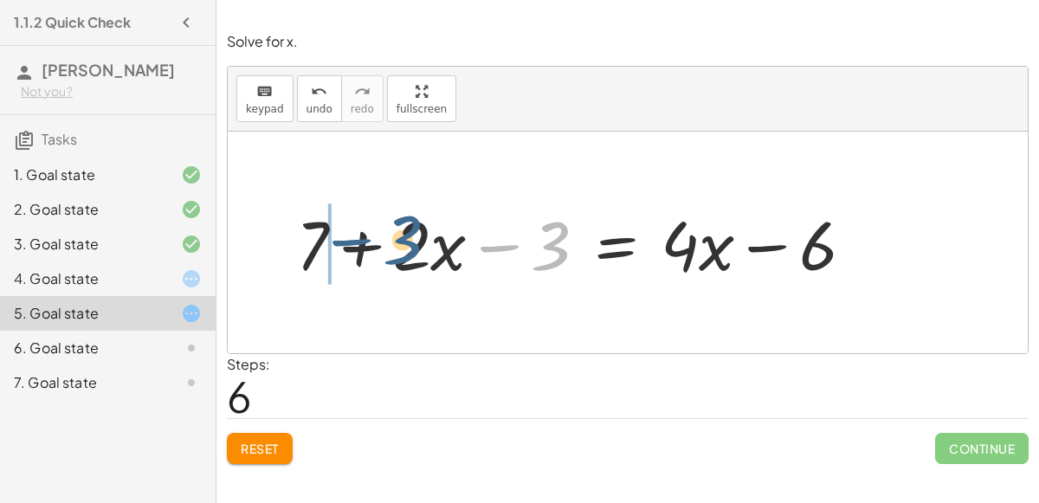
drag, startPoint x: 545, startPoint y: 240, endPoint x: 385, endPoint y: 231, distance: 159.6
click at [385, 231] on div at bounding box center [582, 242] width 589 height 89
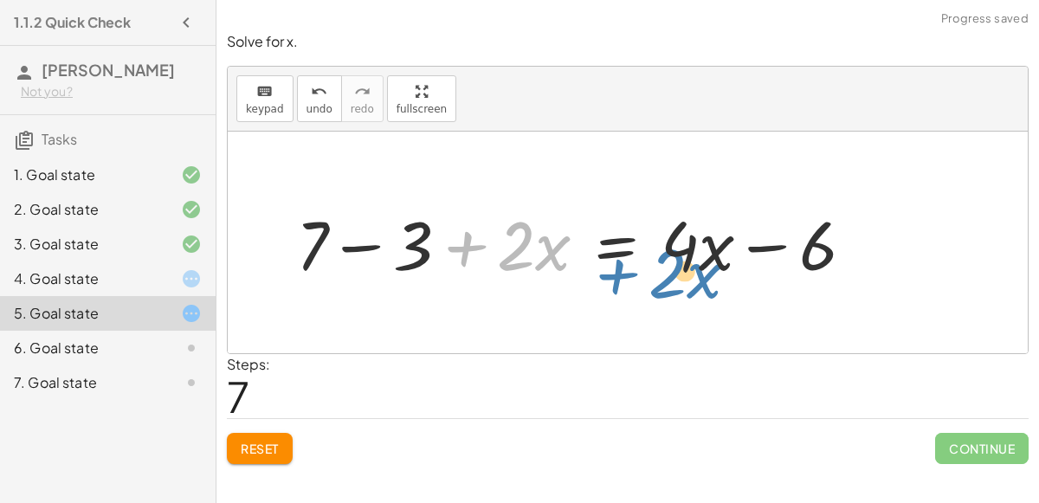
drag, startPoint x: 467, startPoint y: 243, endPoint x: 540, endPoint y: 245, distance: 72.8
click at [540, 245] on div at bounding box center [582, 242] width 589 height 89
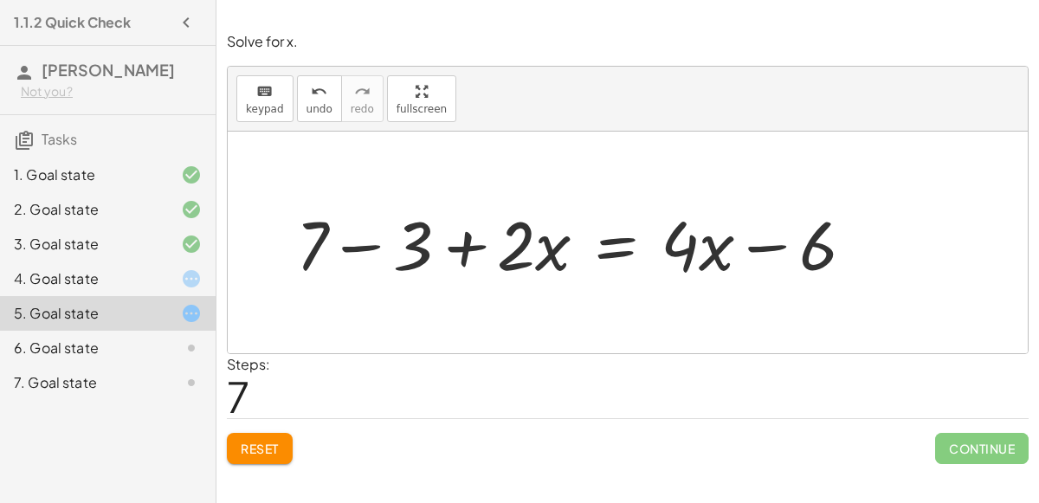
click at [344, 244] on div at bounding box center [582, 242] width 589 height 89
click at [619, 249] on div at bounding box center [630, 242] width 491 height 89
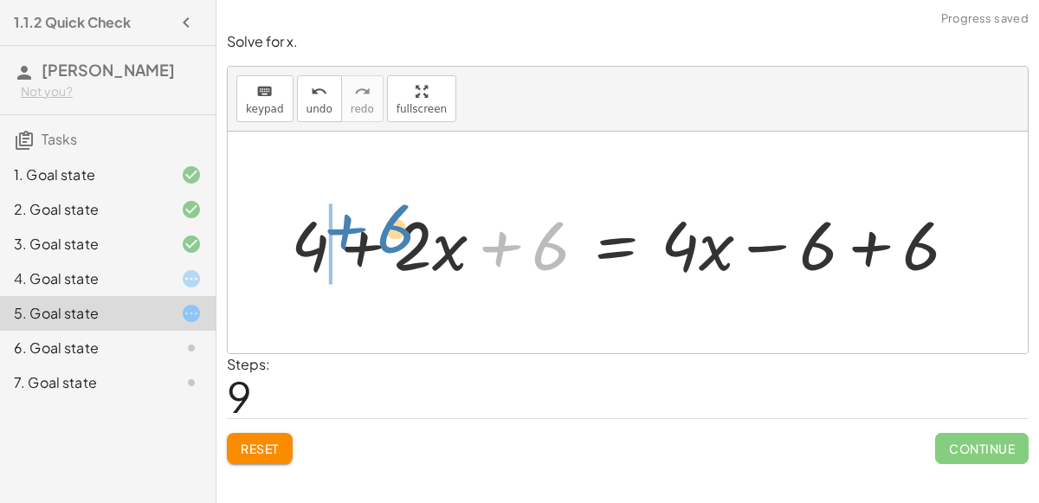
drag, startPoint x: 504, startPoint y: 236, endPoint x: 348, endPoint y: 219, distance: 156.9
click at [348, 219] on div at bounding box center [630, 242] width 697 height 89
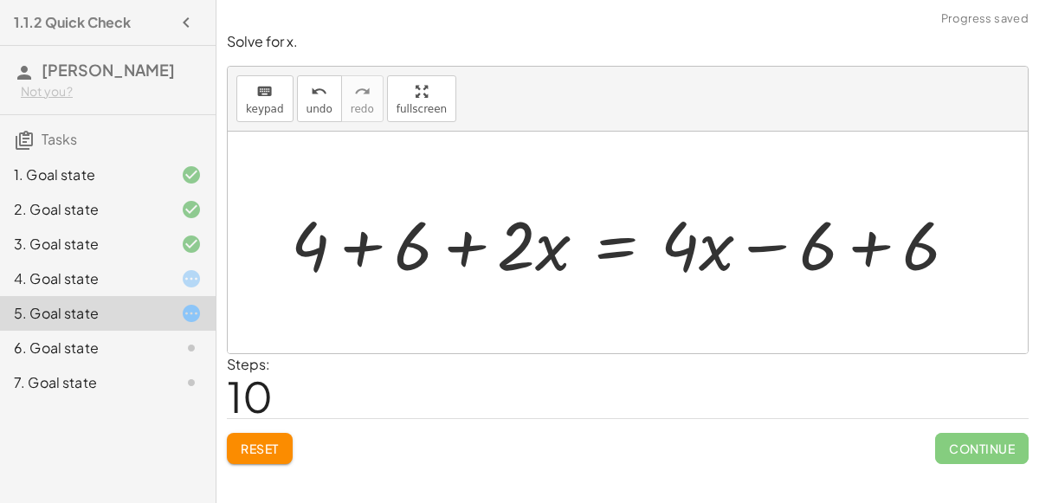
click at [357, 245] on div at bounding box center [630, 242] width 697 height 89
click at [867, 243] on div at bounding box center [673, 242] width 615 height 89
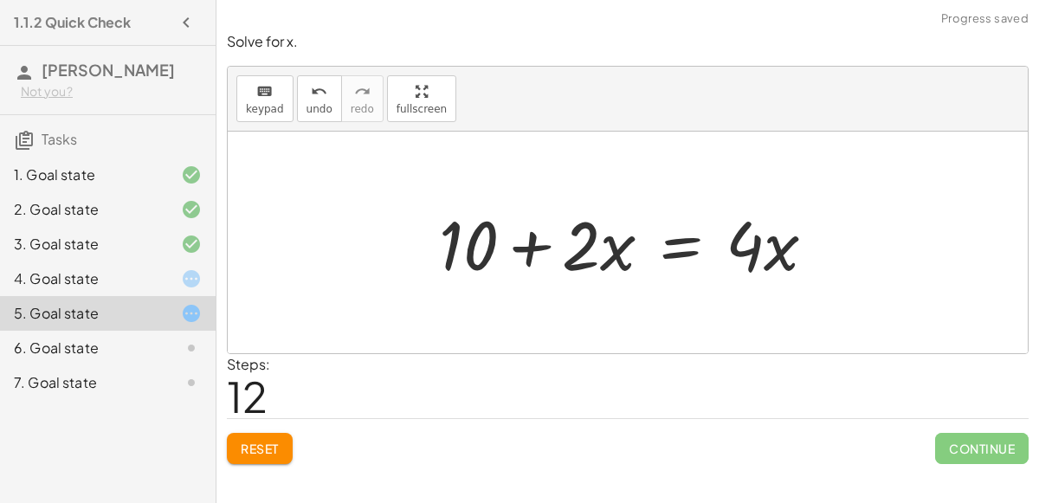
click at [677, 248] on div at bounding box center [634, 242] width 408 height 89
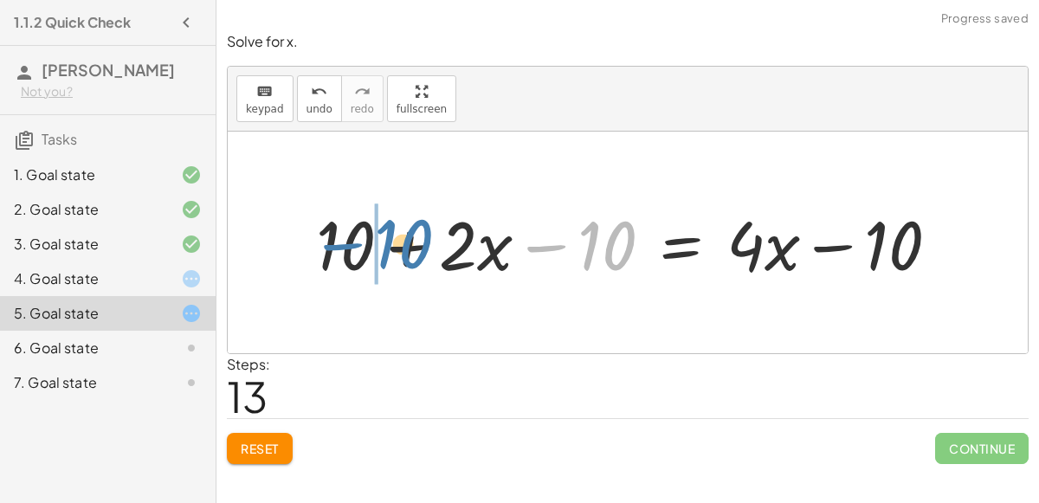
drag, startPoint x: 584, startPoint y: 244, endPoint x: 388, endPoint y: 246, distance: 195.8
click at [388, 246] on div at bounding box center [634, 242] width 655 height 89
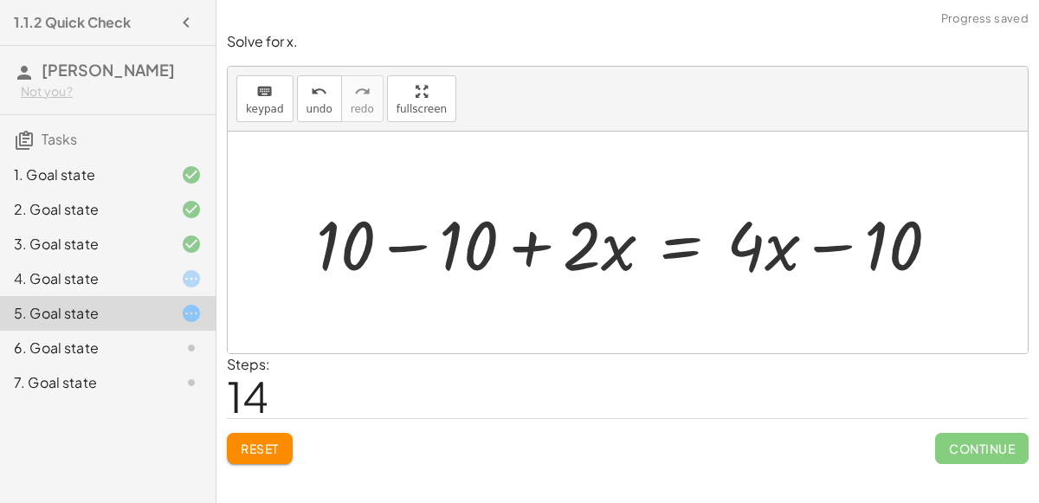
click at [408, 243] on div at bounding box center [634, 242] width 655 height 89
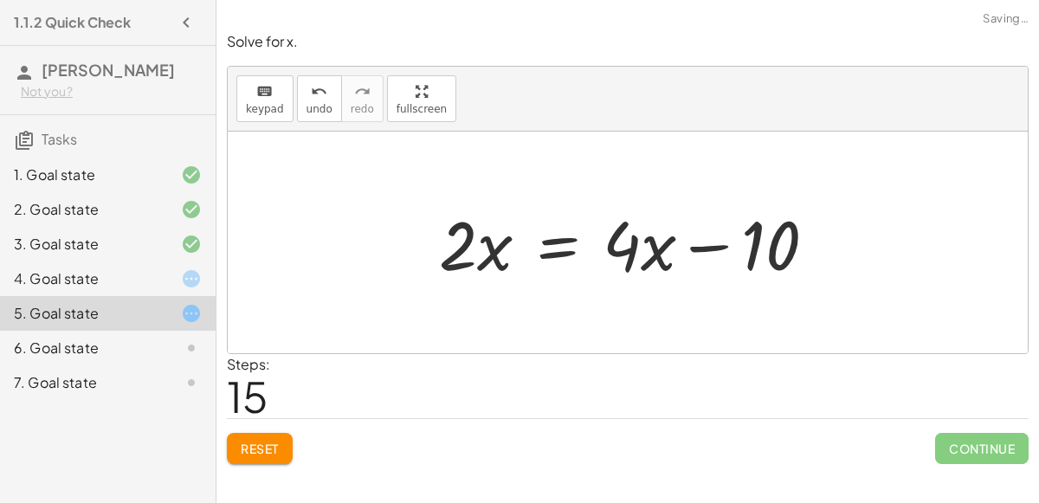
click at [709, 245] on div at bounding box center [634, 242] width 408 height 89
click at [560, 244] on div at bounding box center [634, 242] width 408 height 89
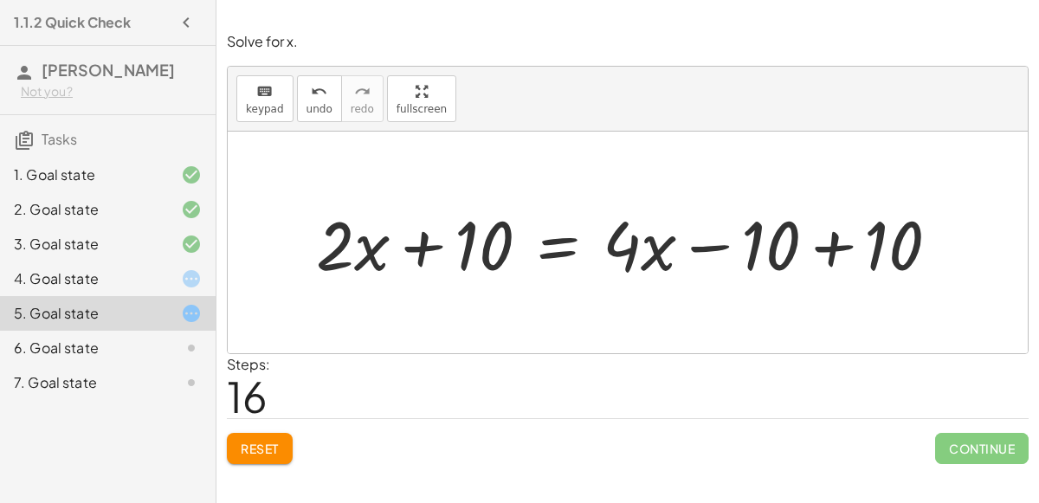
click at [824, 251] on div at bounding box center [634, 242] width 655 height 89
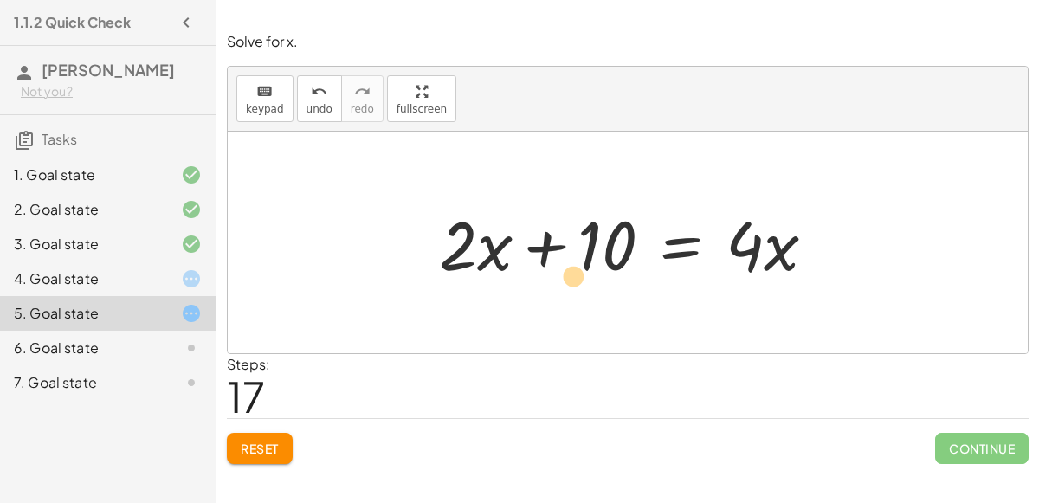
drag, startPoint x: 480, startPoint y: 246, endPoint x: 414, endPoint y: 281, distance: 74.4
click at [414, 281] on div "+ 7 + · 2 · x = + · 4 · x − 3 + 7 + · x · 2 = + · 4 · x − 3 + 7 + · 2 · x = + ·…" at bounding box center [628, 243] width 430 height 98
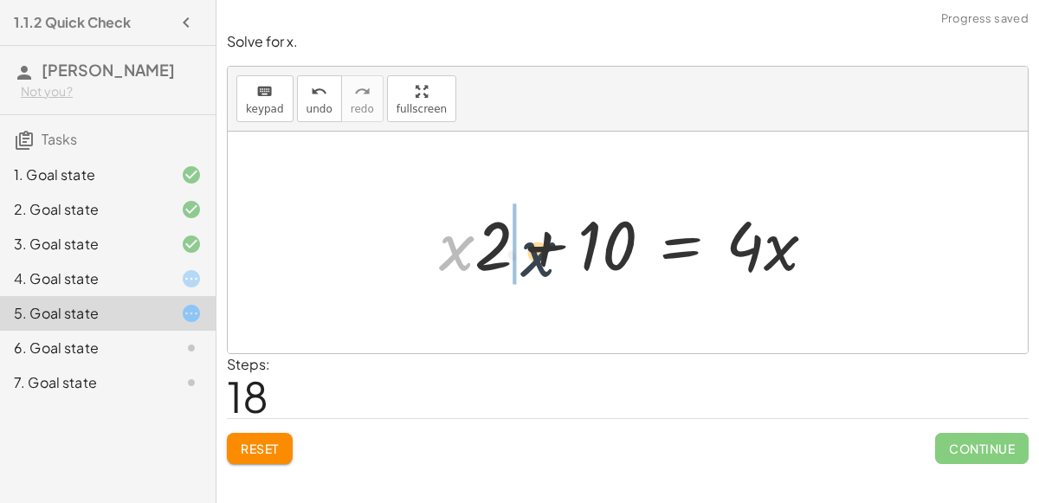
drag, startPoint x: 445, startPoint y: 240, endPoint x: 530, endPoint y: 246, distance: 85.1
click at [530, 246] on div at bounding box center [634, 242] width 408 height 89
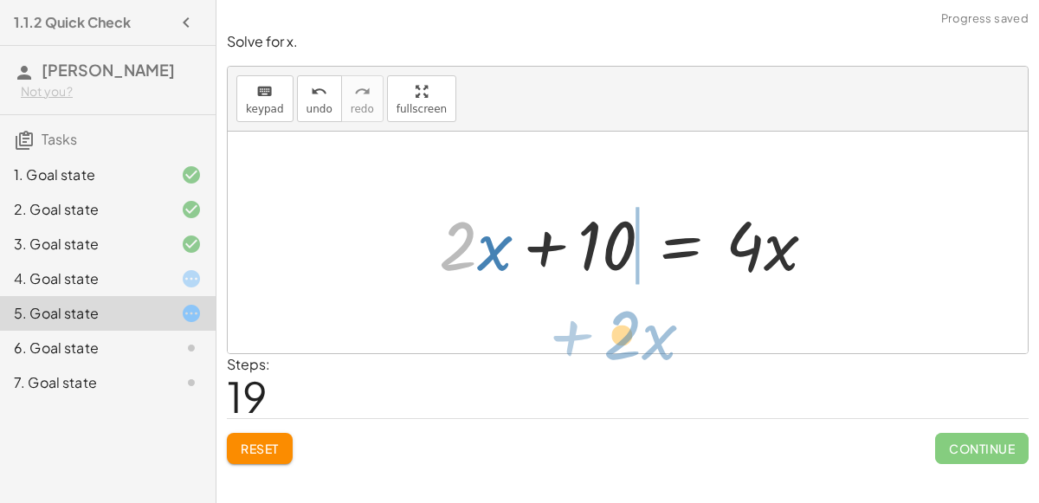
drag, startPoint x: 470, startPoint y: 237, endPoint x: 637, endPoint y: 327, distance: 189.5
click at [637, 327] on div "+ 7 + · 2 · x = + · 4 · x − 3 + 7 + · x · 2 = + · 4 · x − 3 + 7 + · 2 · x = + ·…" at bounding box center [628, 243] width 800 height 222
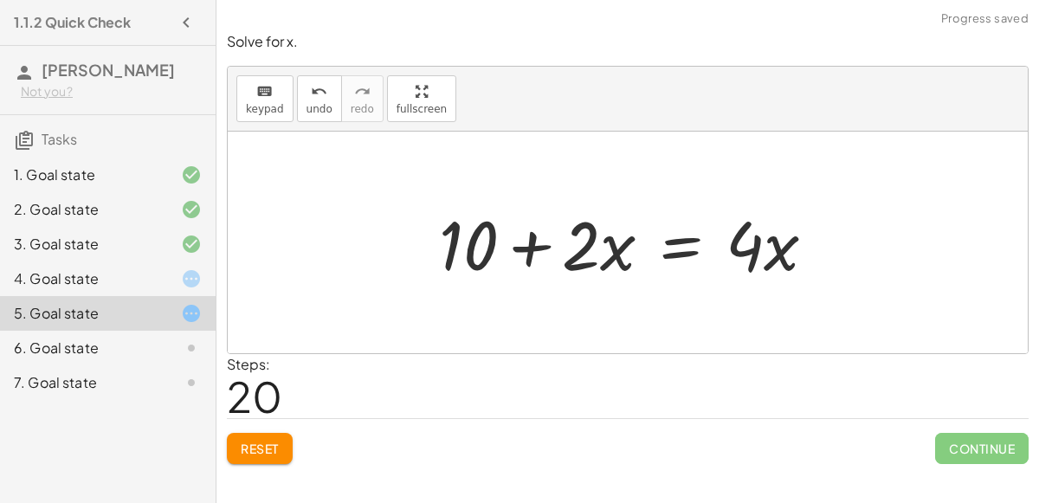
click at [519, 249] on div at bounding box center [634, 242] width 408 height 89
click at [690, 240] on div at bounding box center [634, 242] width 408 height 89
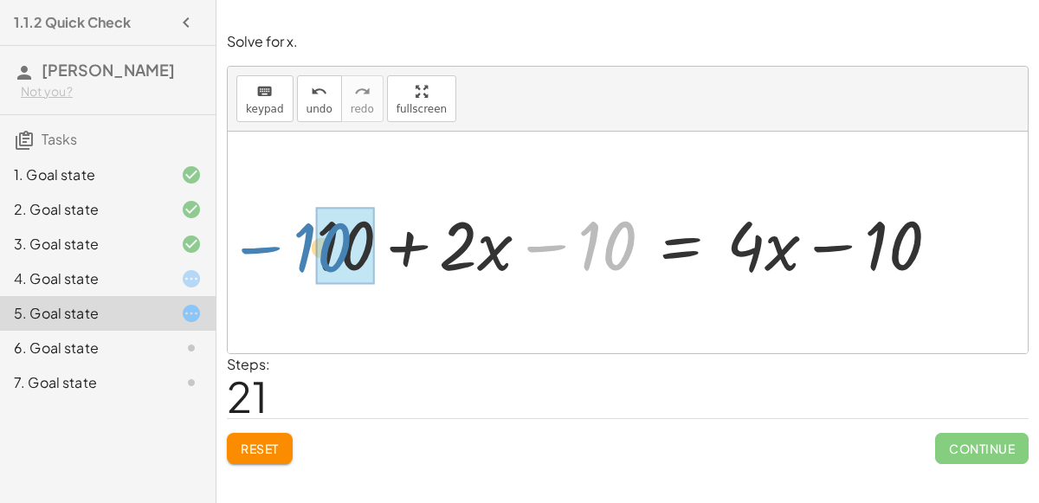
drag, startPoint x: 600, startPoint y: 244, endPoint x: 320, endPoint y: 246, distance: 280.6
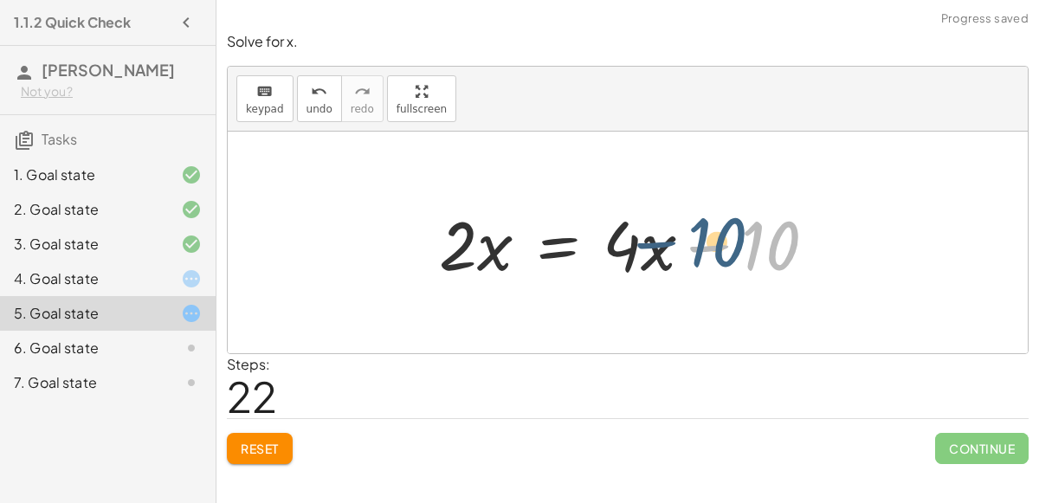
drag, startPoint x: 773, startPoint y: 246, endPoint x: 864, endPoint y: 224, distance: 94.3
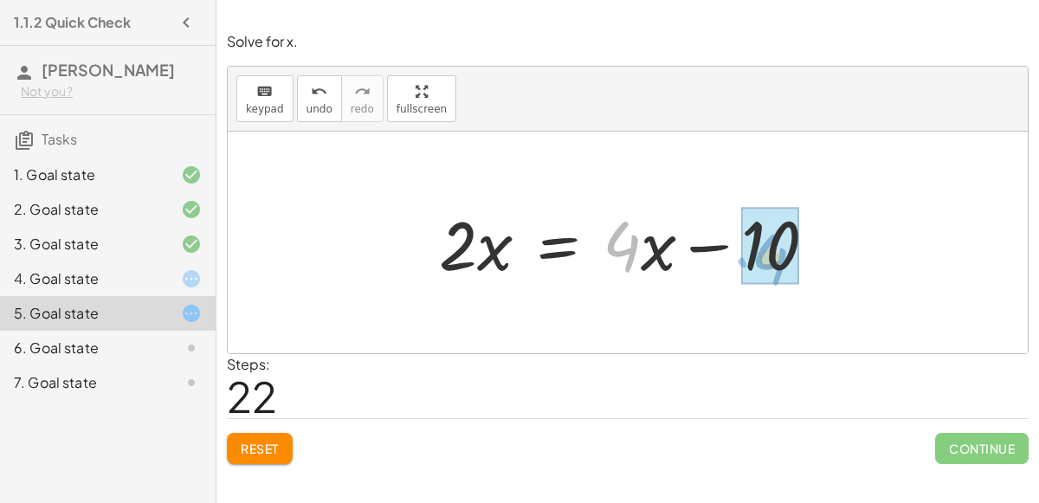
drag, startPoint x: 637, startPoint y: 236, endPoint x: 786, endPoint y: 249, distance: 148.7
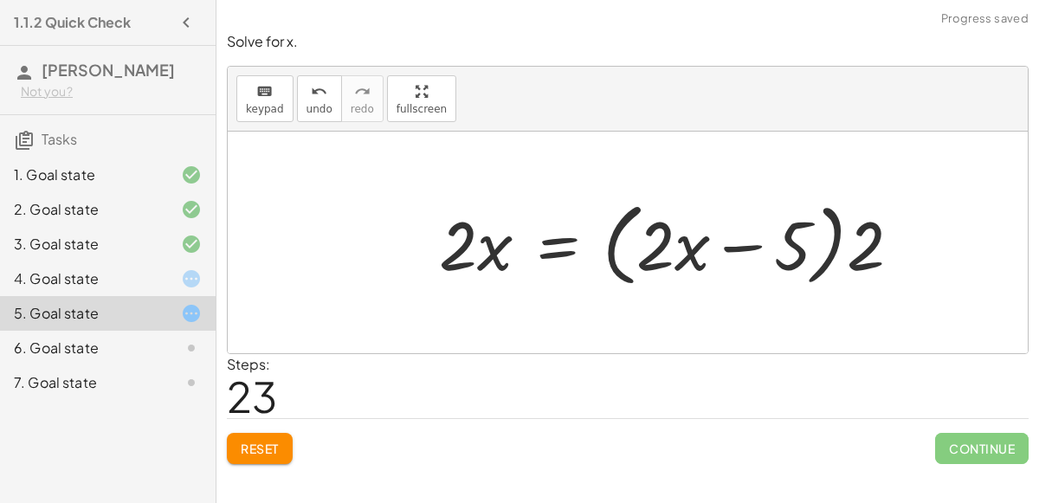
click at [747, 243] on div at bounding box center [677, 243] width 494 height 100
click at [831, 249] on div at bounding box center [677, 243] width 494 height 100
click at [870, 245] on div at bounding box center [677, 243] width 494 height 100
drag, startPoint x: 870, startPoint y: 245, endPoint x: 717, endPoint y: 250, distance: 152.5
click at [717, 250] on div at bounding box center [677, 243] width 494 height 100
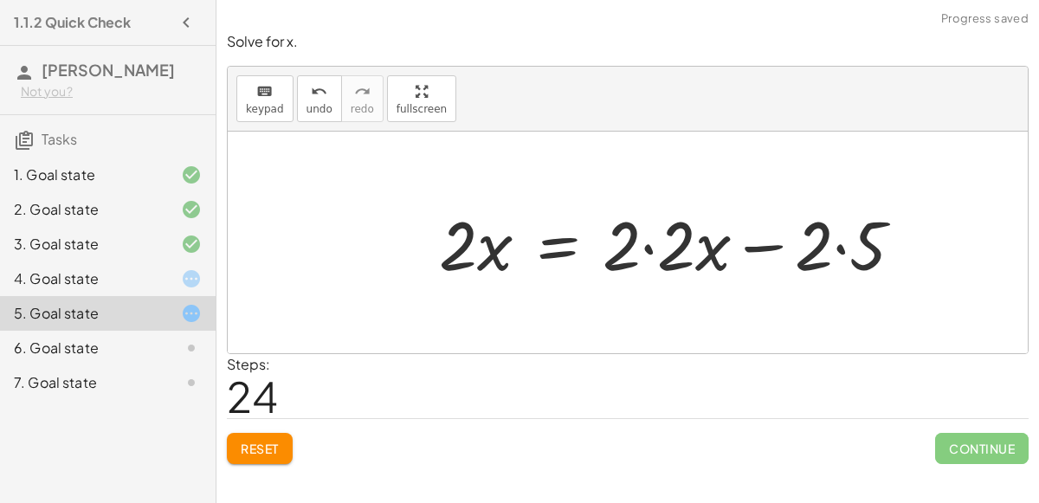
click at [649, 245] on div at bounding box center [677, 242] width 495 height 89
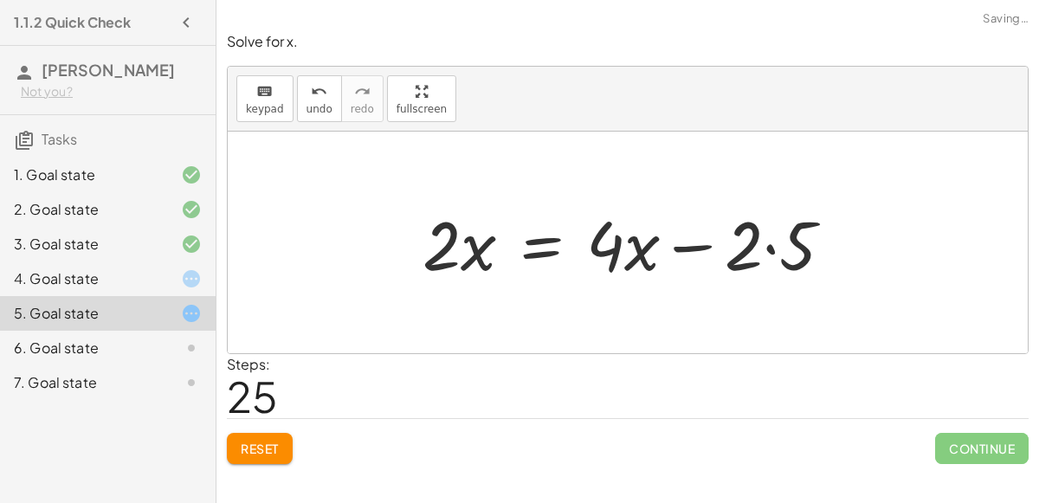
click at [771, 238] on div at bounding box center [635, 242] width 442 height 89
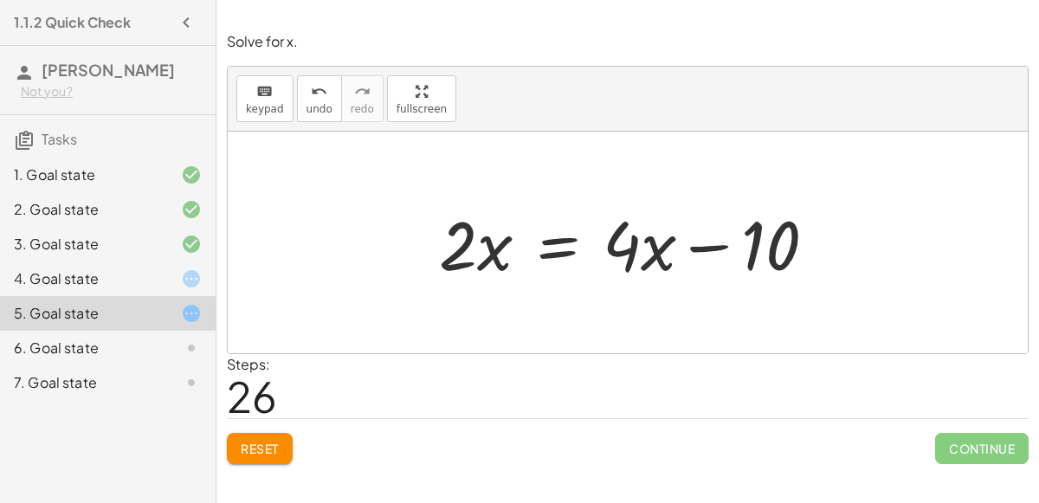
click at [166, 335] on div "6. Goal state" at bounding box center [108, 348] width 216 height 35
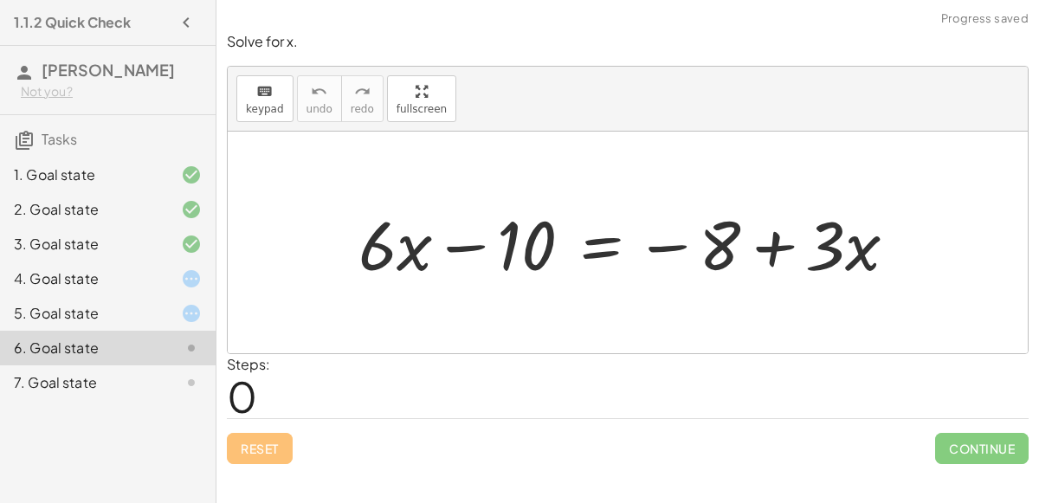
click at [450, 238] on div at bounding box center [635, 242] width 570 height 89
click at [602, 239] on div at bounding box center [635, 242] width 570 height 89
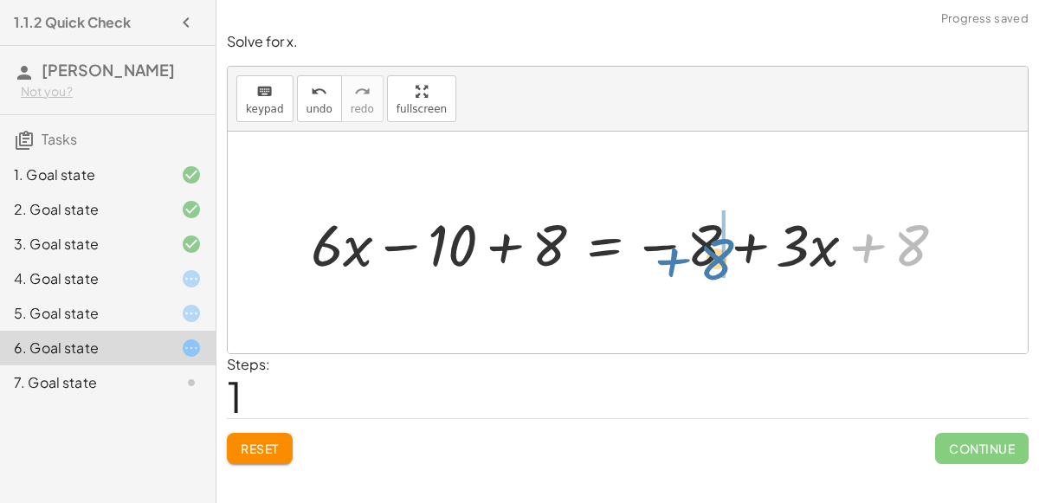
drag, startPoint x: 876, startPoint y: 250, endPoint x: 686, endPoint y: 262, distance: 190.1
click at [686, 262] on div at bounding box center [635, 242] width 666 height 76
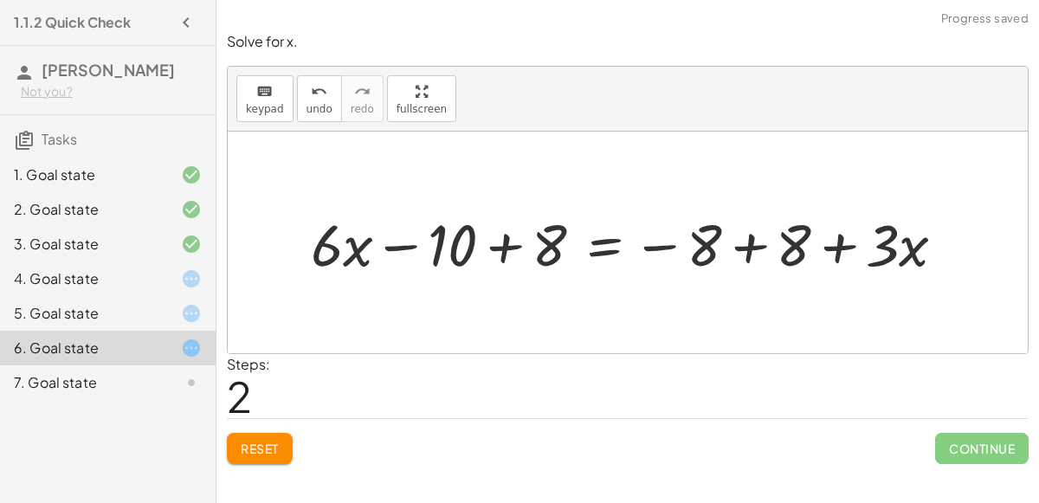
click at [751, 245] on div at bounding box center [635, 242] width 666 height 76
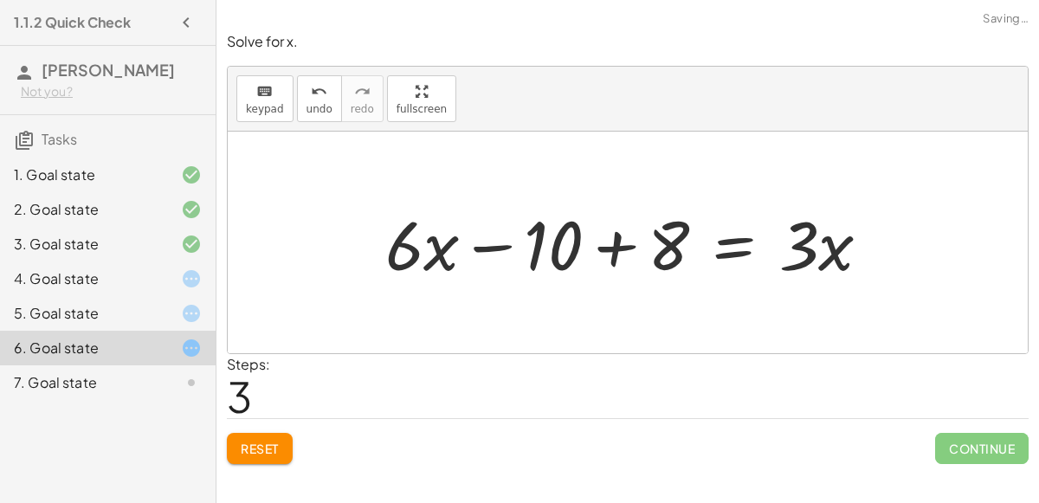
click at [619, 249] on div at bounding box center [635, 242] width 516 height 89
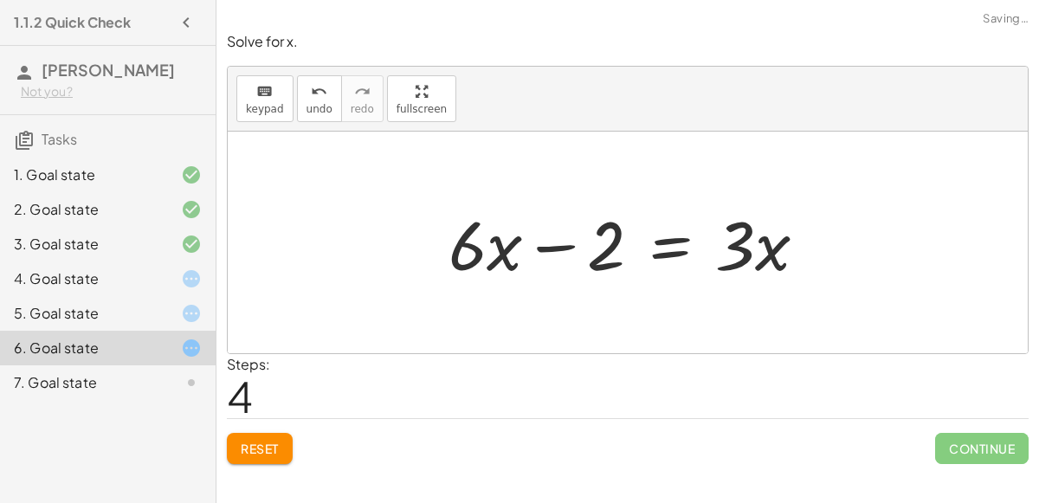
click at [672, 243] on div at bounding box center [635, 242] width 390 height 89
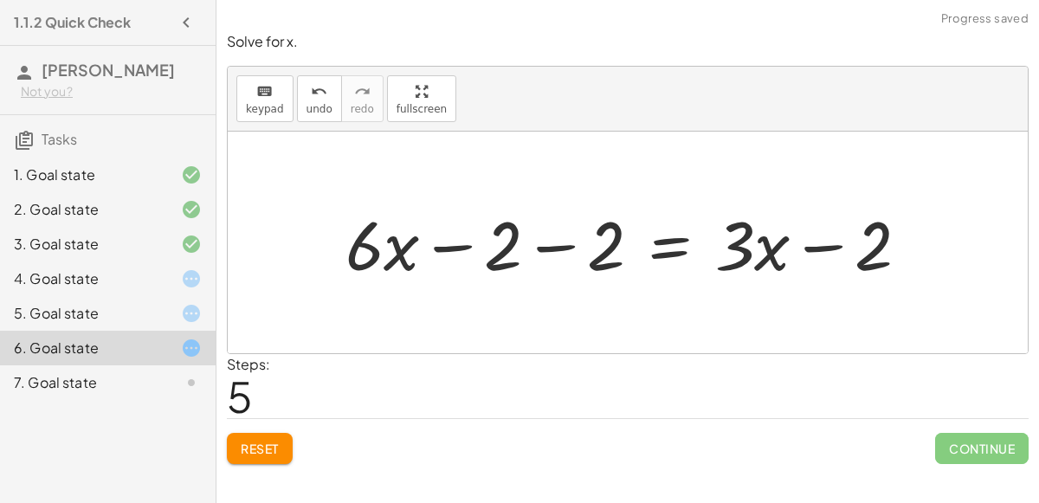
click at [542, 247] on div at bounding box center [634, 242] width 595 height 89
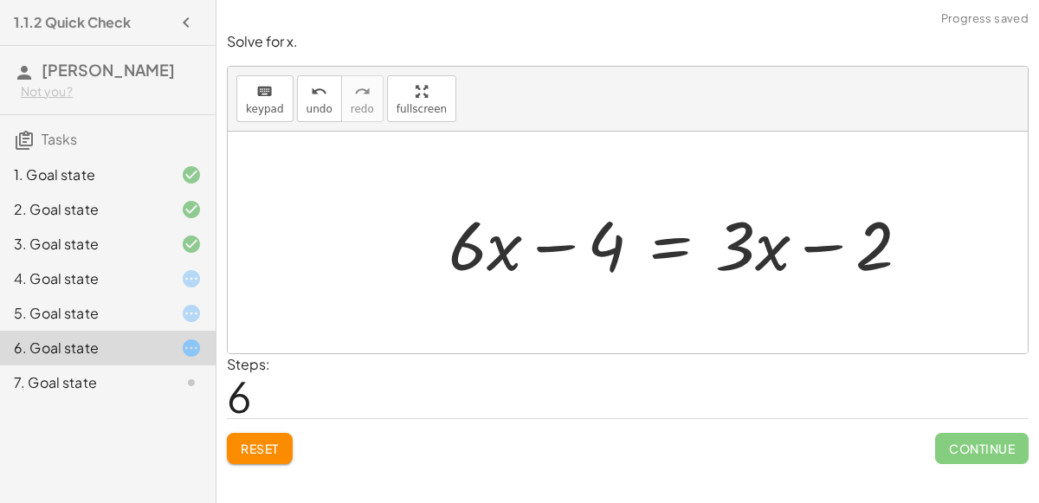
click at [825, 243] on div at bounding box center [686, 242] width 493 height 89
click at [274, 450] on span "Reset" at bounding box center [260, 449] width 38 height 16
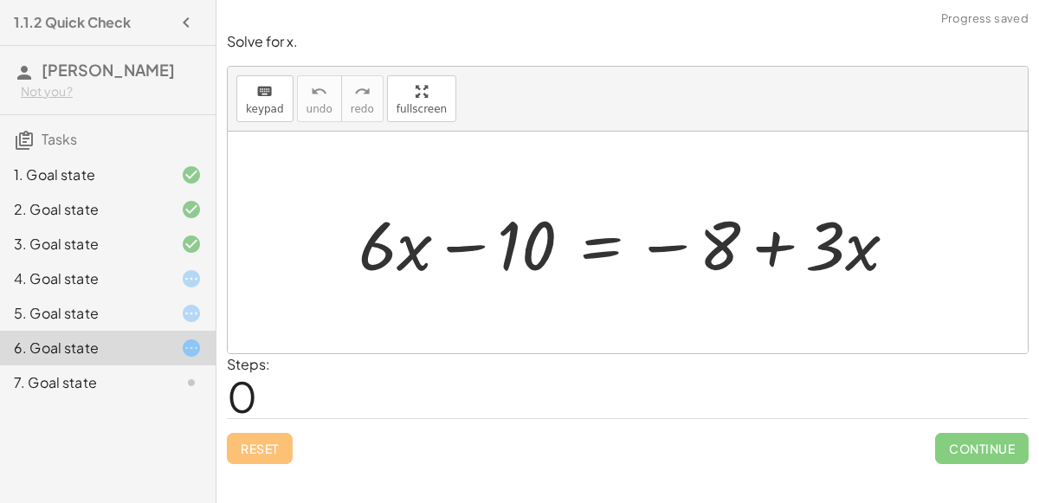
click at [152, 376] on div "7. Goal state" at bounding box center [83, 382] width 139 height 21
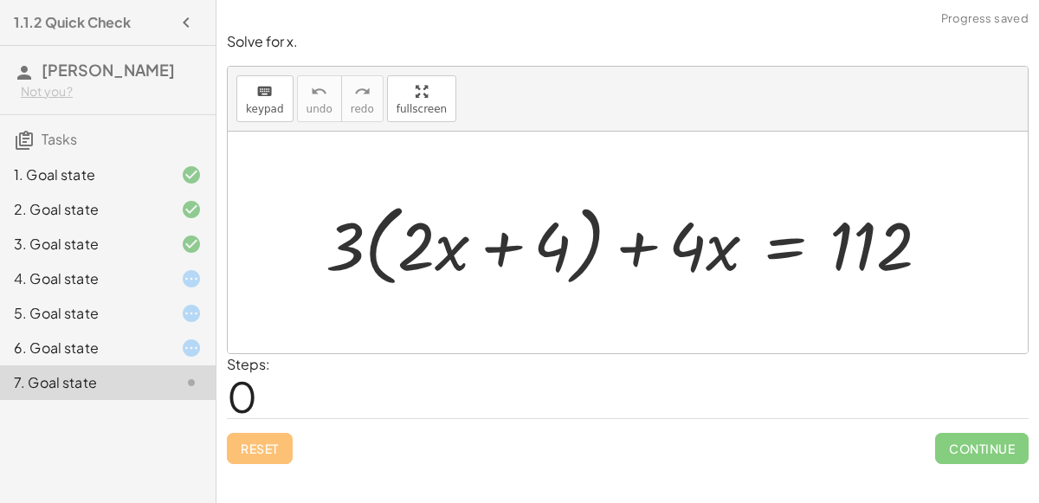
click at [502, 237] on div at bounding box center [635, 243] width 636 height 98
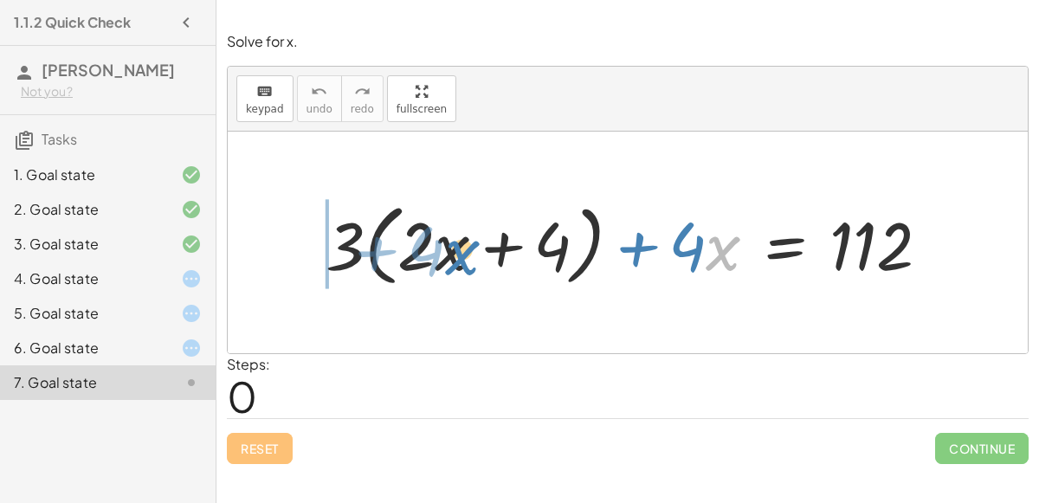
drag, startPoint x: 720, startPoint y: 245, endPoint x: 458, endPoint y: 246, distance: 261.6
click at [458, 246] on div at bounding box center [635, 243] width 636 height 98
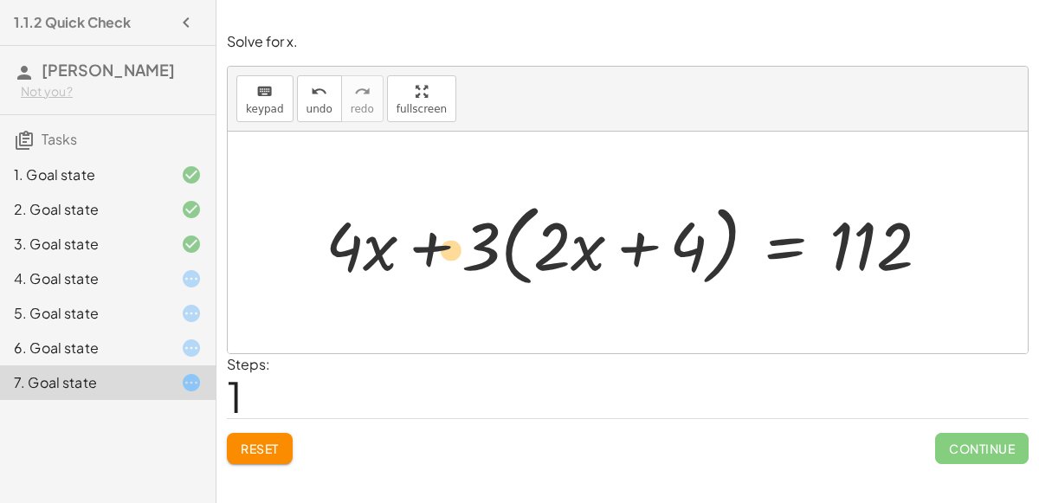
drag, startPoint x: 357, startPoint y: 233, endPoint x: 457, endPoint y: 237, distance: 100.6
click at [457, 237] on div at bounding box center [635, 243] width 636 height 98
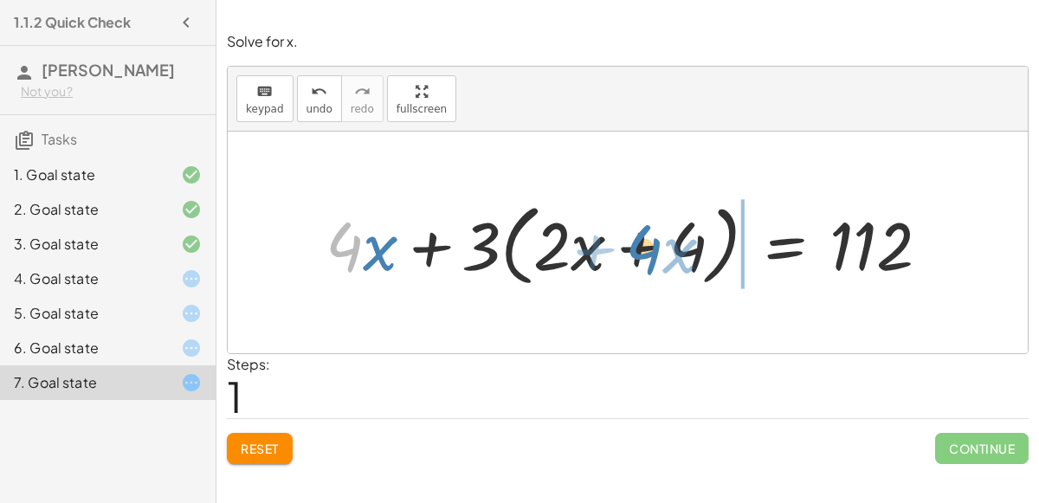
drag, startPoint x: 346, startPoint y: 239, endPoint x: 645, endPoint y: 242, distance: 298.8
click at [645, 242] on div at bounding box center [635, 243] width 636 height 98
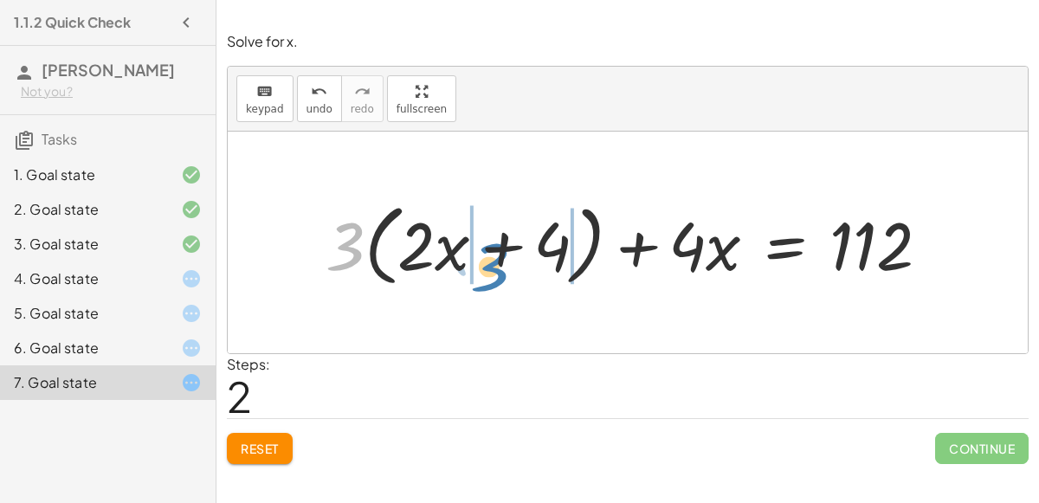
drag, startPoint x: 335, startPoint y: 242, endPoint x: 481, endPoint y: 262, distance: 147.0
click at [481, 262] on div at bounding box center [635, 243] width 636 height 98
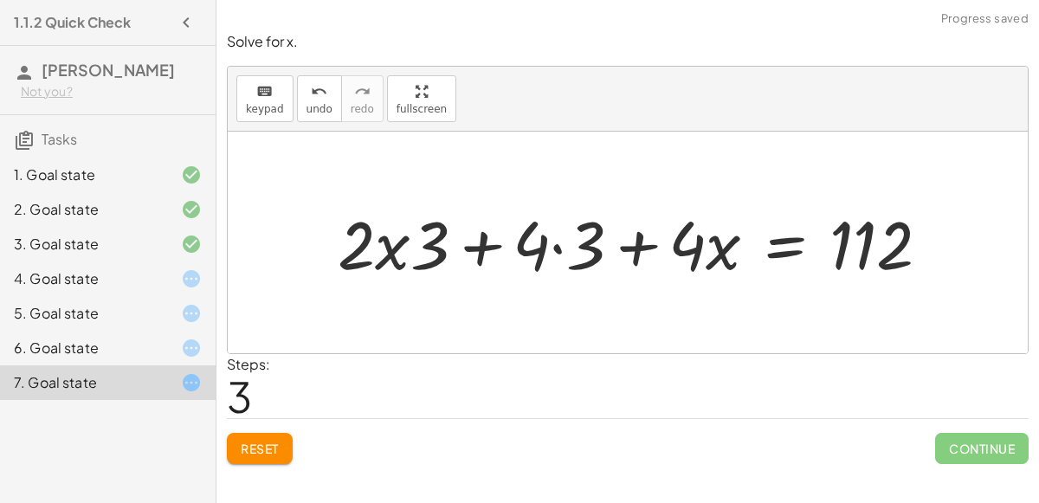
click at [559, 239] on div at bounding box center [641, 241] width 624 height 87
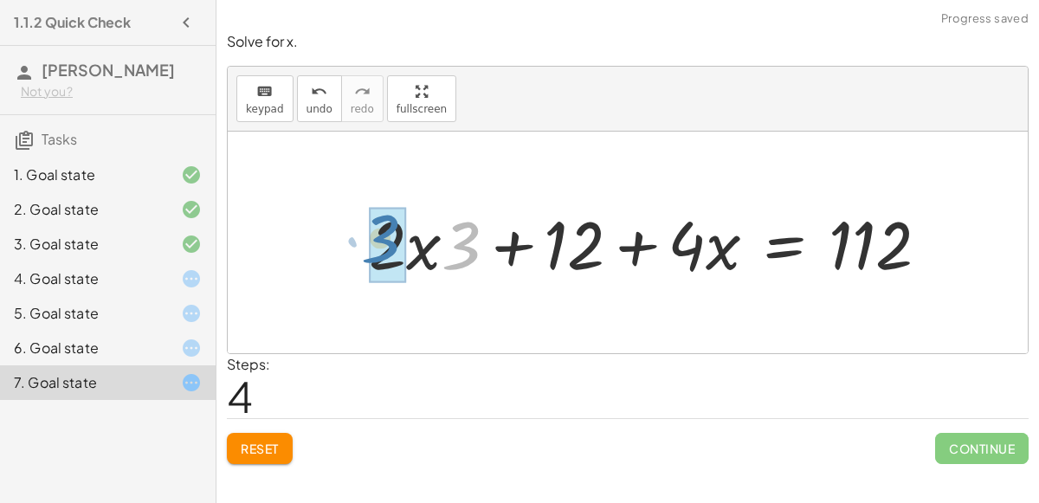
drag, startPoint x: 464, startPoint y: 244, endPoint x: 387, endPoint y: 238, distance: 77.3
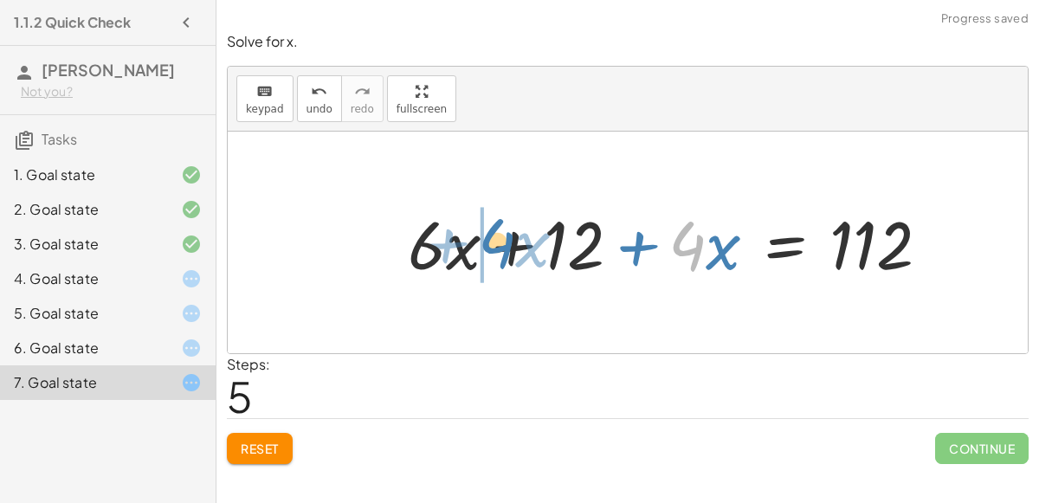
drag, startPoint x: 703, startPoint y: 237, endPoint x: 515, endPoint y: 235, distance: 188.0
click at [515, 235] on div at bounding box center [675, 241] width 553 height 87
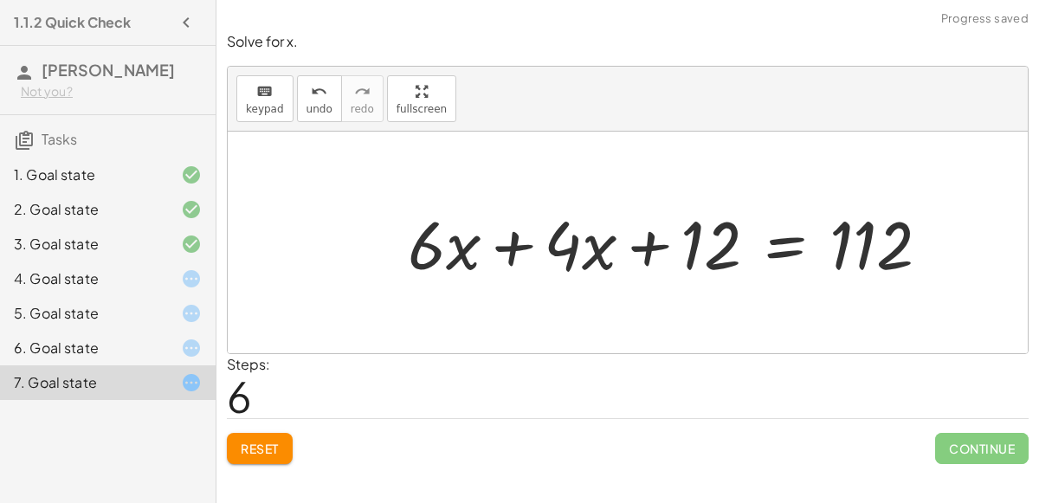
click at [518, 243] on div at bounding box center [675, 241] width 553 height 87
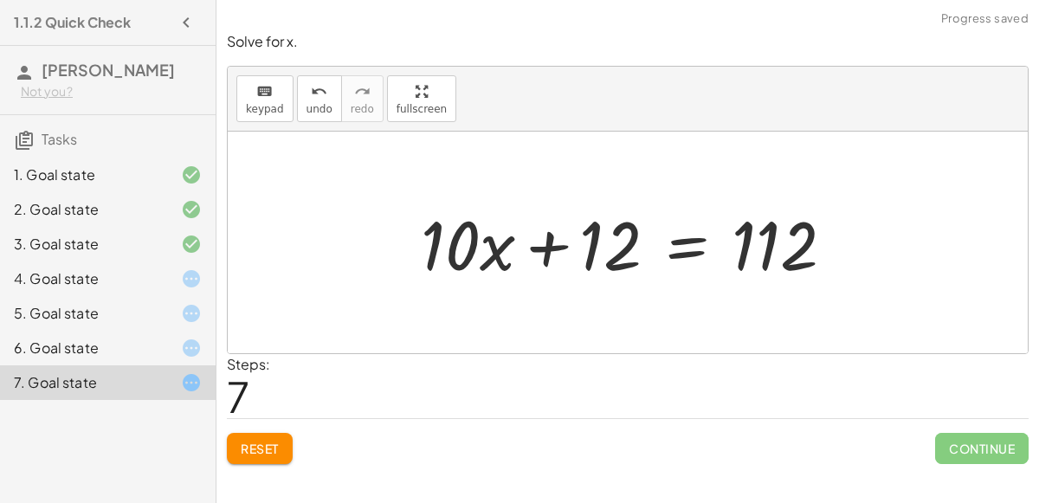
click at [684, 244] on div at bounding box center [634, 242] width 444 height 89
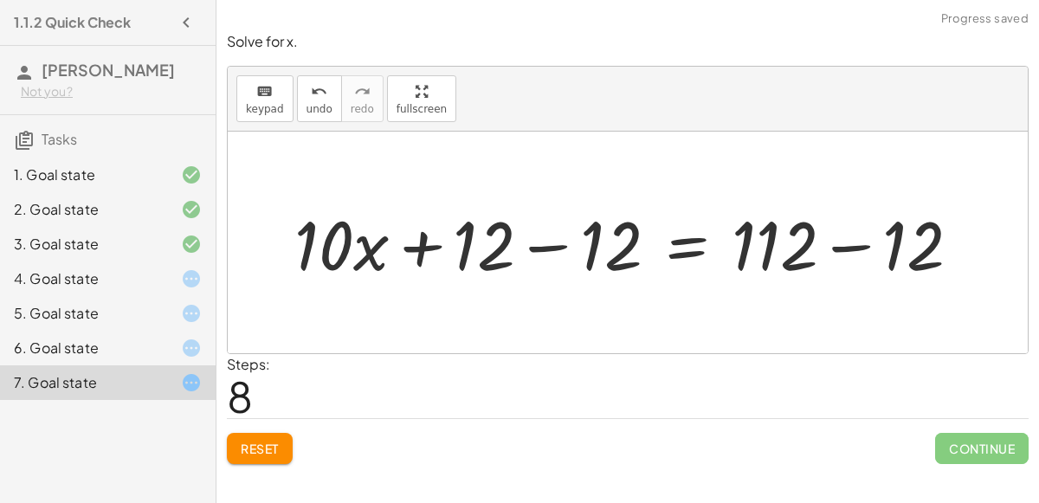
click at [536, 239] on div at bounding box center [635, 242] width 698 height 89
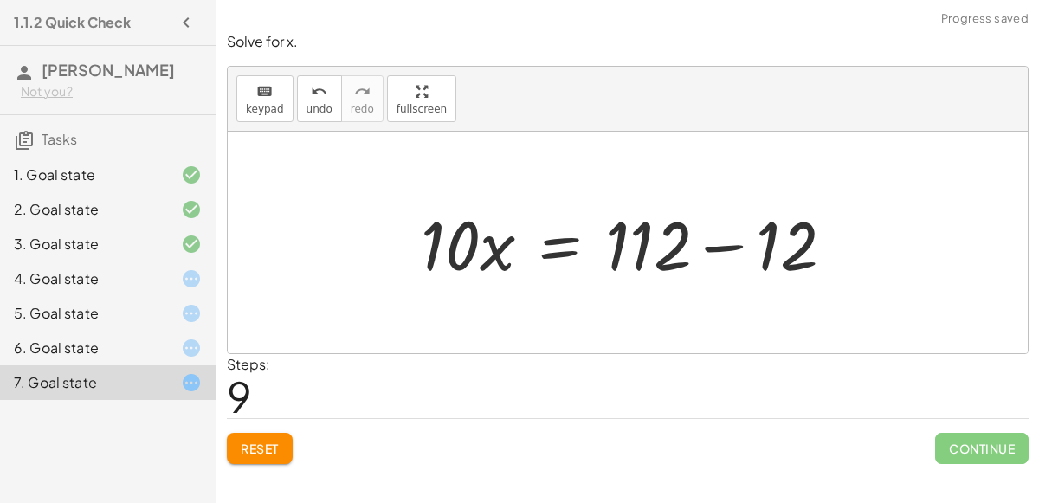
click at [703, 243] on div at bounding box center [634, 242] width 444 height 89
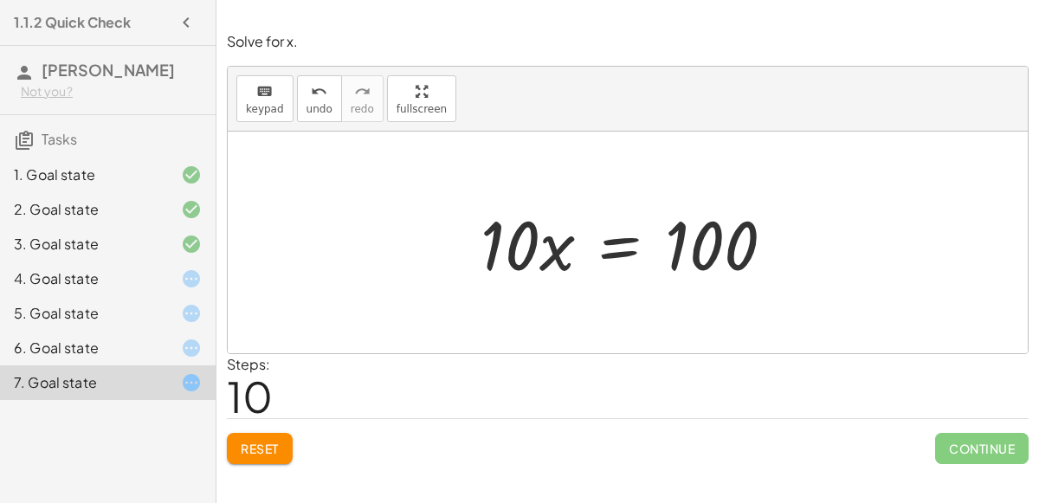
click at [603, 238] on div at bounding box center [634, 242] width 325 height 89
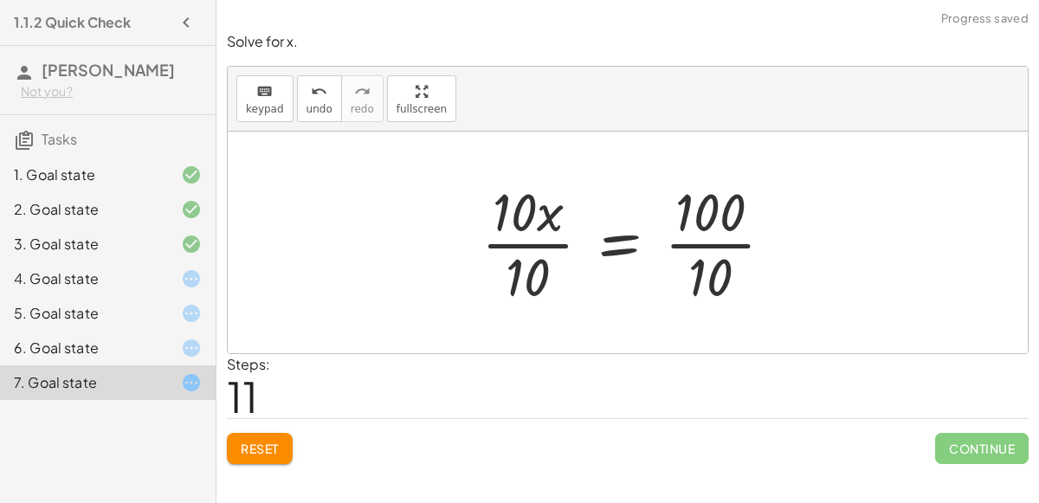
click at [514, 243] on div at bounding box center [634, 242] width 323 height 133
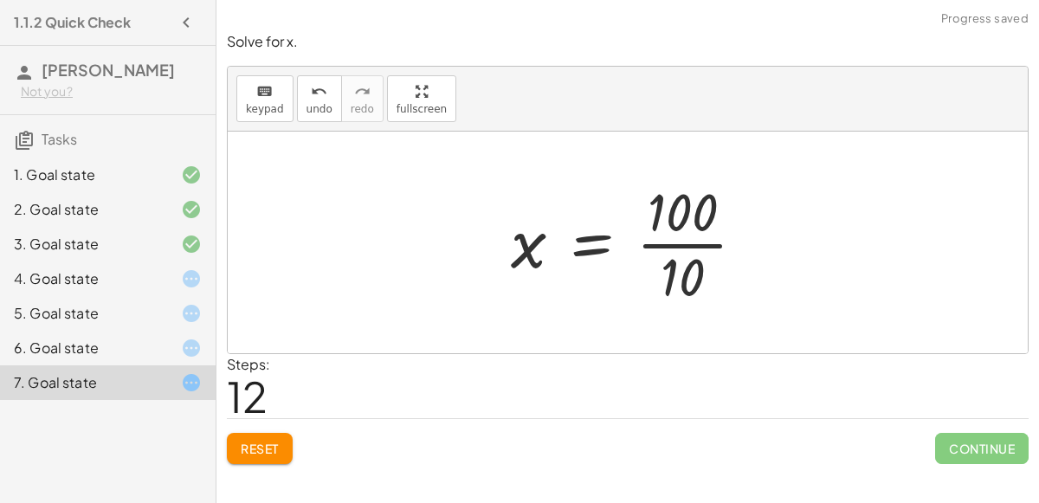
click at [696, 245] on div at bounding box center [635, 242] width 266 height 133
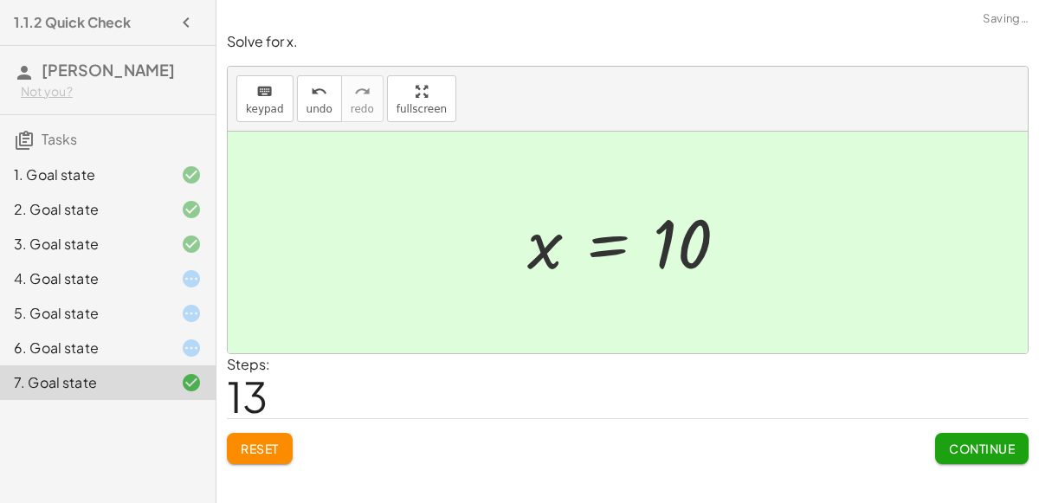
click at [971, 450] on span "Continue" at bounding box center [982, 449] width 66 height 16
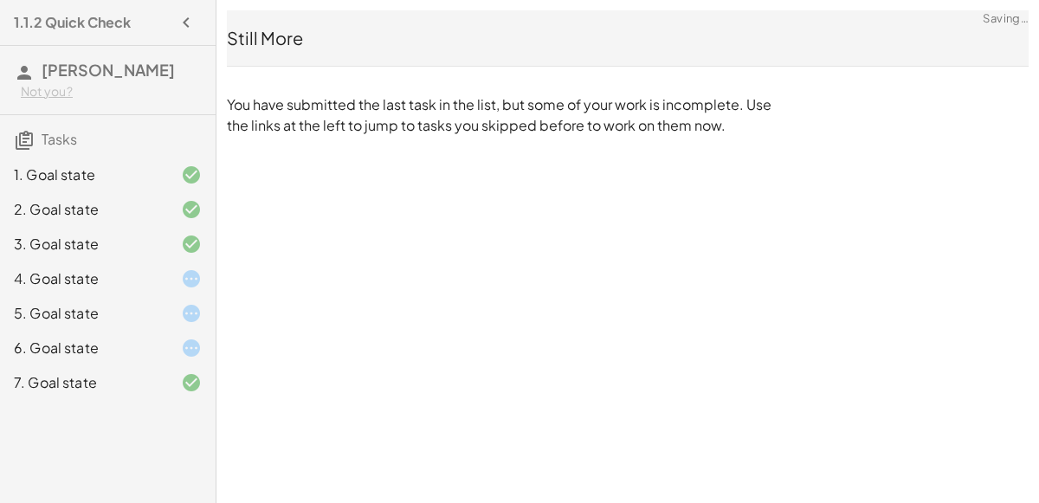
click at [155, 274] on div at bounding box center [177, 279] width 49 height 21
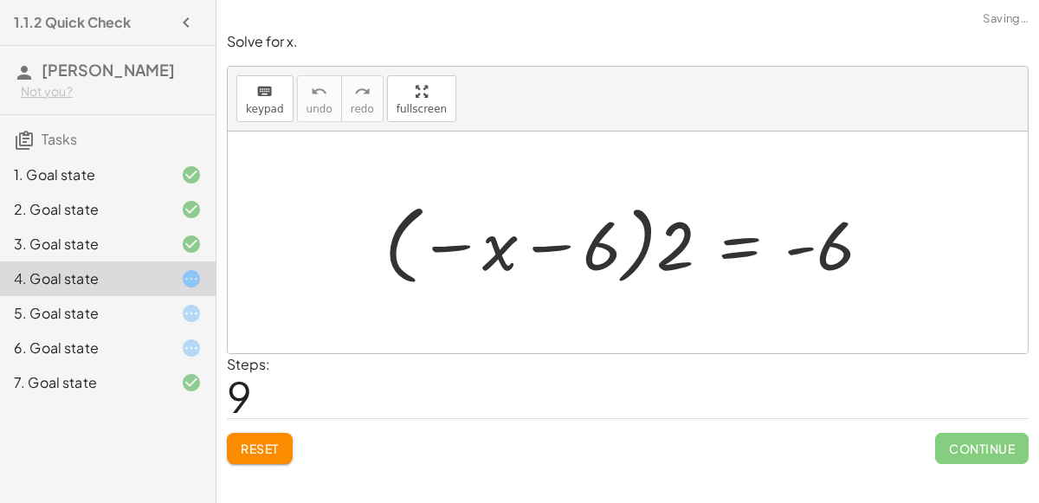
click at [155, 274] on div at bounding box center [177, 279] width 49 height 21
drag, startPoint x: 601, startPoint y: 256, endPoint x: 491, endPoint y: 253, distance: 110.0
click at [491, 253] on div at bounding box center [635, 243] width 518 height 96
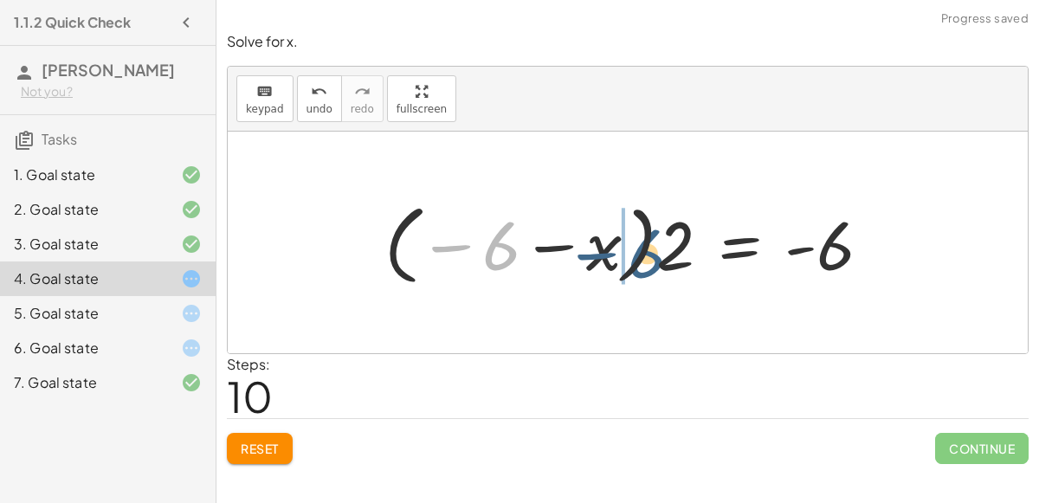
drag, startPoint x: 503, startPoint y: 251, endPoint x: 645, endPoint y: 257, distance: 142.2
click at [645, 257] on div at bounding box center [635, 243] width 518 height 96
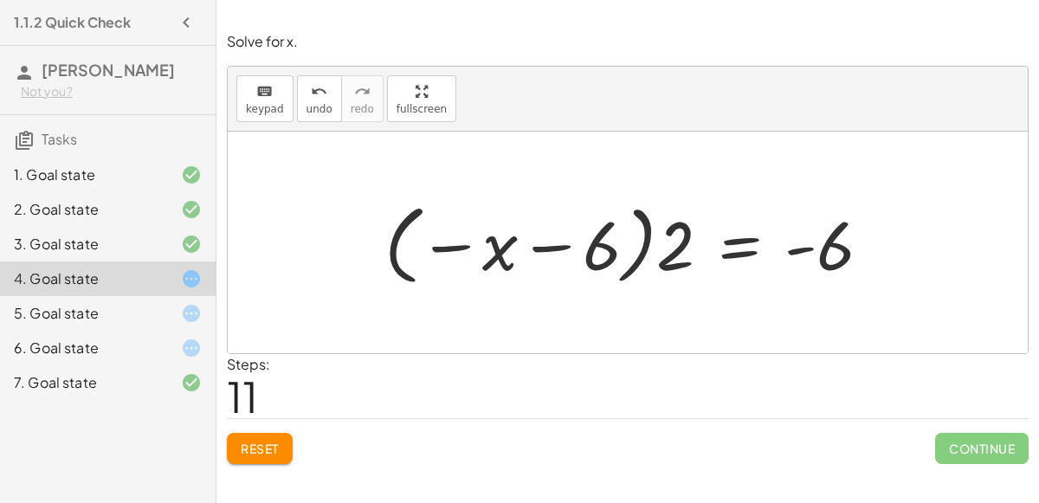
click at [645, 244] on div at bounding box center [635, 243] width 518 height 96
click at [671, 255] on div at bounding box center [635, 243] width 518 height 96
drag, startPoint x: 671, startPoint y: 255, endPoint x: 505, endPoint y: 241, distance: 166.9
click at [505, 241] on div at bounding box center [635, 243] width 518 height 96
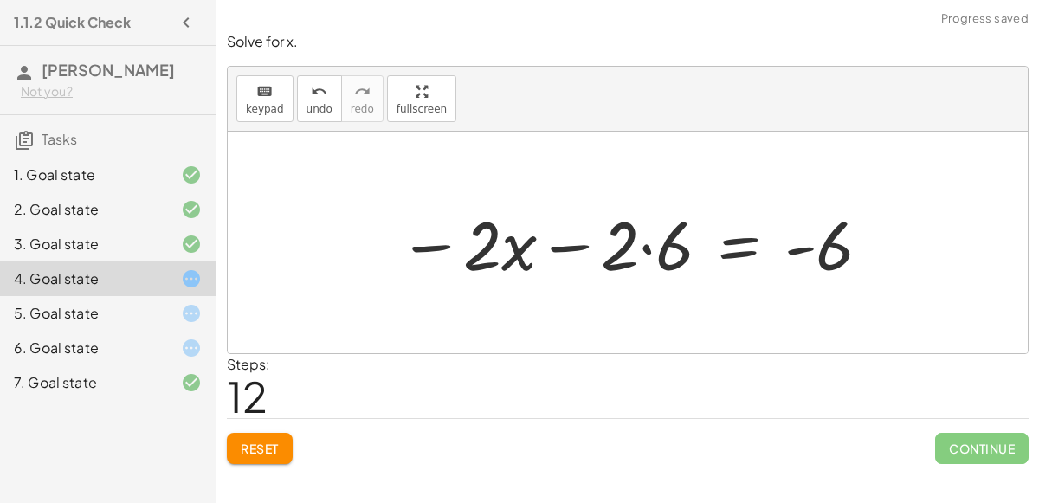
click at [642, 245] on div at bounding box center [636, 242] width 492 height 89
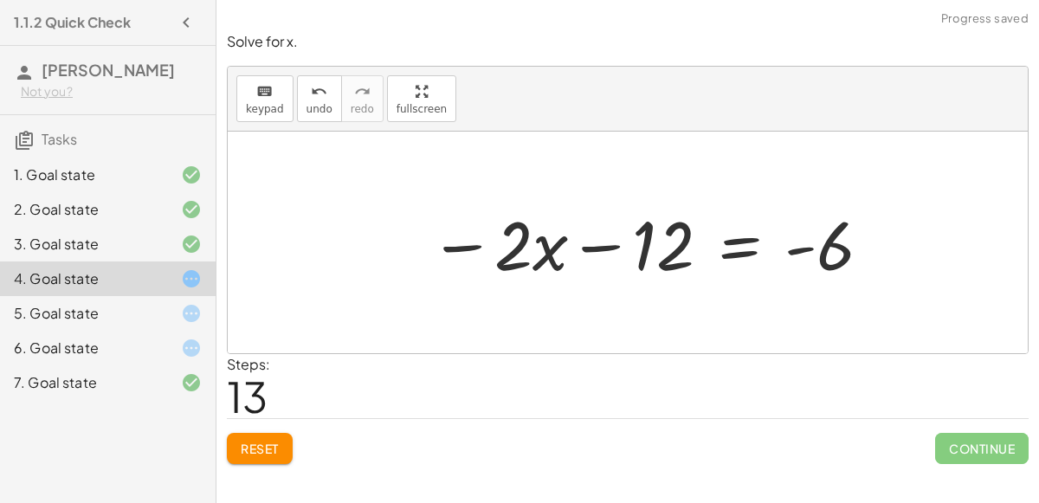
click at [755, 242] on div at bounding box center [652, 242] width 462 height 89
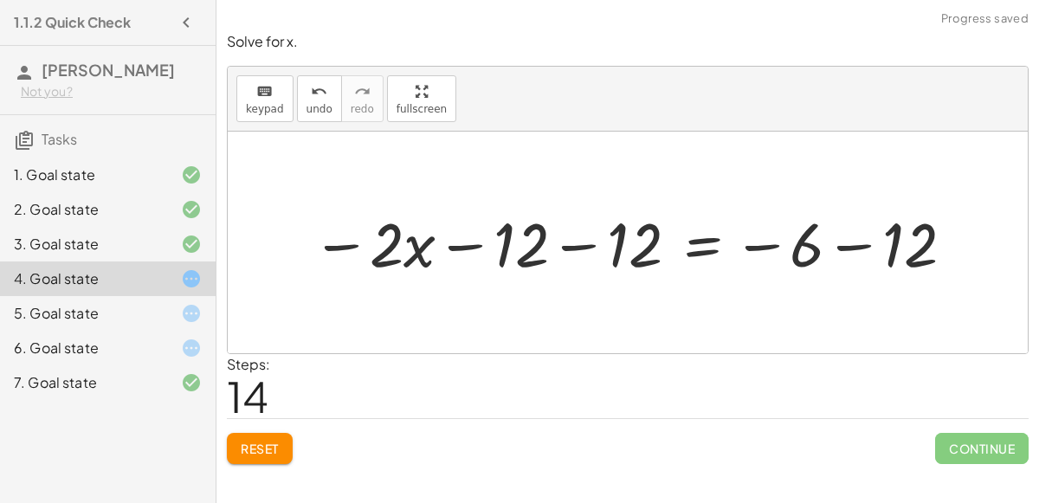
click at [857, 244] on div at bounding box center [634, 242] width 663 height 81
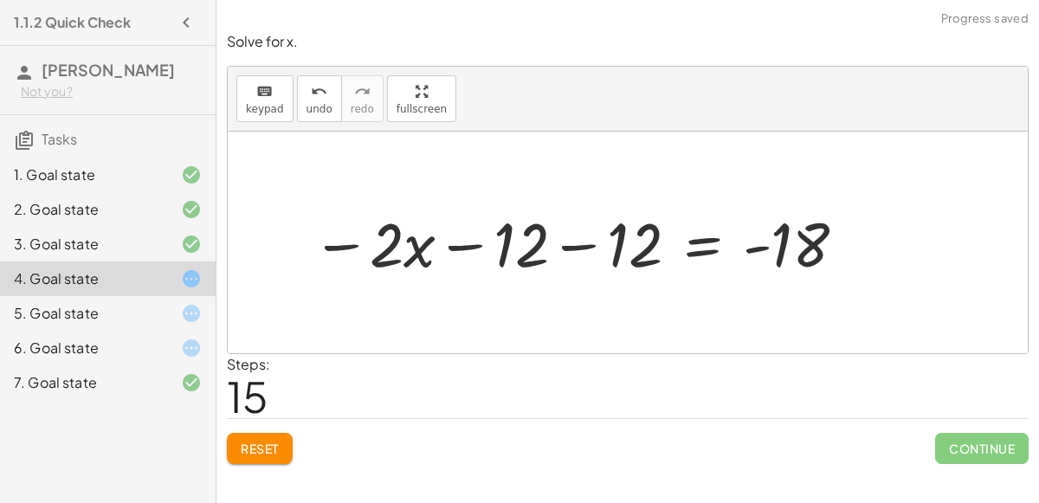
click at [573, 241] on div at bounding box center [580, 242] width 555 height 81
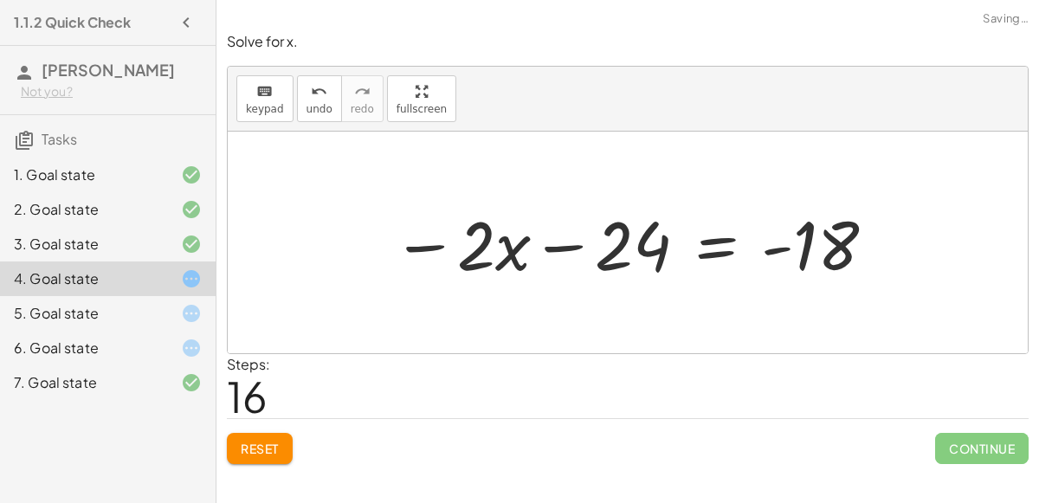
click at [576, 243] on div at bounding box center [635, 242] width 502 height 89
click at [700, 246] on div at bounding box center [635, 242] width 502 height 89
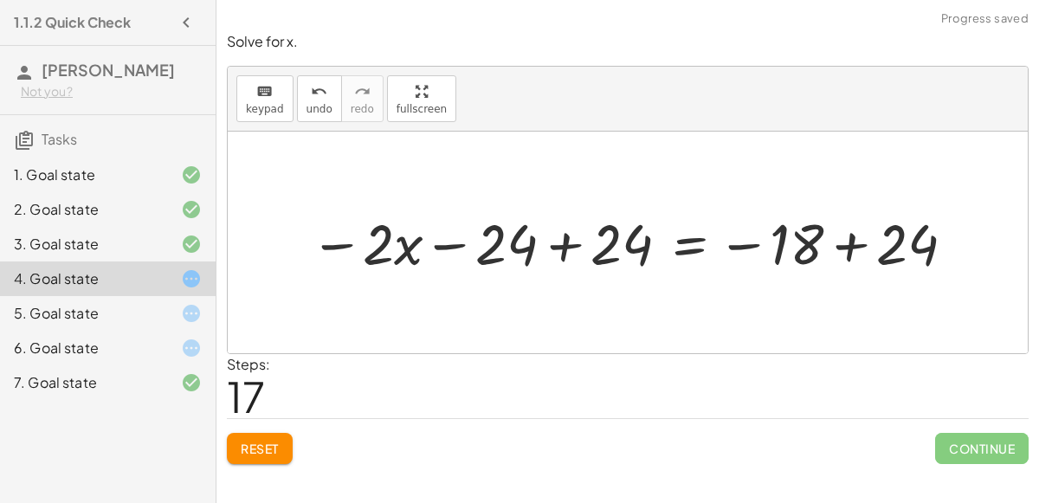
click at [848, 248] on div at bounding box center [634, 242] width 667 height 74
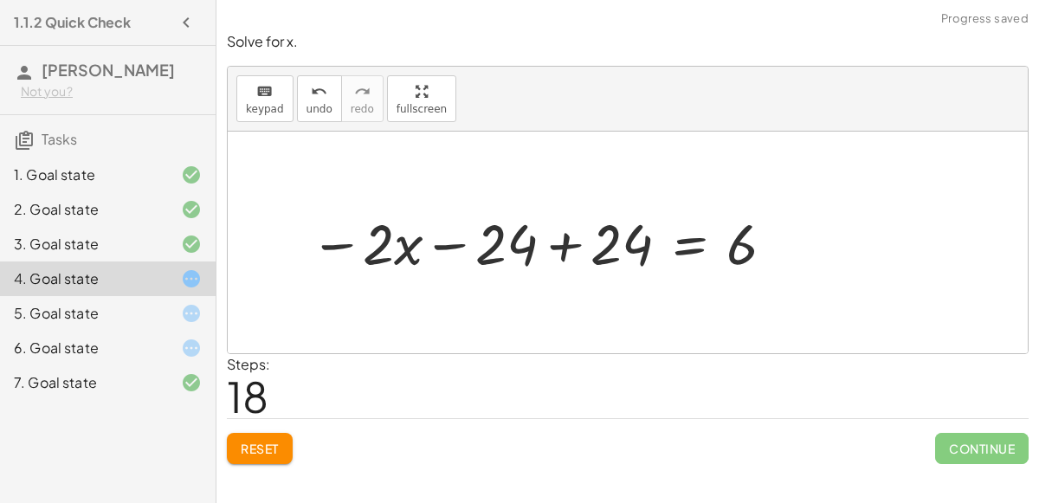
click at [567, 236] on div at bounding box center [544, 242] width 486 height 74
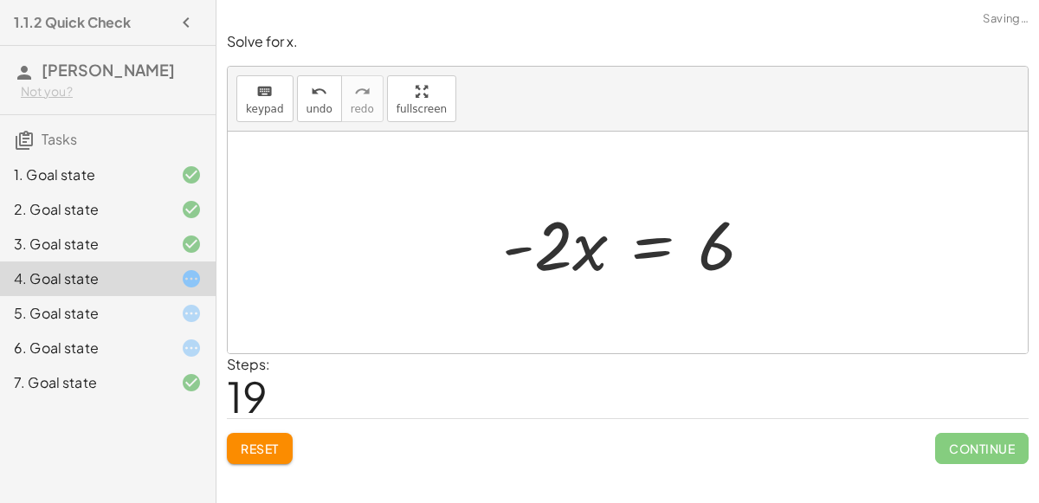
click at [656, 238] on div at bounding box center [634, 242] width 281 height 89
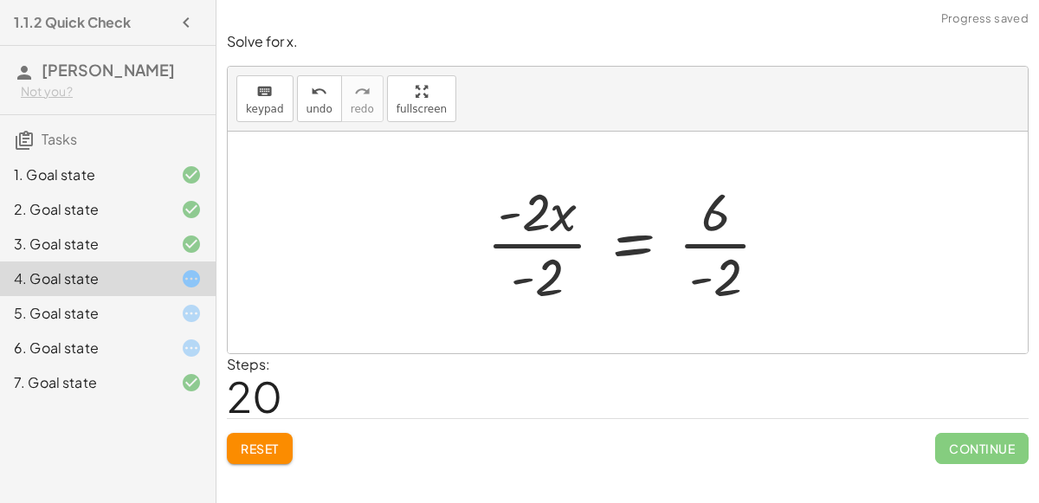
click at [505, 243] on div at bounding box center [635, 242] width 314 height 133
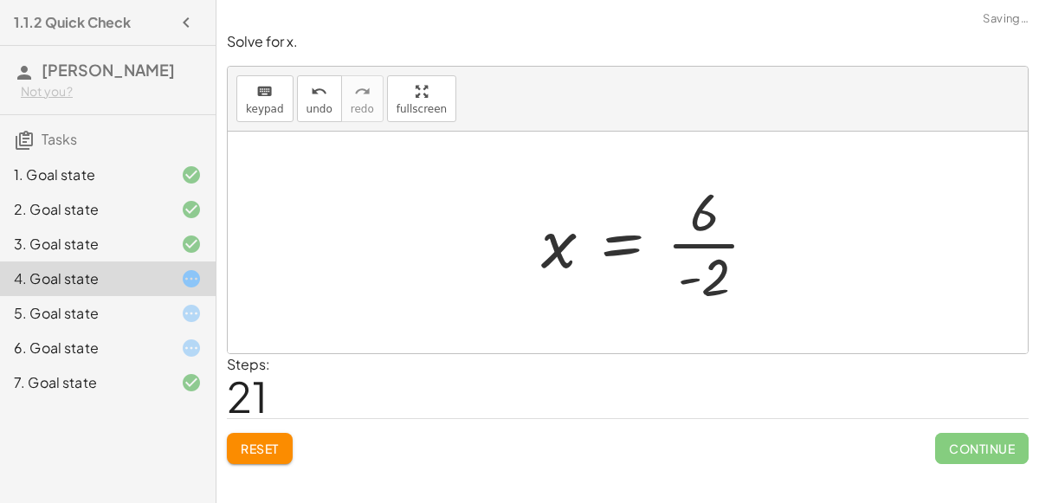
click at [699, 246] on div at bounding box center [657, 242] width 248 height 133
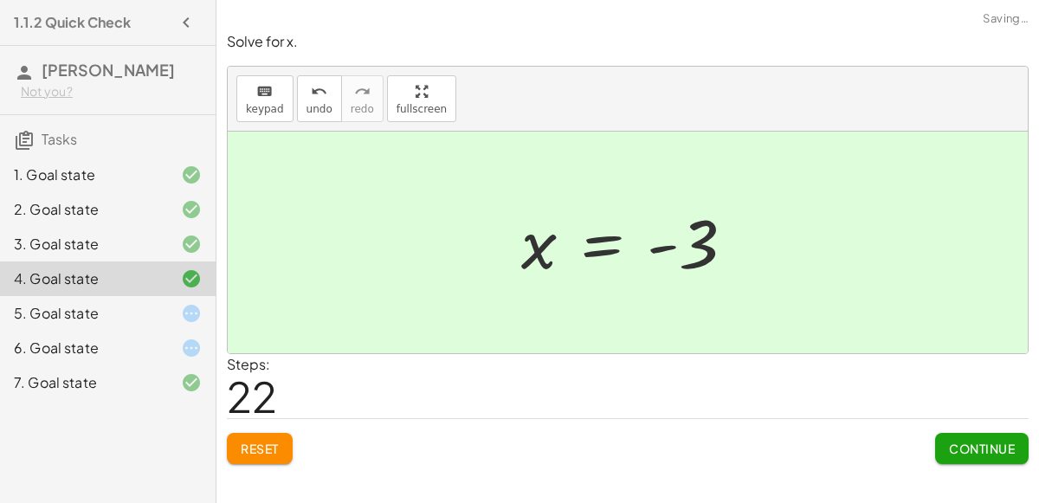
click at [966, 444] on span "Continue" at bounding box center [982, 449] width 66 height 16
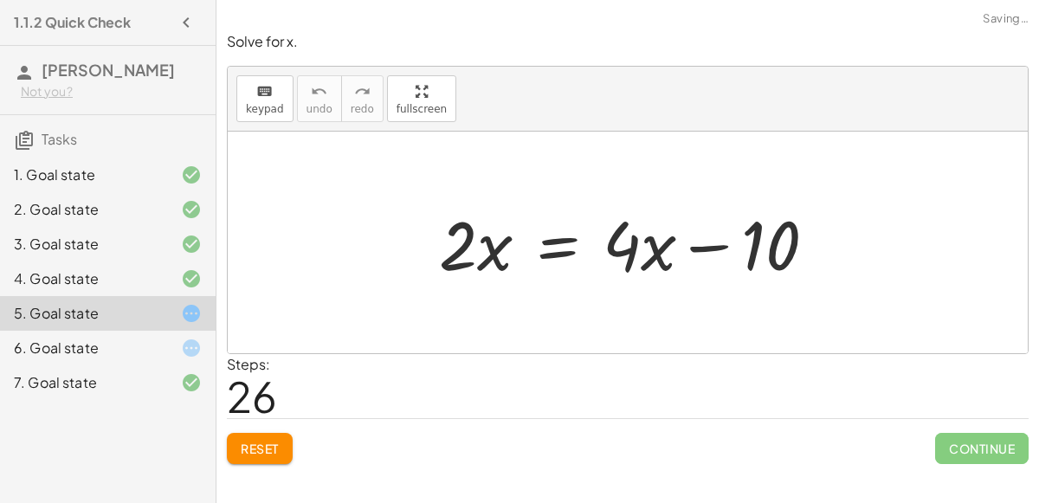
click at [961, 444] on span "Continue" at bounding box center [982, 448] width 94 height 31
click at [554, 243] on div at bounding box center [634, 242] width 408 height 89
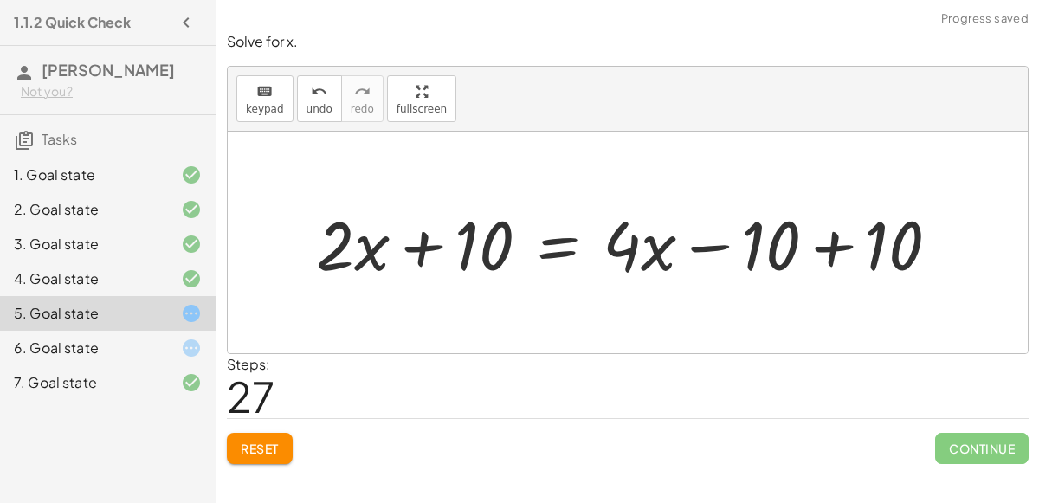
click at [830, 248] on div at bounding box center [634, 242] width 655 height 89
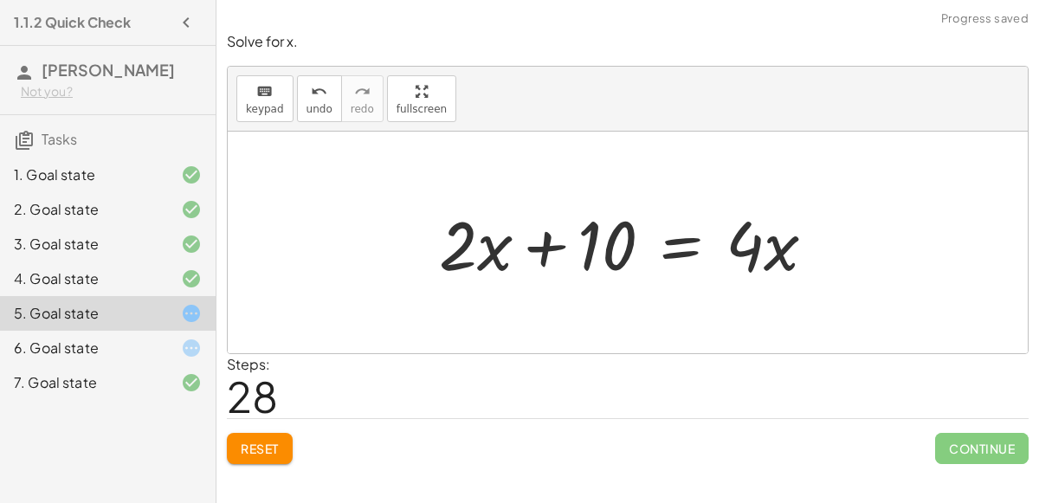
click at [693, 248] on div at bounding box center [634, 242] width 408 height 89
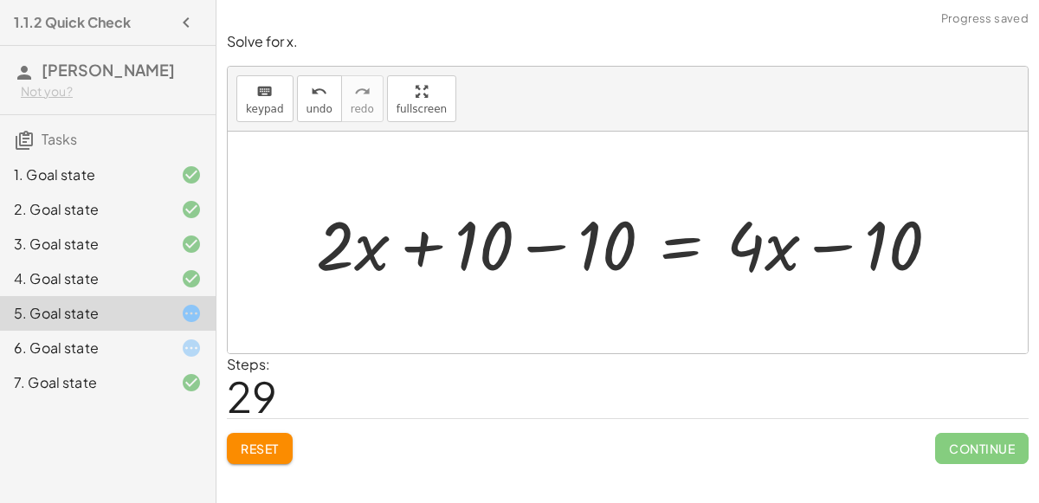
click at [539, 242] on div at bounding box center [634, 242] width 655 height 89
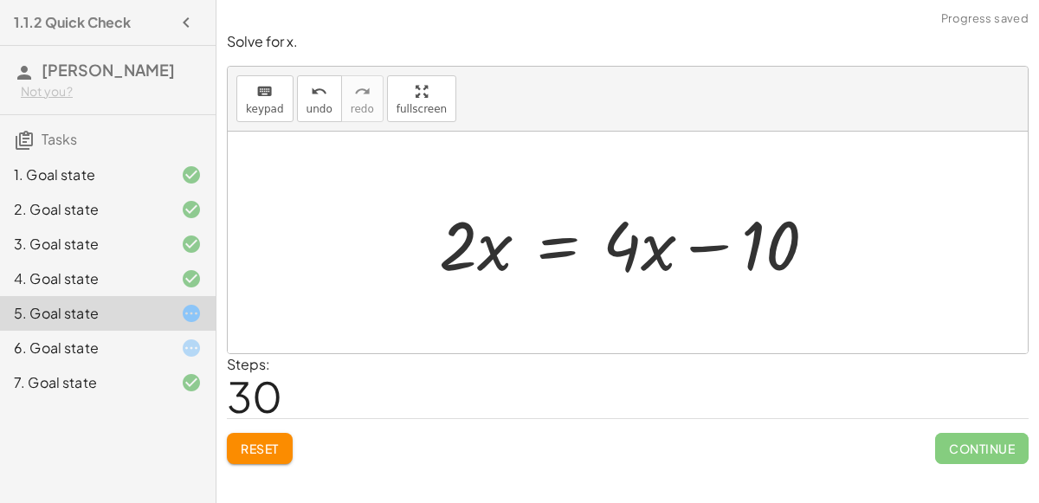
click at [559, 236] on div at bounding box center [634, 242] width 408 height 89
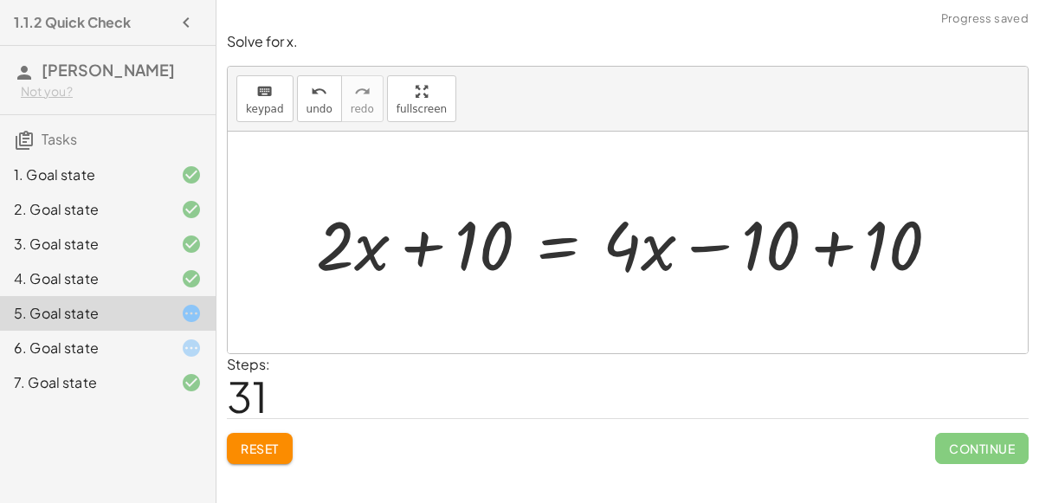
click at [832, 236] on div at bounding box center [634, 242] width 655 height 89
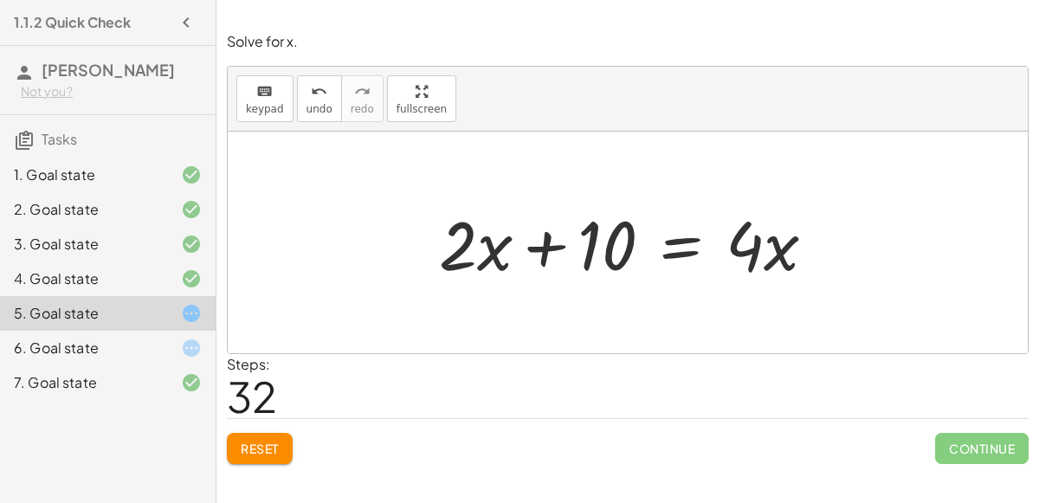
click at [109, 347] on div "6. Goal state" at bounding box center [83, 348] width 139 height 21
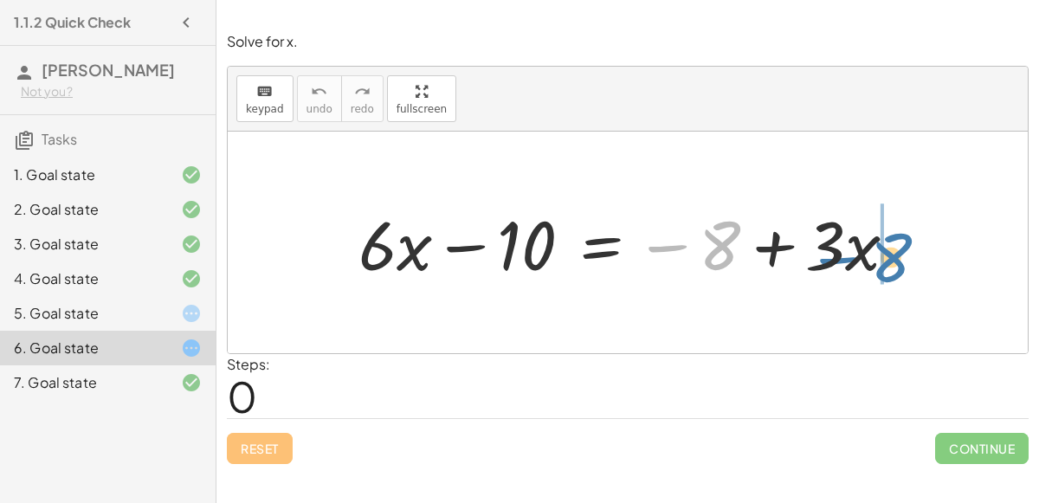
drag, startPoint x: 712, startPoint y: 235, endPoint x: 885, endPoint y: 246, distance: 173.6
click at [885, 246] on div at bounding box center [635, 242] width 570 height 89
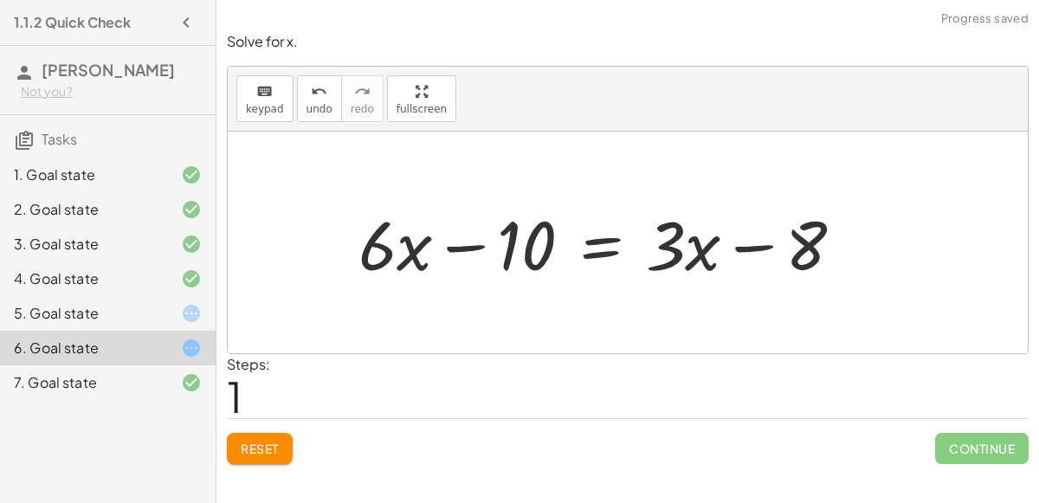
click at [599, 248] on div at bounding box center [608, 242] width 516 height 89
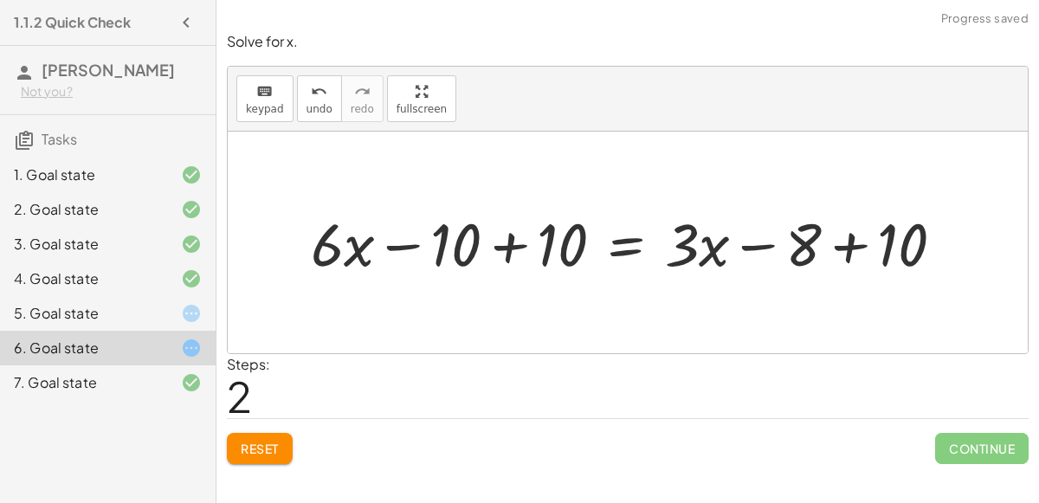
click at [491, 247] on div at bounding box center [634, 243] width 665 height 78
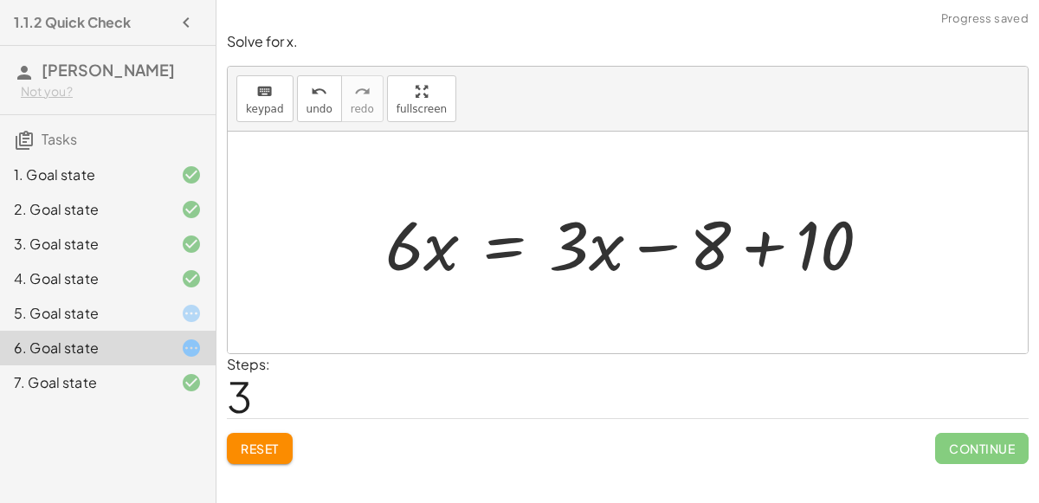
click at [765, 249] on div at bounding box center [635, 242] width 516 height 89
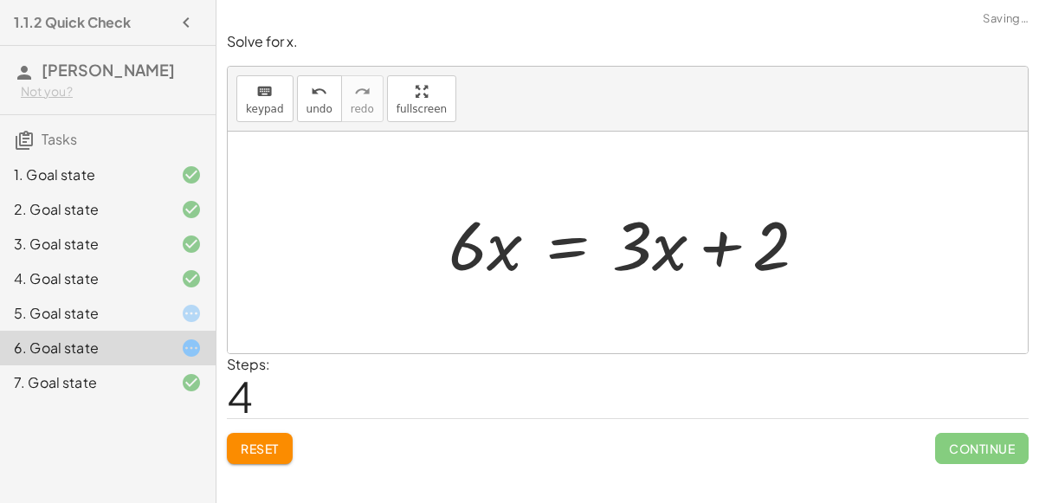
click at [573, 242] on div at bounding box center [635, 242] width 390 height 89
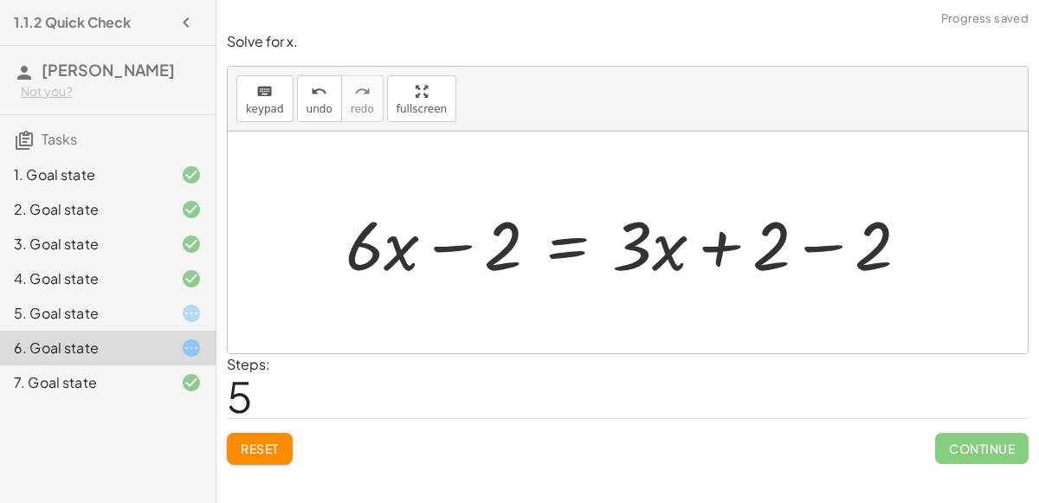
click at [452, 241] on div at bounding box center [634, 242] width 595 height 89
click at [806, 242] on div at bounding box center [634, 242] width 595 height 89
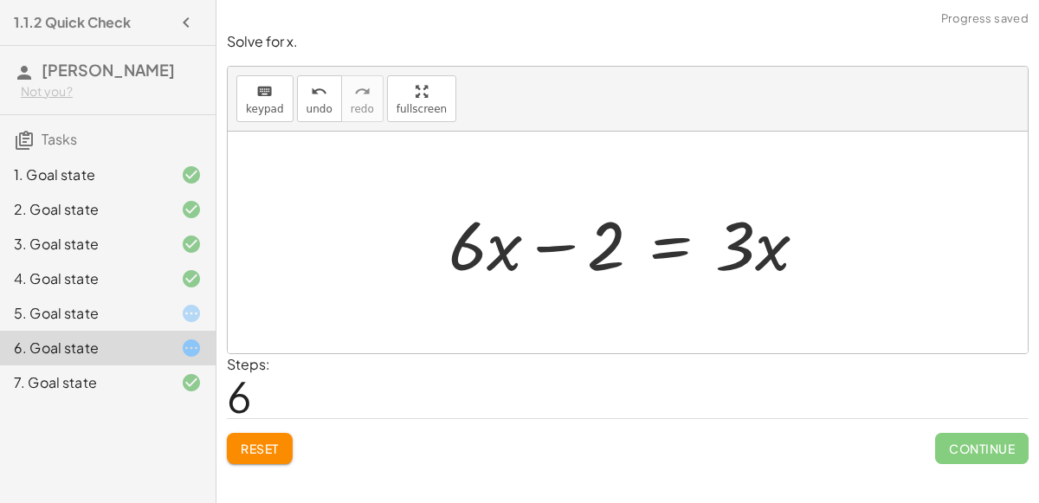
click at [659, 243] on div at bounding box center [635, 242] width 390 height 89
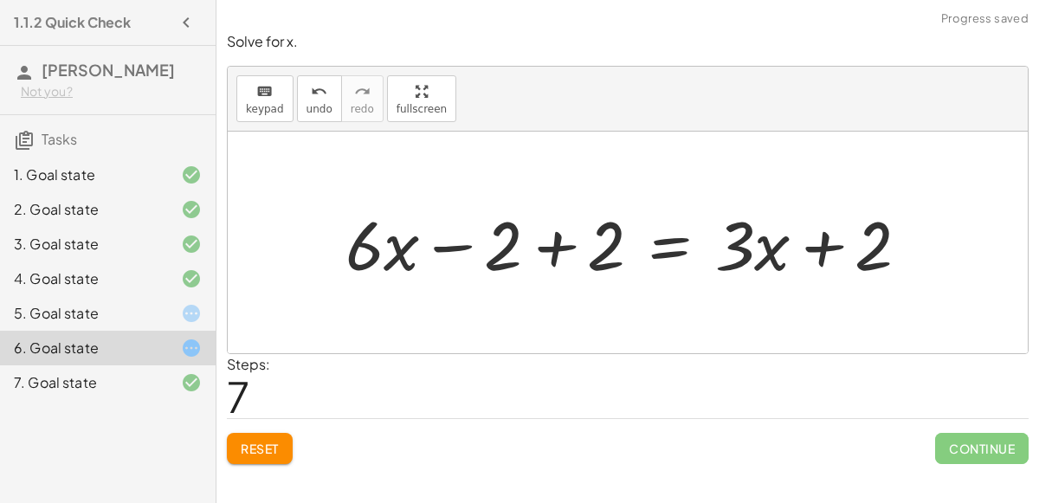
click at [548, 241] on div at bounding box center [634, 242] width 595 height 89
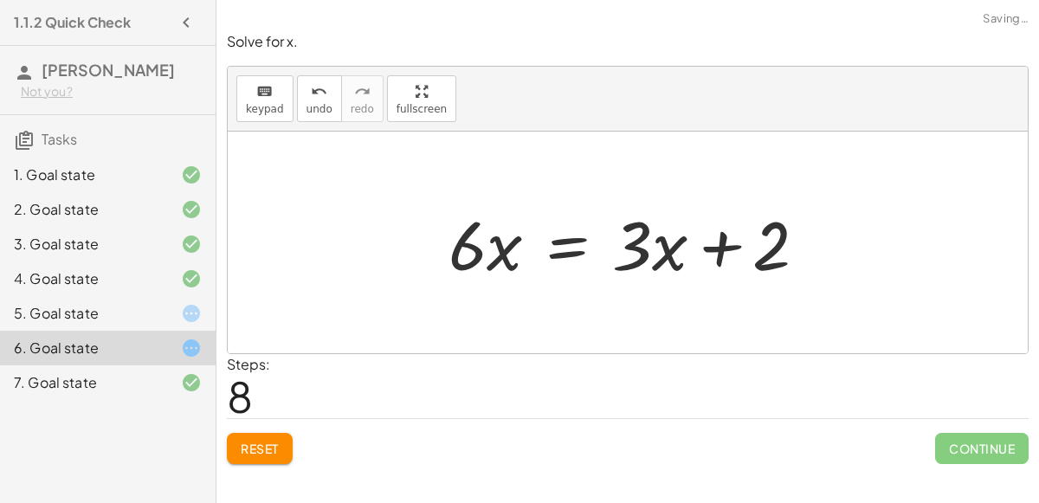
click at [560, 247] on div at bounding box center [635, 242] width 390 height 89
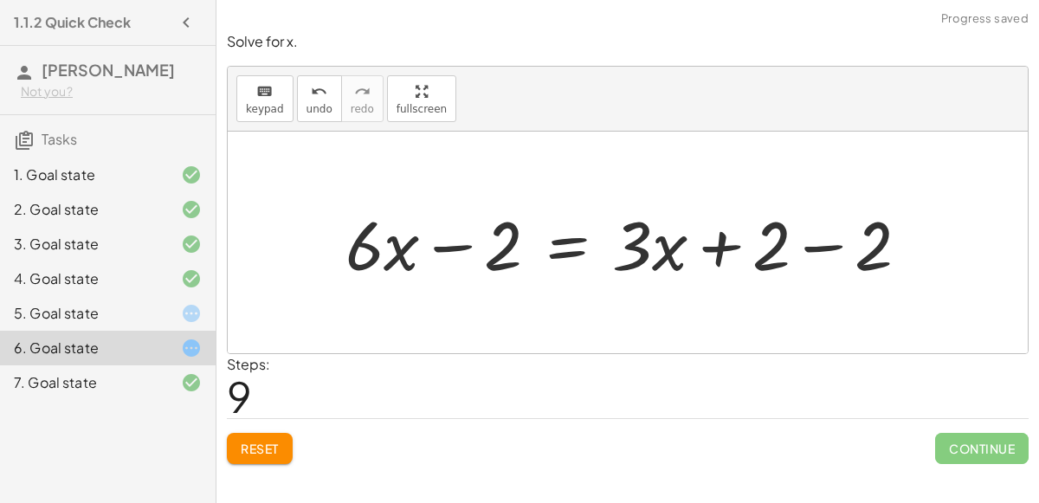
click at [837, 239] on div at bounding box center [634, 242] width 595 height 89
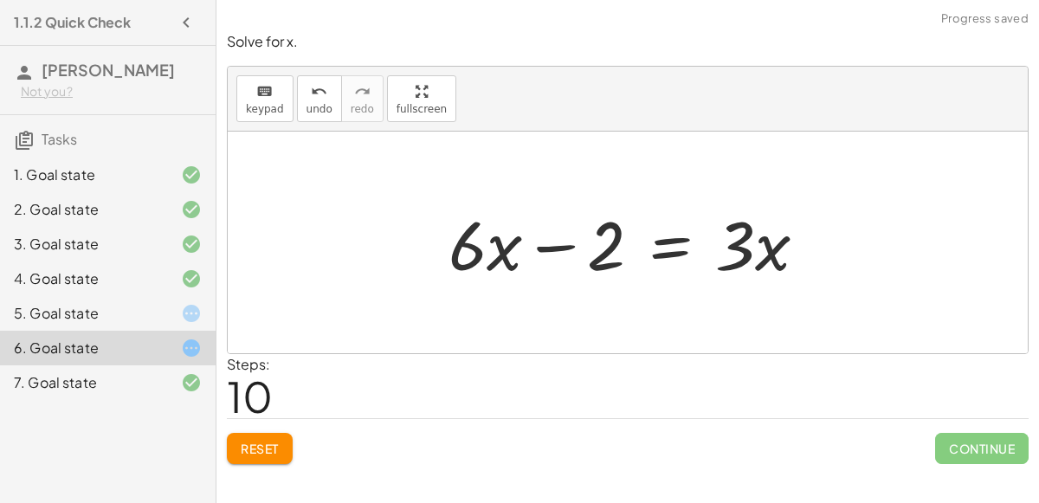
click at [665, 242] on div at bounding box center [635, 242] width 390 height 89
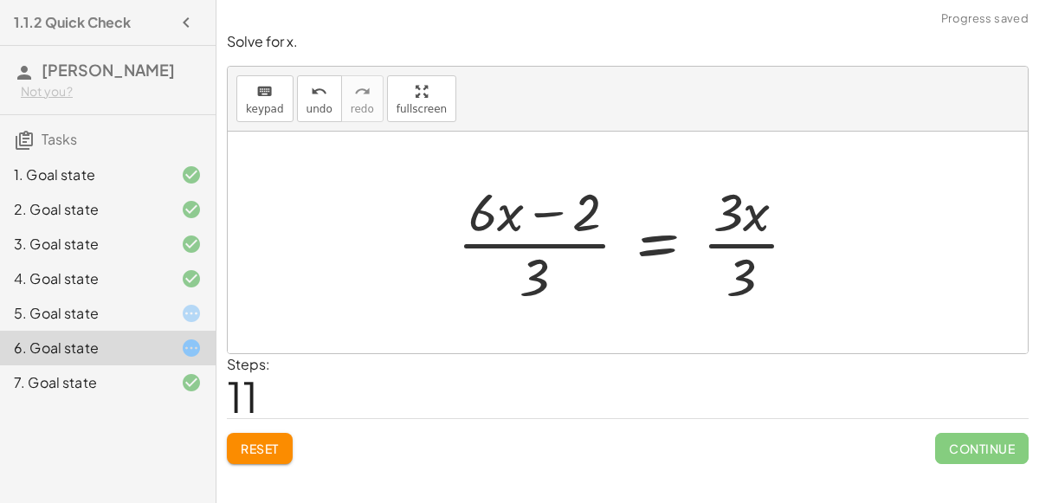
click at [730, 240] on div at bounding box center [635, 242] width 372 height 133
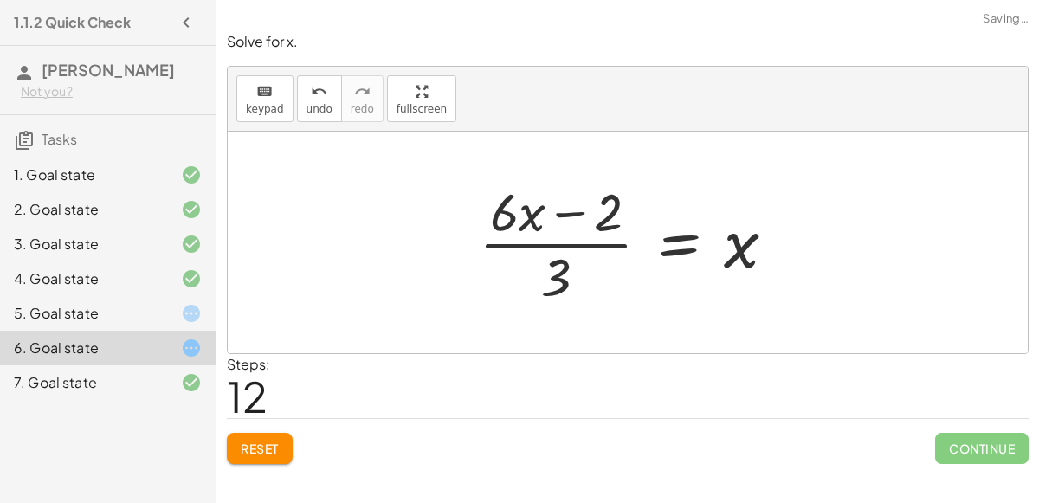
click at [594, 240] on div at bounding box center [634, 242] width 328 height 133
click at [572, 243] on div at bounding box center [634, 242] width 328 height 133
drag, startPoint x: 606, startPoint y: 221, endPoint x: 500, endPoint y: 220, distance: 106.5
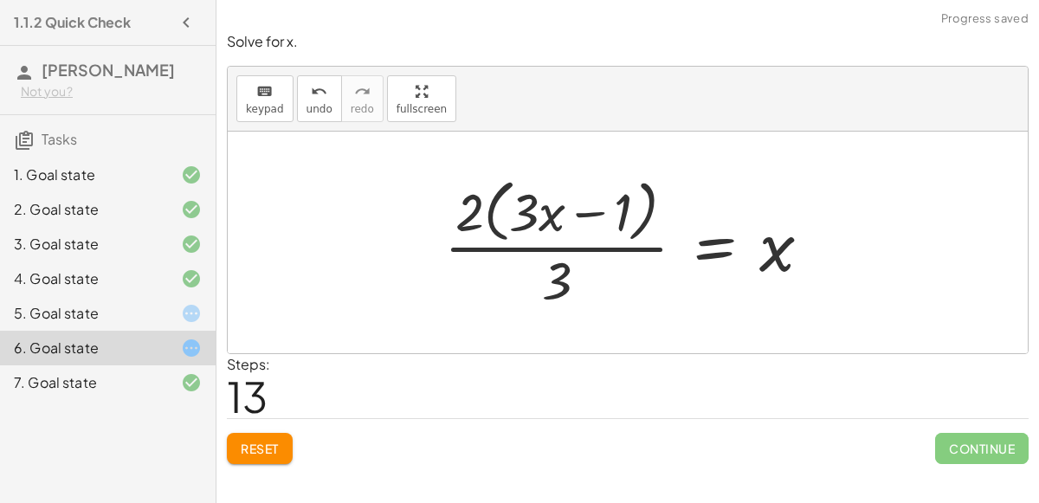
click at [576, 210] on div at bounding box center [635, 241] width 398 height 141
click at [486, 207] on div at bounding box center [635, 241] width 398 height 141
click at [470, 204] on div at bounding box center [635, 241] width 398 height 141
drag, startPoint x: 470, startPoint y: 204, endPoint x: 538, endPoint y: 210, distance: 67.9
click at [538, 210] on div at bounding box center [635, 241] width 398 height 141
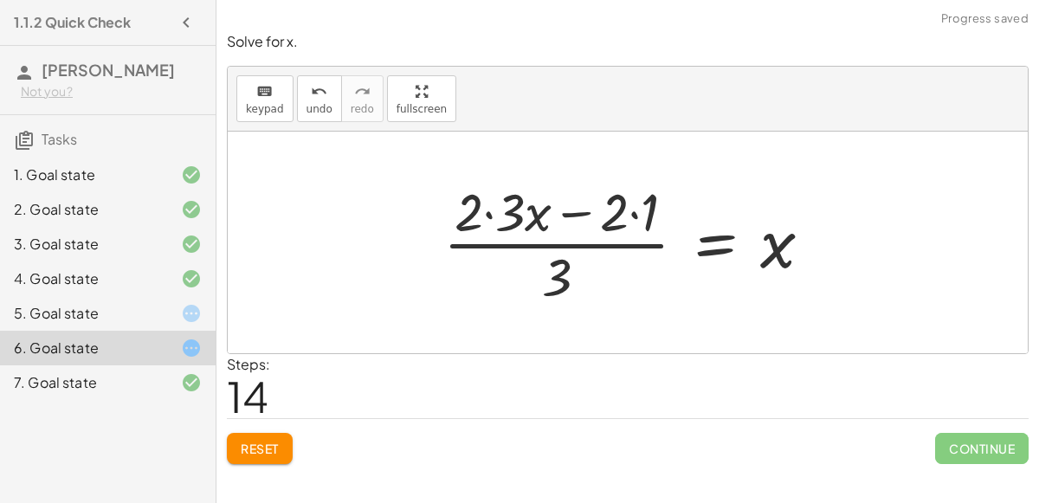
click at [489, 209] on div at bounding box center [635, 242] width 400 height 133
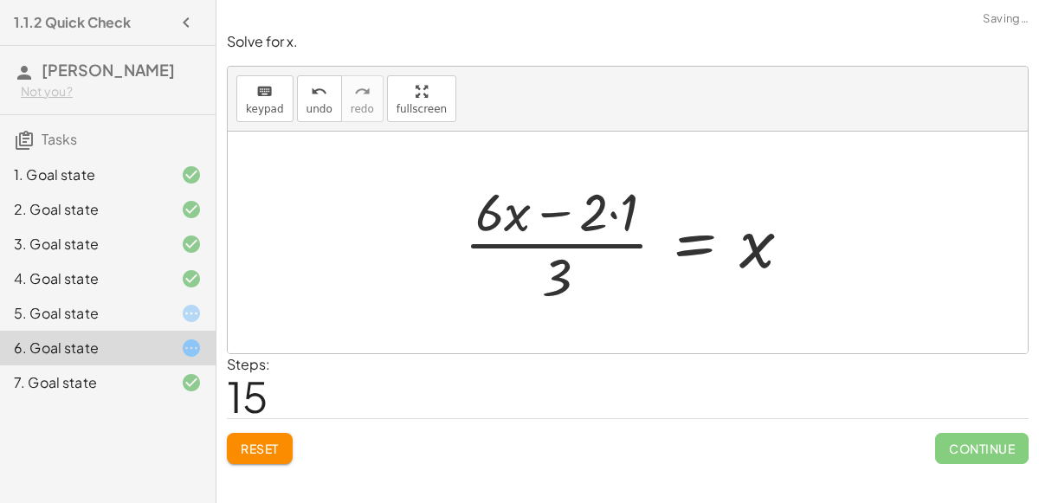
click at [612, 210] on div at bounding box center [635, 242] width 359 height 133
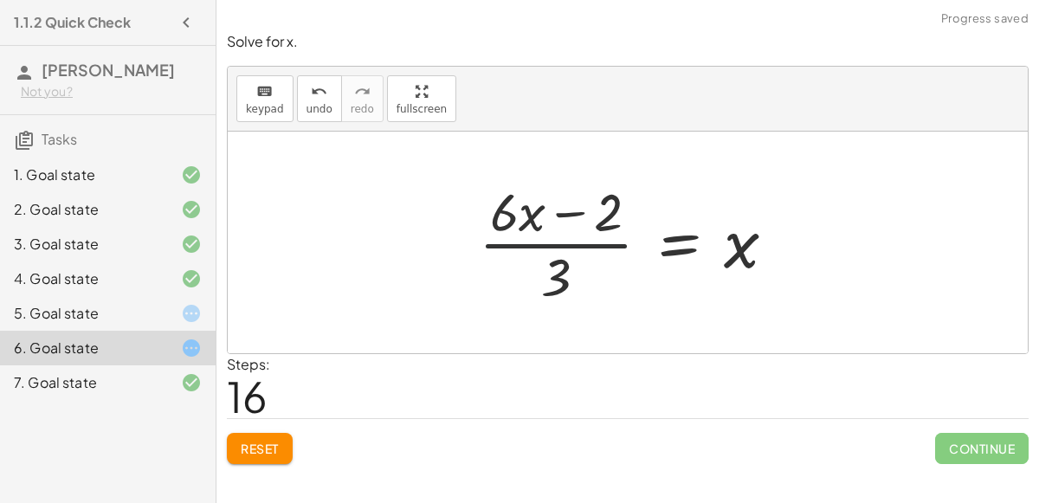
click at [567, 250] on div at bounding box center [634, 242] width 328 height 133
click at [565, 212] on div at bounding box center [634, 242] width 328 height 133
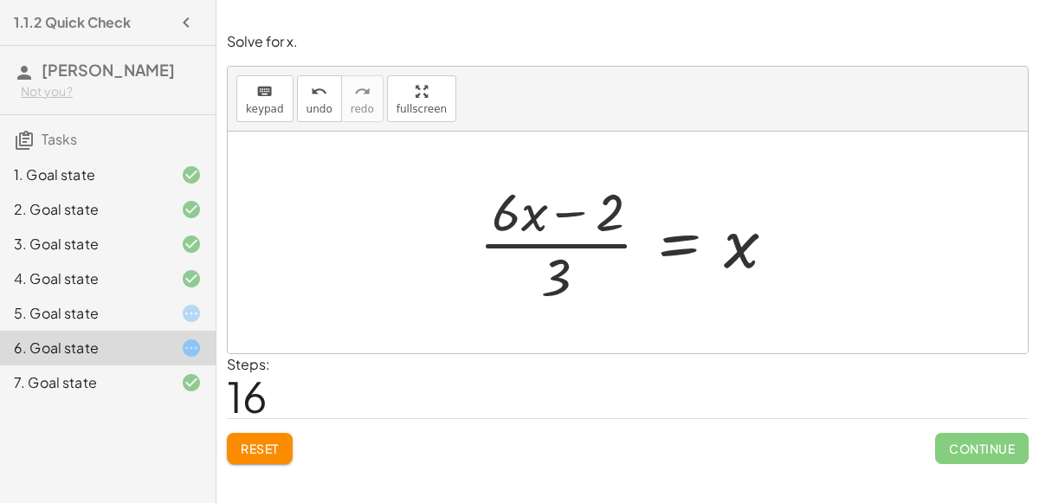
click at [565, 212] on div at bounding box center [634, 242] width 328 height 133
click at [678, 250] on div at bounding box center [634, 242] width 328 height 133
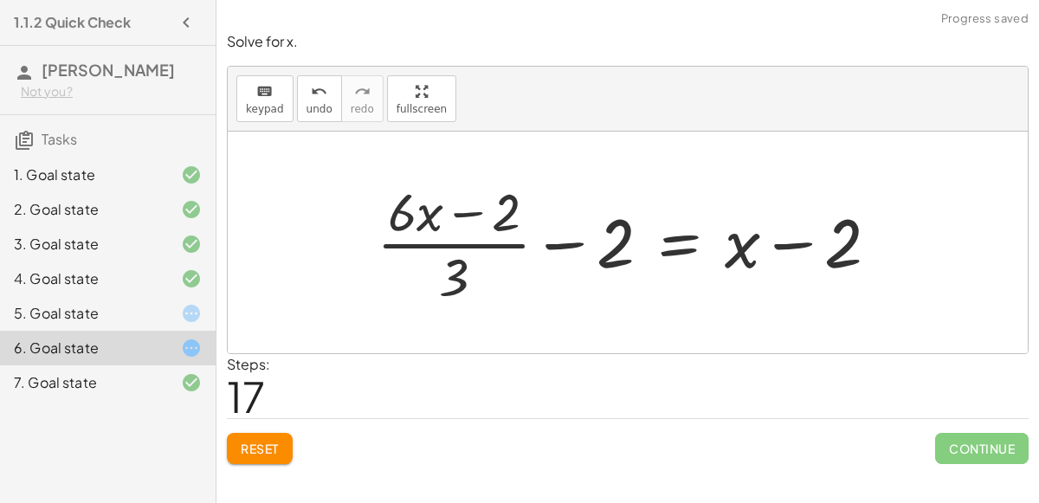
click at [560, 239] on div at bounding box center [635, 242] width 534 height 133
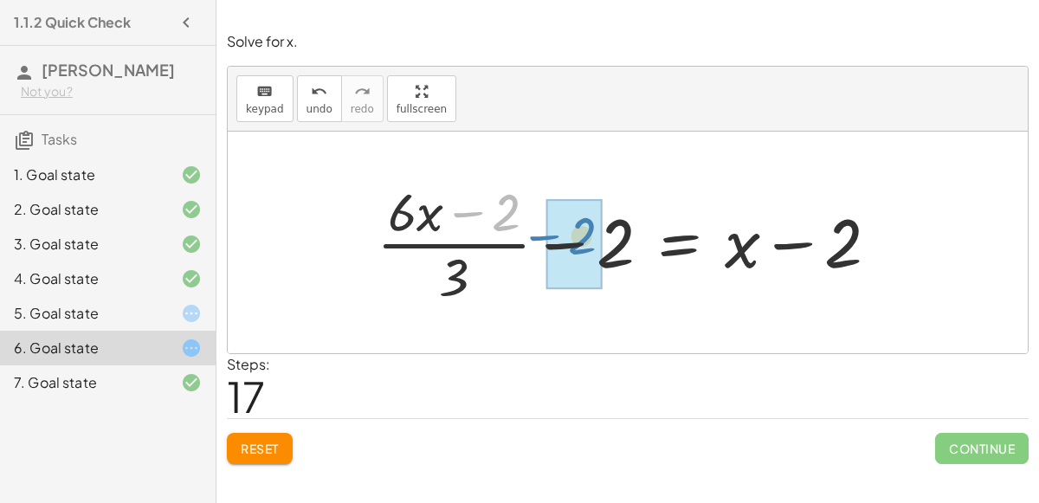
drag, startPoint x: 496, startPoint y: 212, endPoint x: 571, endPoint y: 235, distance: 77.8
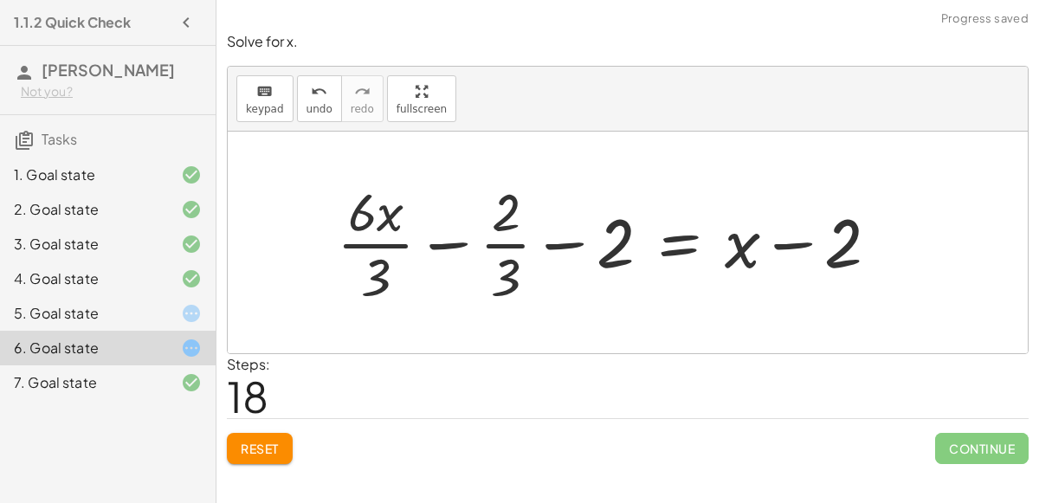
click at [458, 237] on div at bounding box center [614, 242] width 573 height 133
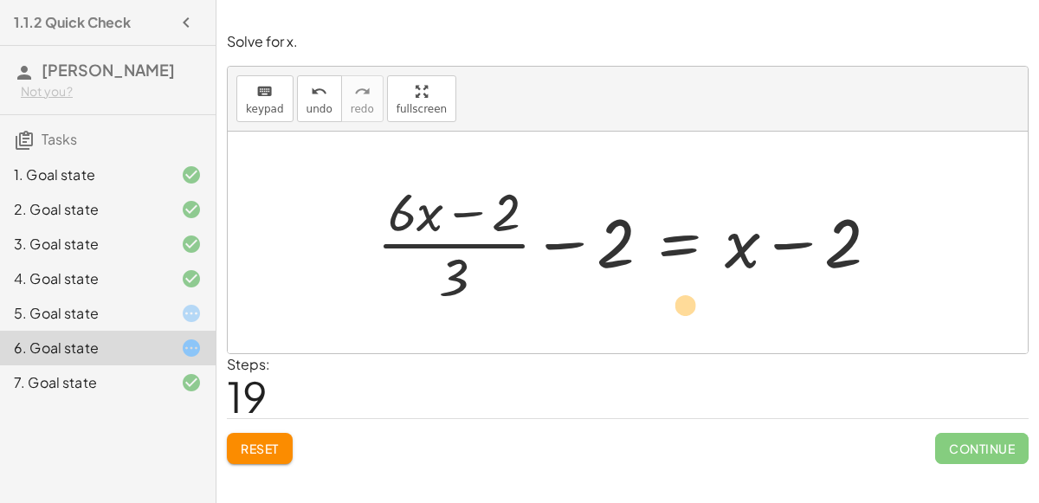
drag, startPoint x: 482, startPoint y: 210, endPoint x: 639, endPoint y: 301, distance: 182.4
click at [639, 301] on div at bounding box center [635, 242] width 534 height 133
click at [790, 241] on div at bounding box center [635, 242] width 534 height 133
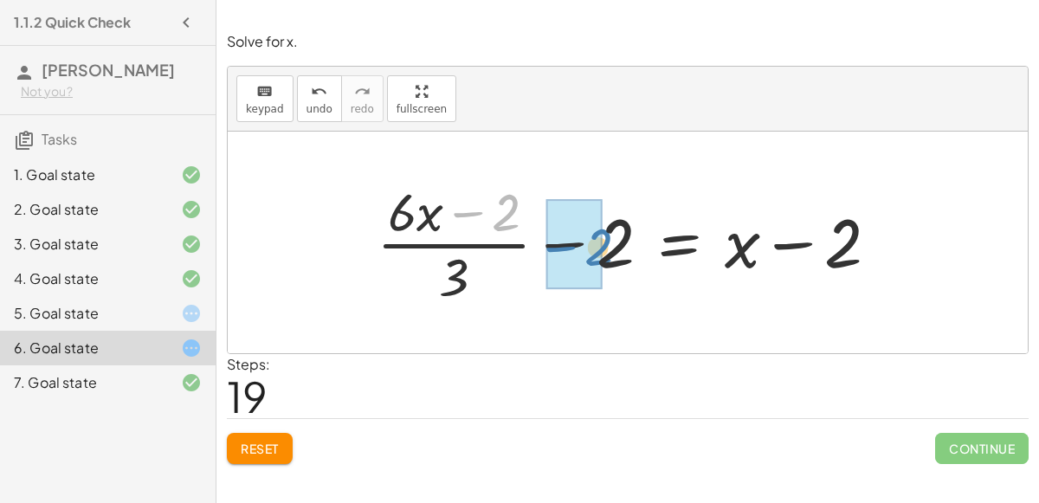
drag, startPoint x: 496, startPoint y: 196, endPoint x: 587, endPoint y: 230, distance: 97.0
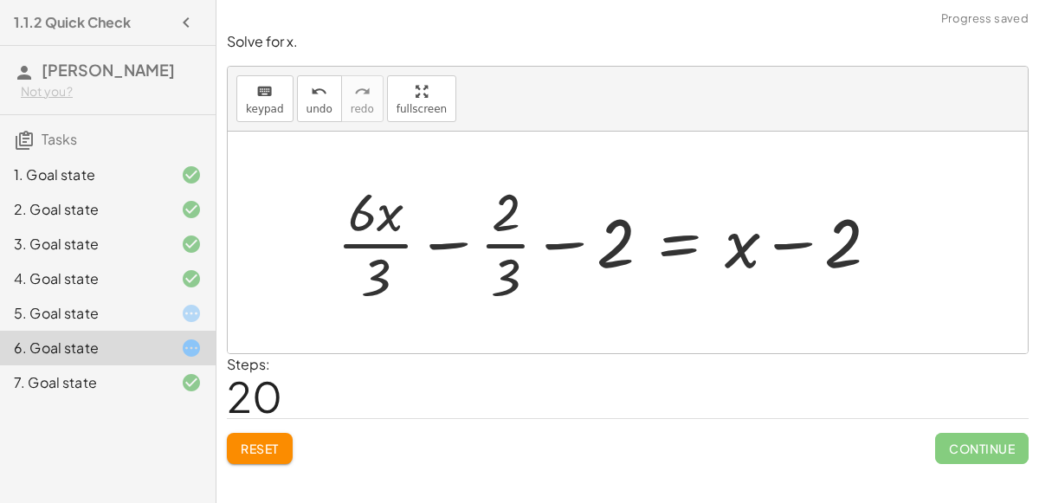
click at [449, 239] on div at bounding box center [614, 242] width 573 height 133
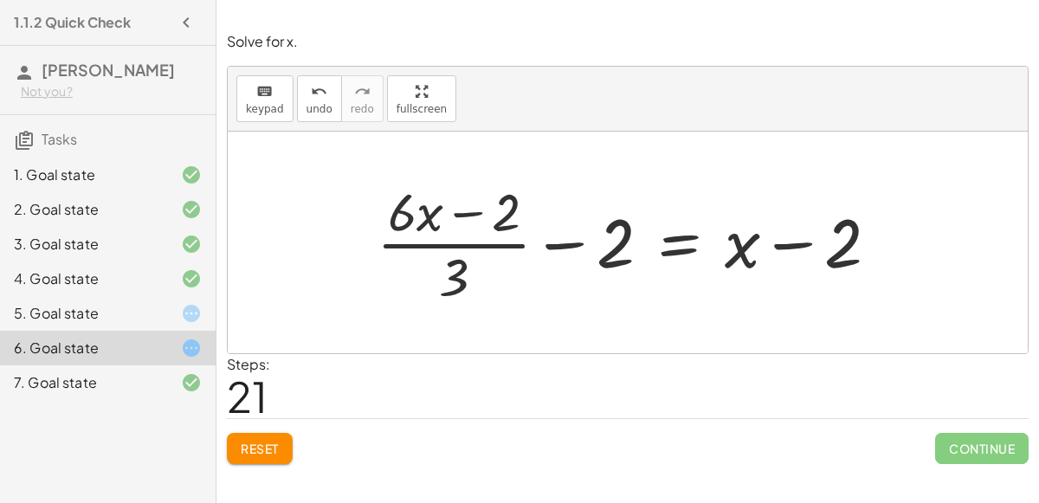
click at [457, 243] on div at bounding box center [635, 242] width 534 height 133
drag, startPoint x: 614, startPoint y: 232, endPoint x: 375, endPoint y: 228, distance: 239.1
click at [375, 228] on div at bounding box center [635, 242] width 534 height 133
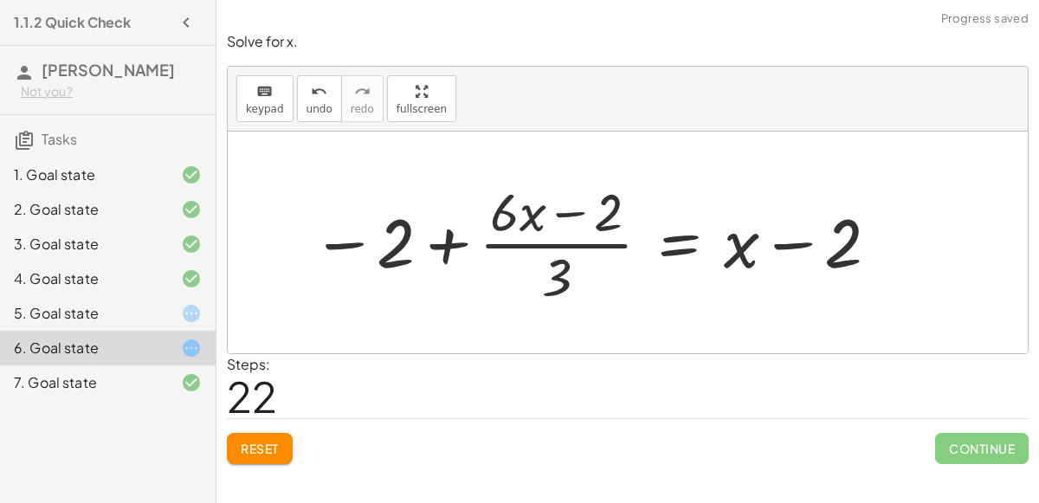
click at [436, 239] on div at bounding box center [596, 242] width 587 height 133
click at [271, 436] on button "Reset" at bounding box center [260, 448] width 66 height 31
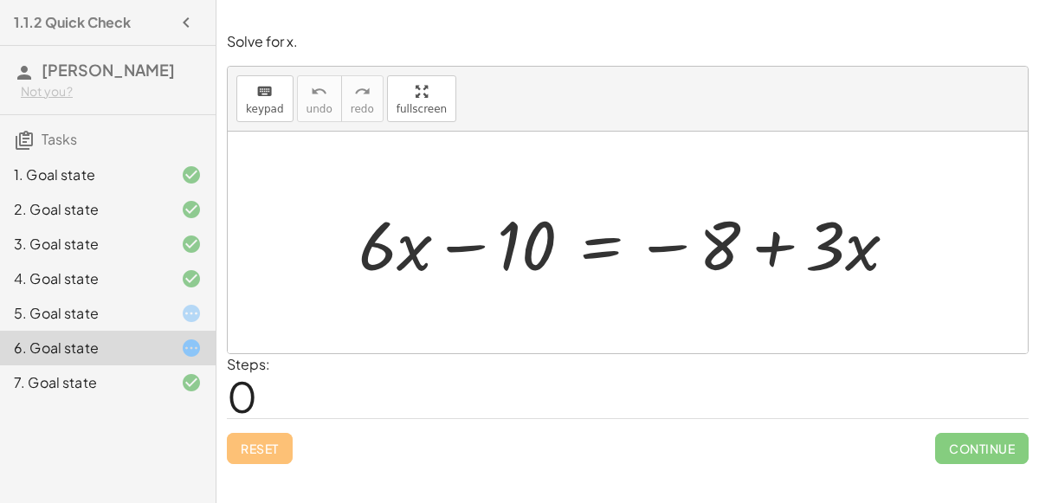
click at [133, 366] on div "5. Goal state" at bounding box center [108, 383] width 216 height 35
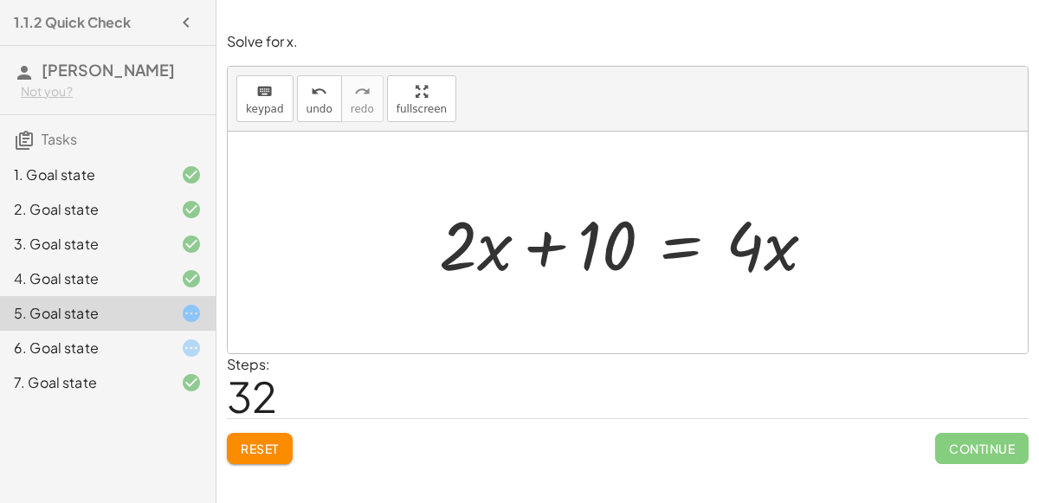
click at [683, 254] on div at bounding box center [634, 242] width 408 height 89
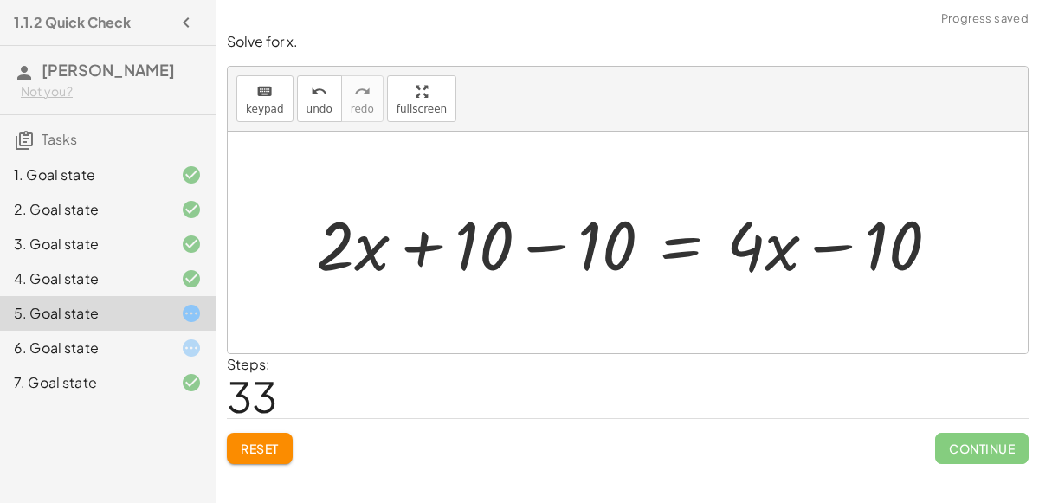
click at [553, 247] on div at bounding box center [634, 242] width 655 height 89
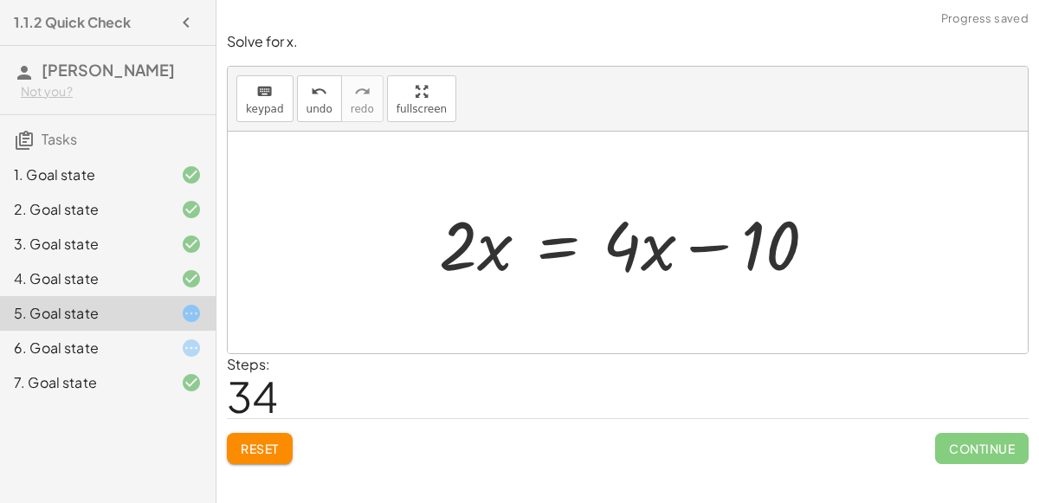
click at [549, 244] on div at bounding box center [634, 242] width 408 height 89
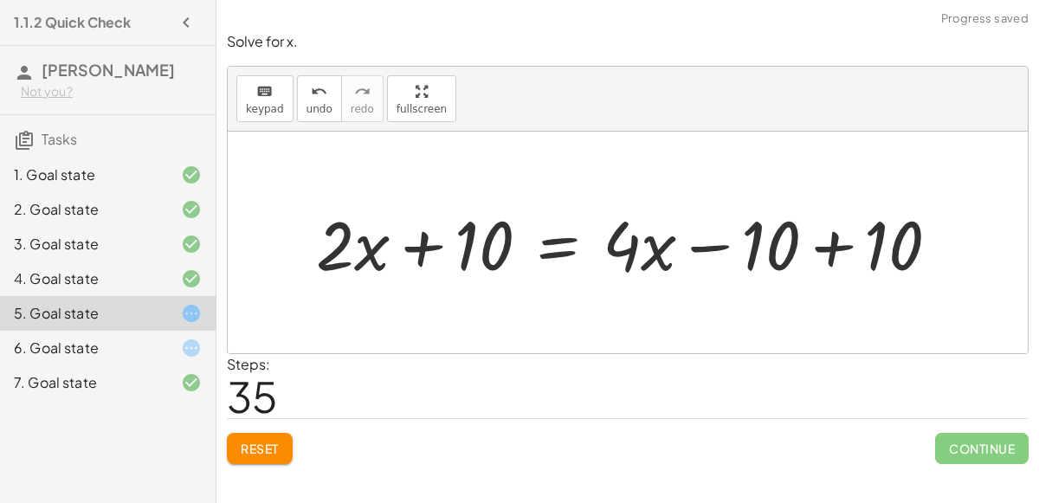
click at [836, 244] on div at bounding box center [634, 242] width 655 height 89
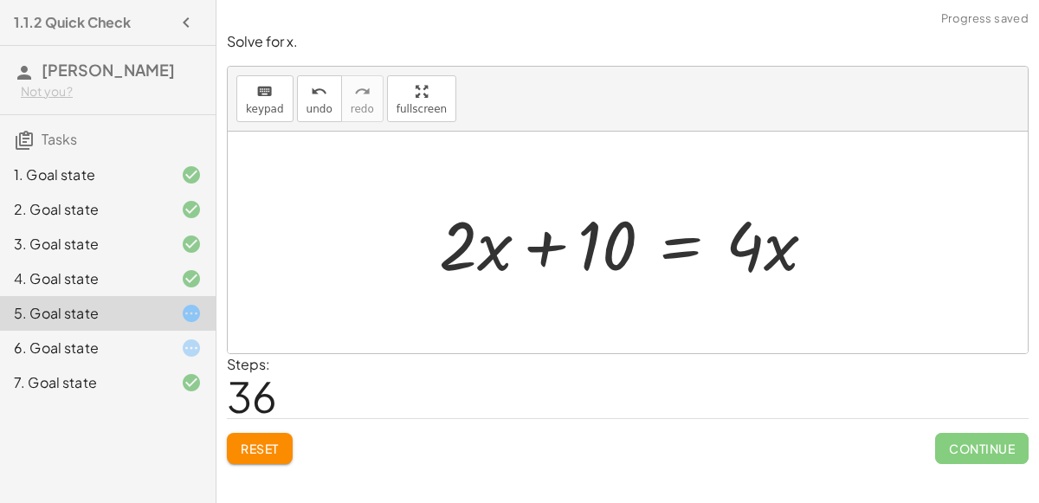
click at [670, 245] on div at bounding box center [634, 242] width 408 height 89
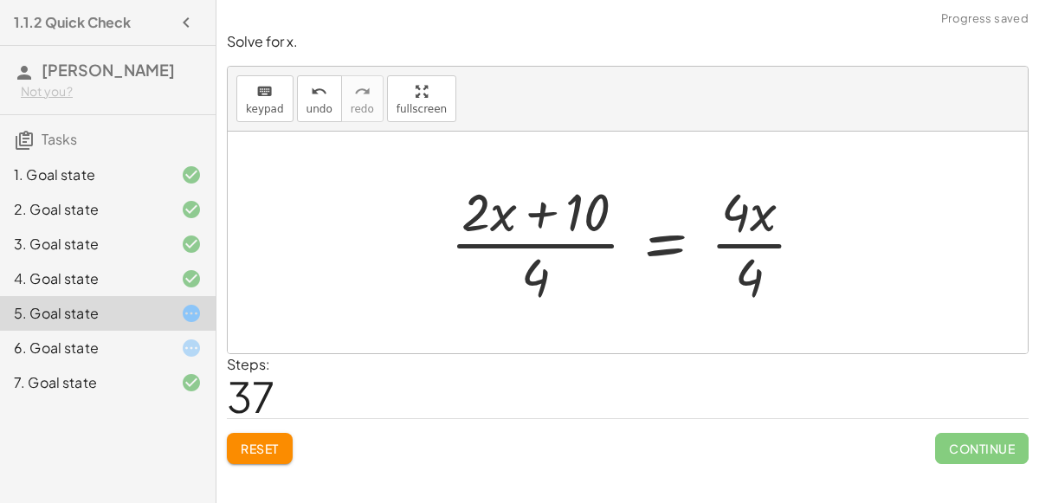
click at [602, 241] on div at bounding box center [634, 242] width 385 height 133
click at [729, 239] on div at bounding box center [634, 242] width 385 height 133
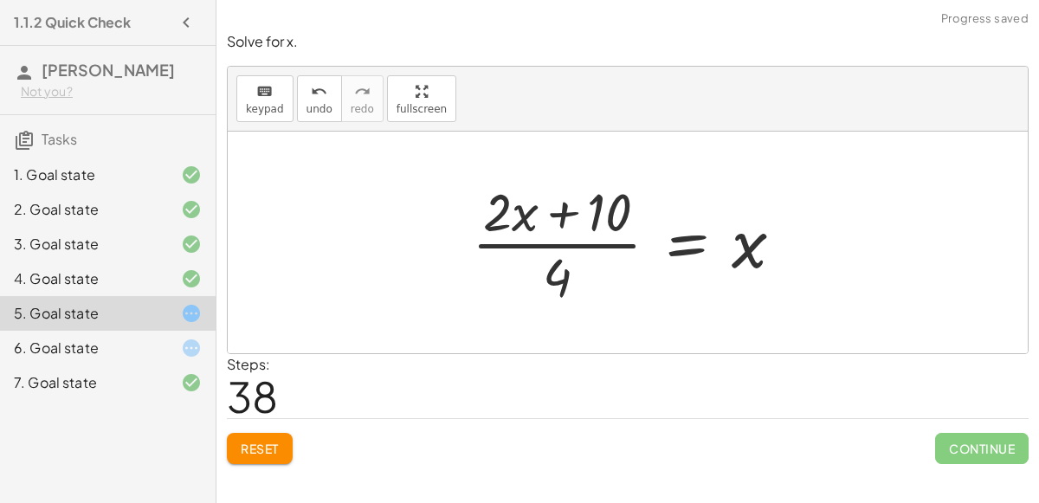
click at [560, 211] on div at bounding box center [635, 242] width 344 height 133
drag, startPoint x: 607, startPoint y: 210, endPoint x: 556, endPoint y: 236, distance: 56.9
click at [556, 236] on div at bounding box center [635, 242] width 344 height 133
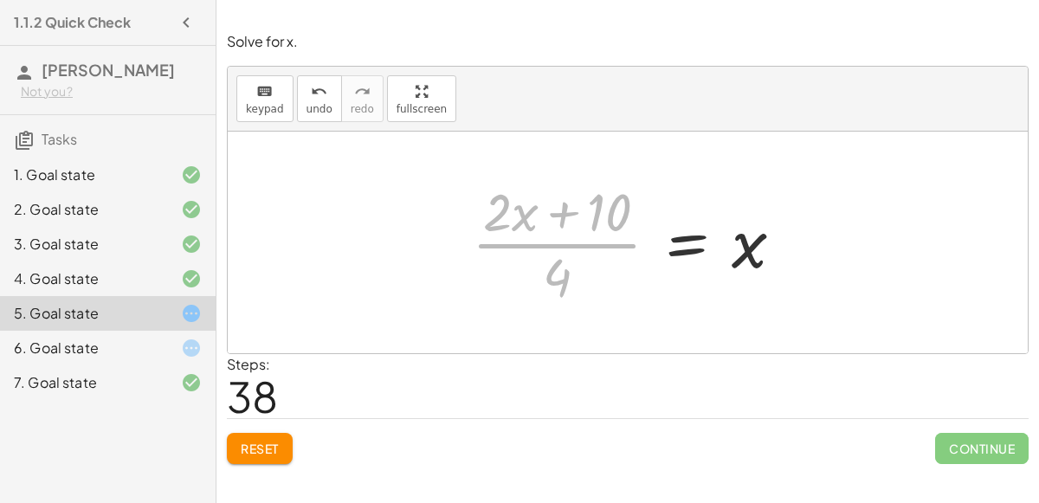
drag, startPoint x: 546, startPoint y: 240, endPoint x: 550, endPoint y: -72, distance: 311.8
click at [550, 0] on html "1.1.2 Quick Check Olivia King Not you? Tasks 1. Goal state 2. Goal state 3. Goa…" at bounding box center [519, 251] width 1039 height 503
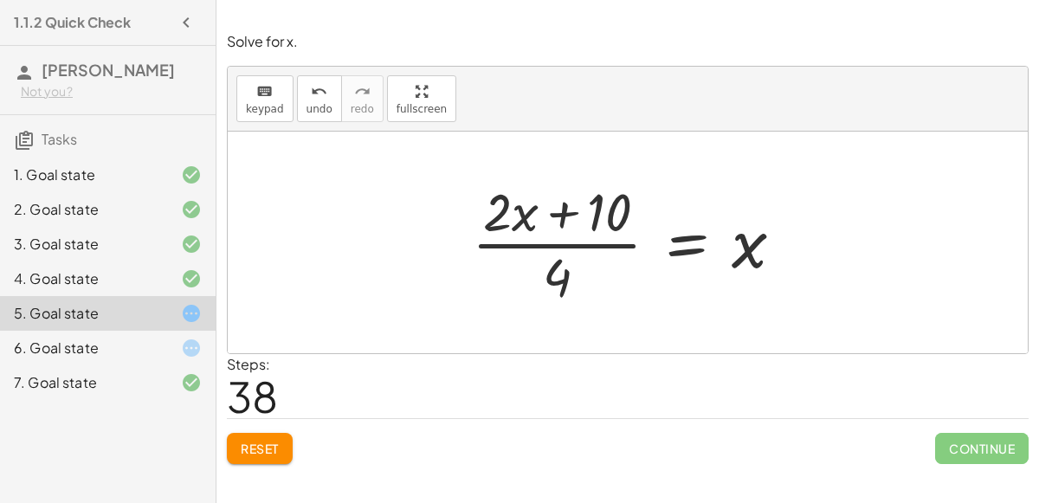
click at [264, 437] on button "Reset" at bounding box center [260, 448] width 66 height 31
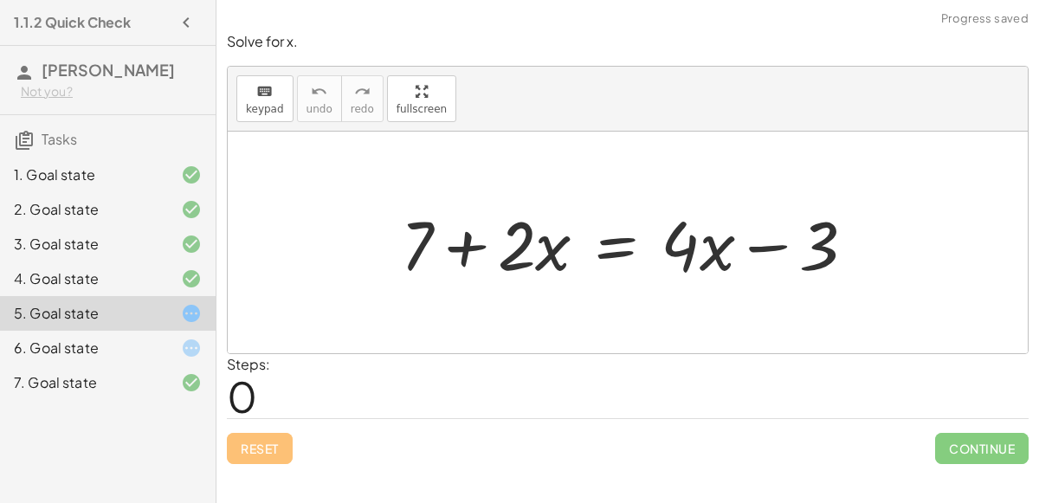
click at [191, 343] on icon at bounding box center [191, 348] width 21 height 21
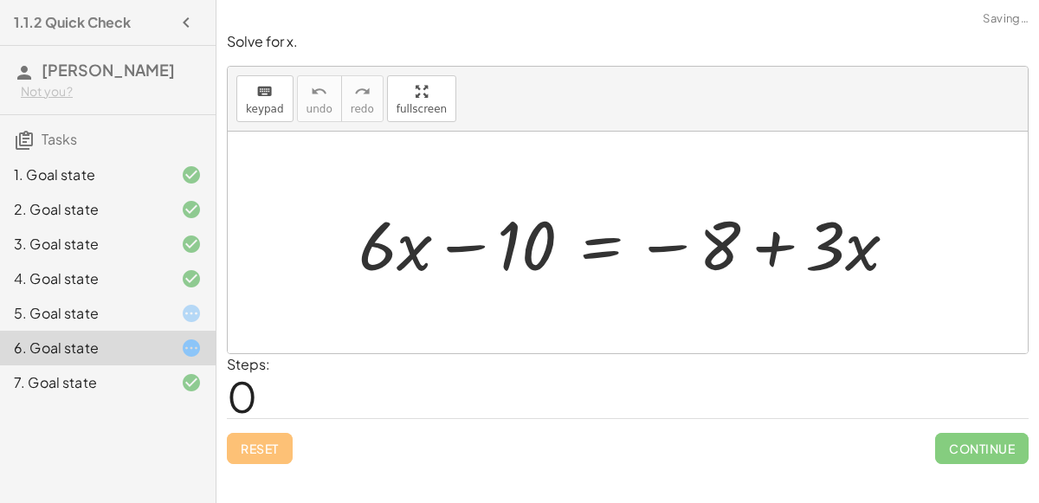
click at [189, 311] on icon at bounding box center [191, 313] width 21 height 21
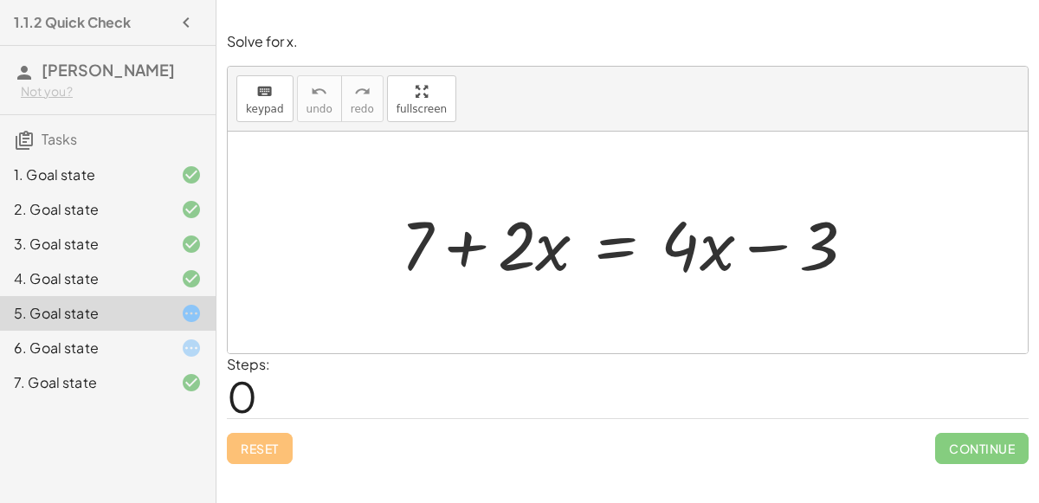
click at [183, 278] on icon at bounding box center [191, 279] width 21 height 21
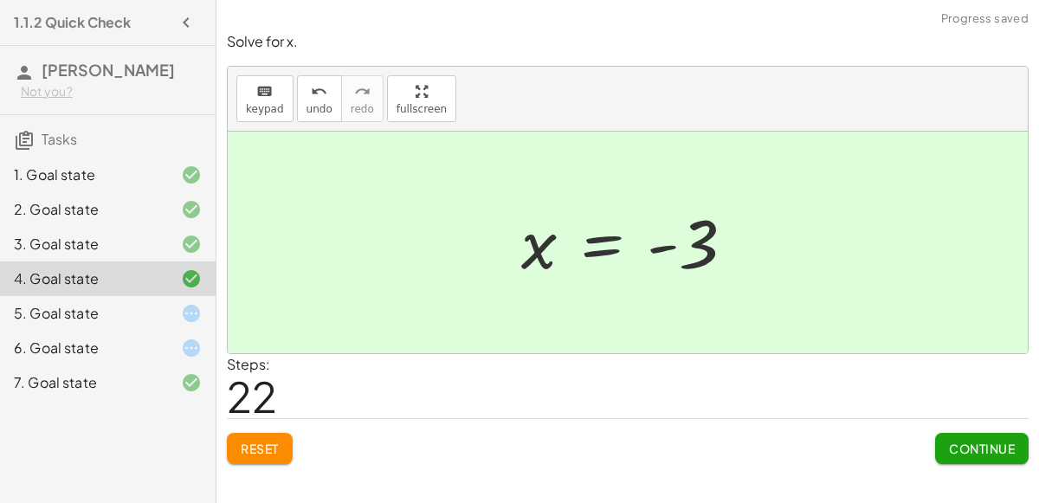
click at [162, 312] on div at bounding box center [177, 313] width 49 height 21
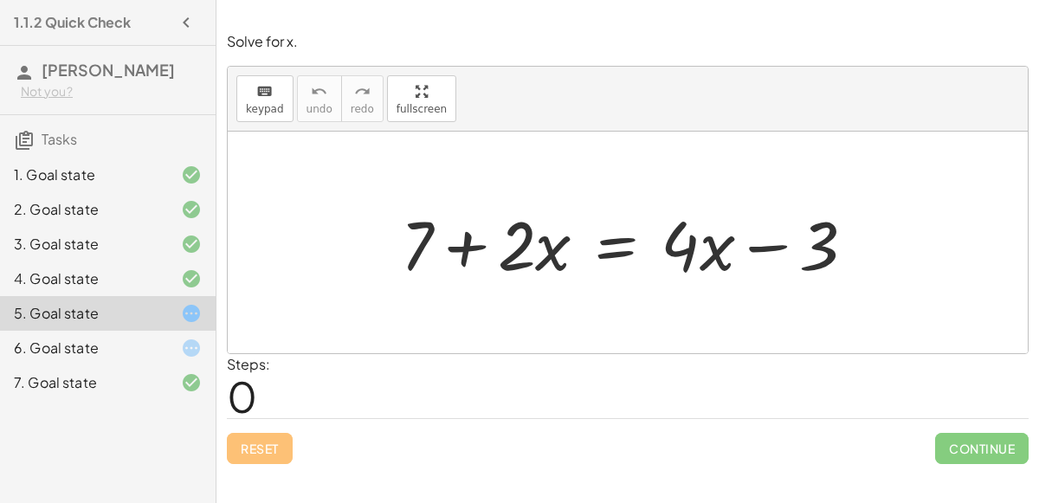
click at [162, 312] on div at bounding box center [177, 313] width 49 height 21
click at [613, 245] on div at bounding box center [635, 242] width 486 height 89
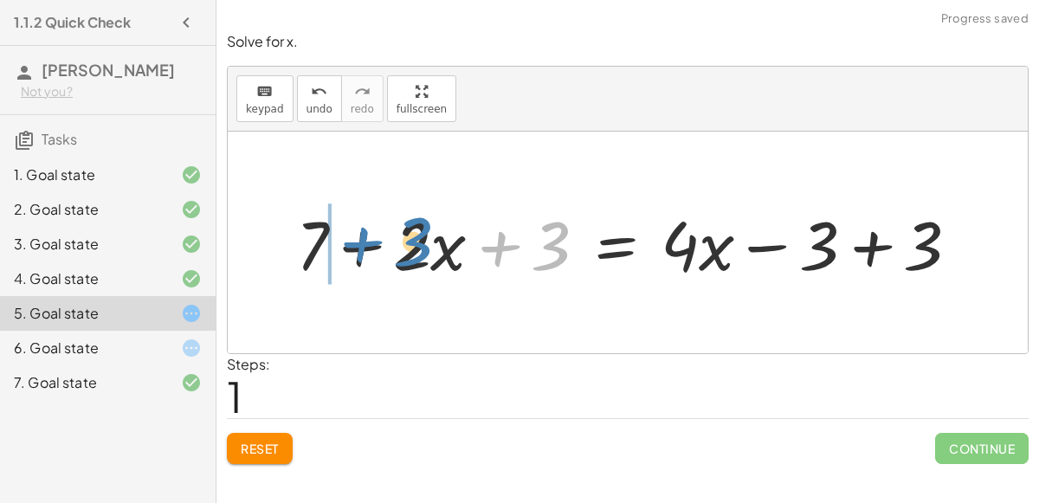
drag, startPoint x: 519, startPoint y: 249, endPoint x: 381, endPoint y: 244, distance: 137.8
click at [381, 244] on div at bounding box center [635, 242] width 695 height 89
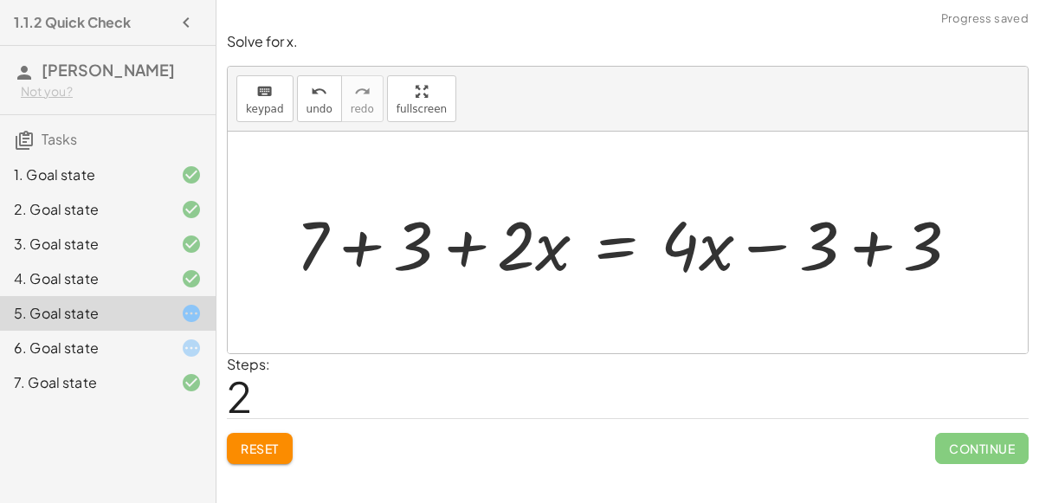
click at [360, 243] on div at bounding box center [635, 242] width 695 height 89
click at [869, 247] on div at bounding box center [674, 242] width 617 height 89
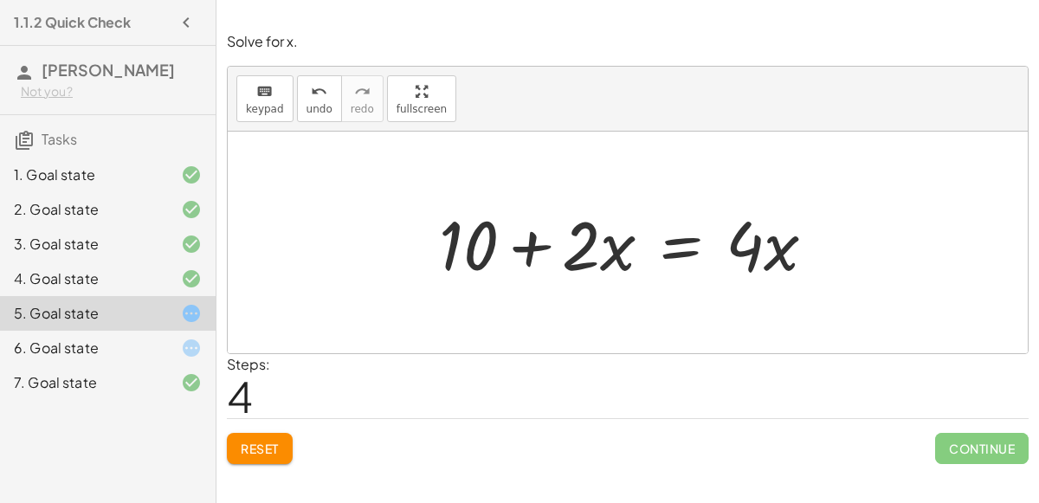
click at [676, 255] on div at bounding box center [634, 242] width 408 height 89
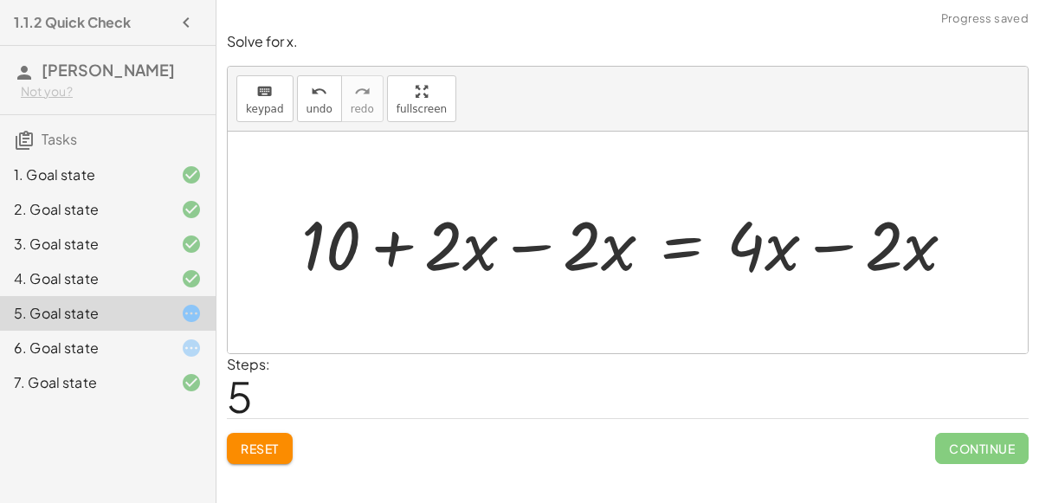
click at [543, 243] on div at bounding box center [635, 242] width 685 height 89
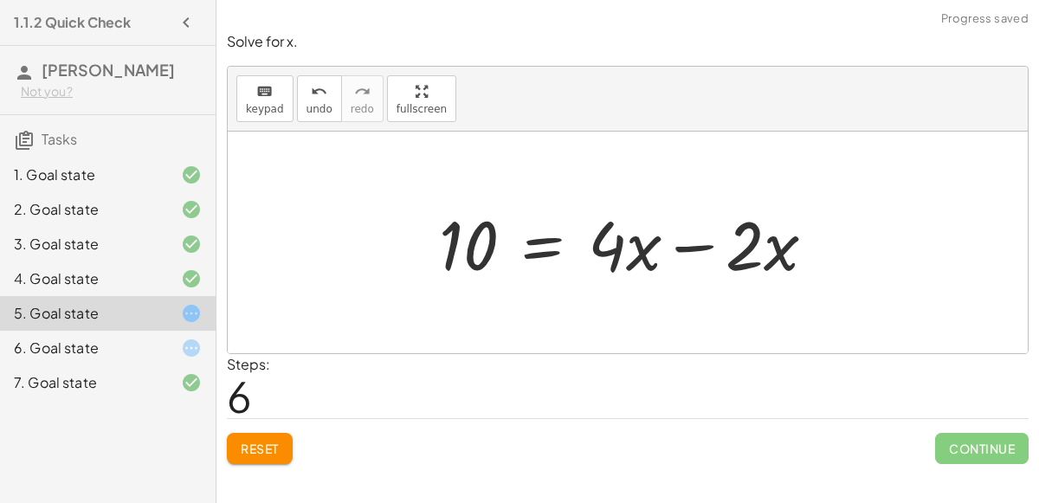
click at [696, 243] on div at bounding box center [634, 242] width 408 height 89
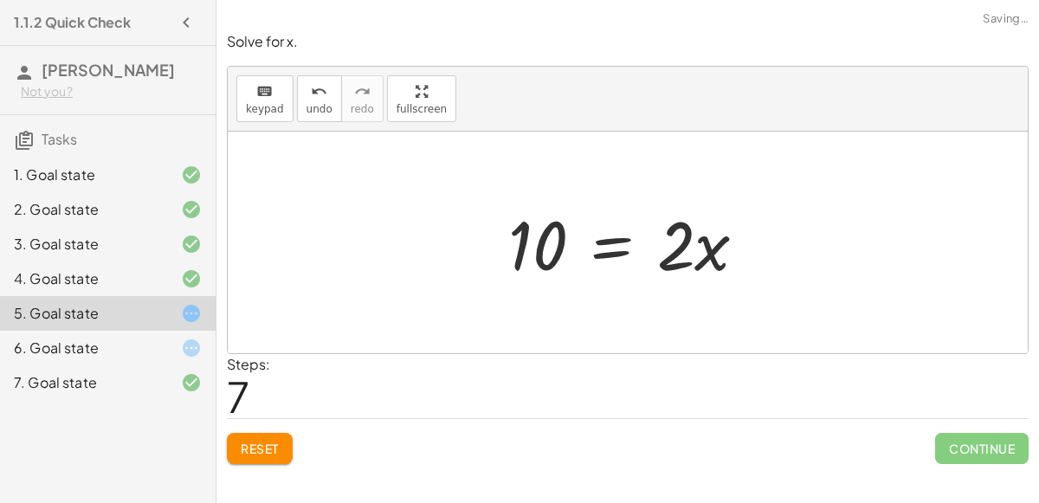
click at [598, 246] on div at bounding box center [635, 242] width 270 height 89
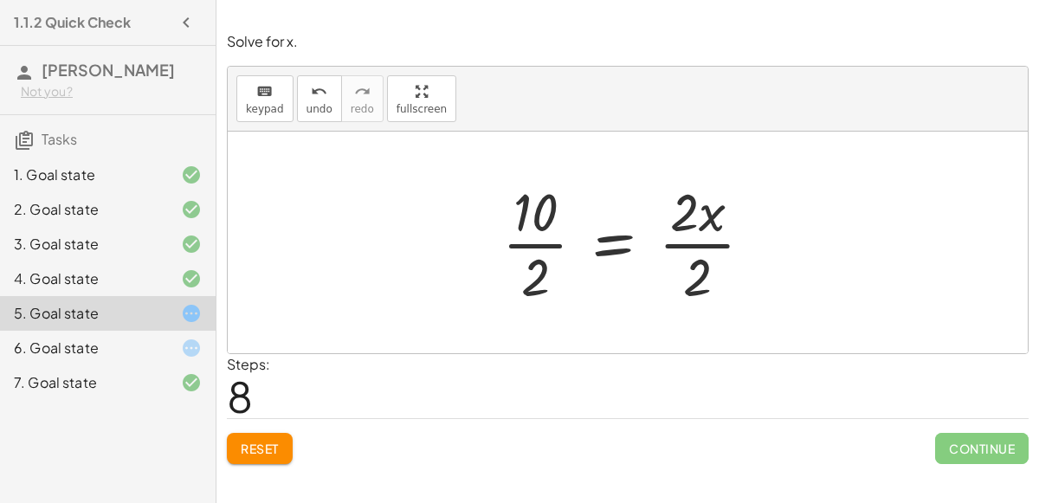
click at [513, 243] on div at bounding box center [634, 242] width 281 height 133
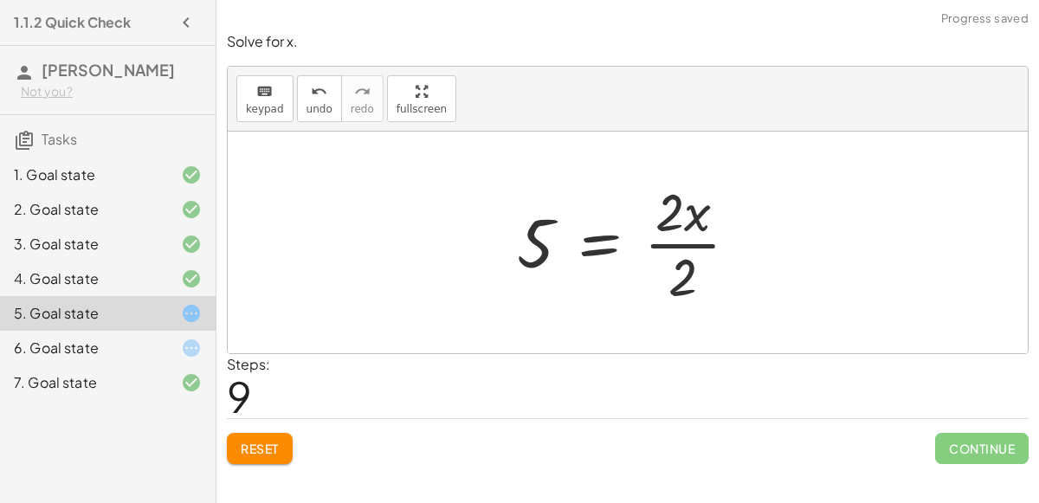
click at [684, 243] on div at bounding box center [634, 242] width 253 height 133
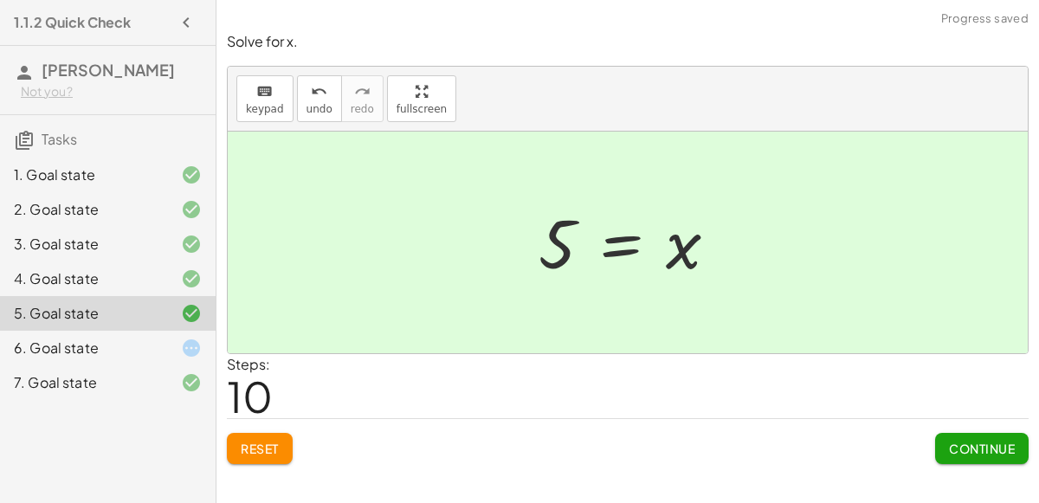
click at [949, 451] on span "Continue" at bounding box center [982, 449] width 66 height 16
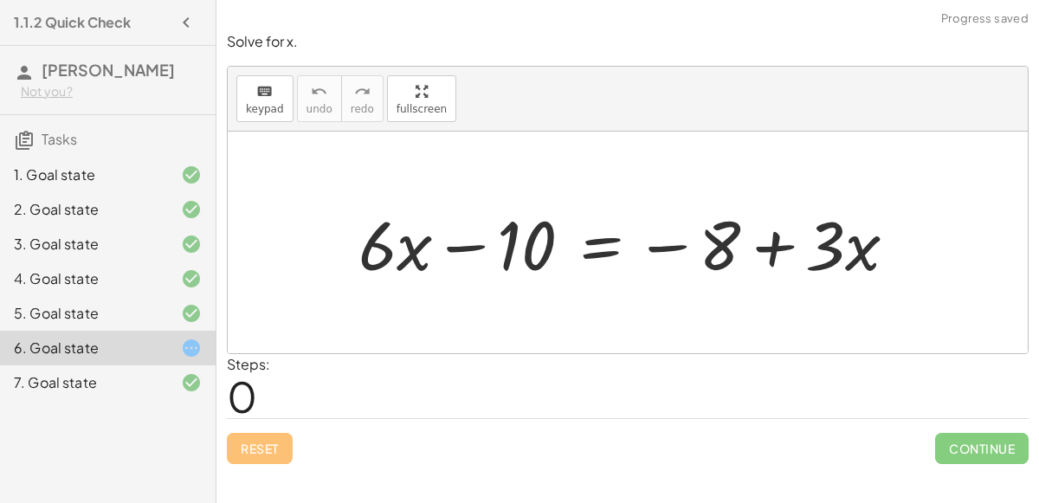
click at [714, 249] on div at bounding box center [635, 242] width 570 height 89
click at [603, 242] on div at bounding box center [635, 242] width 570 height 89
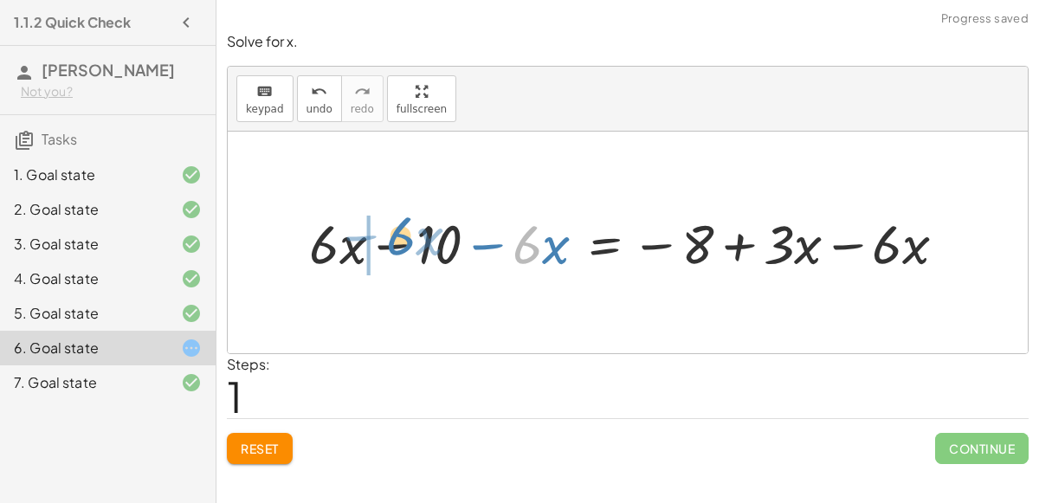
drag, startPoint x: 527, startPoint y: 243, endPoint x: 396, endPoint y: 233, distance: 131.1
click at [396, 233] on div at bounding box center [635, 242] width 669 height 71
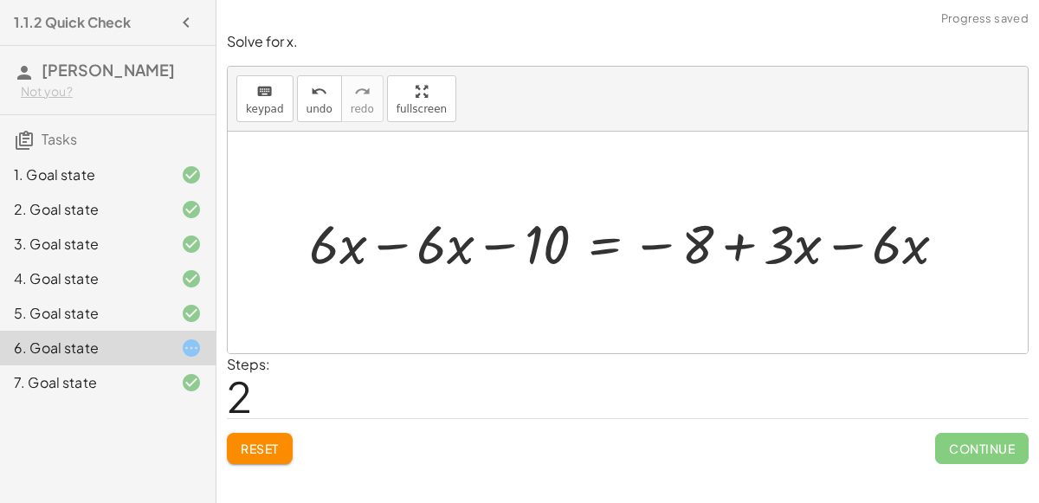
click at [393, 240] on div at bounding box center [635, 242] width 669 height 71
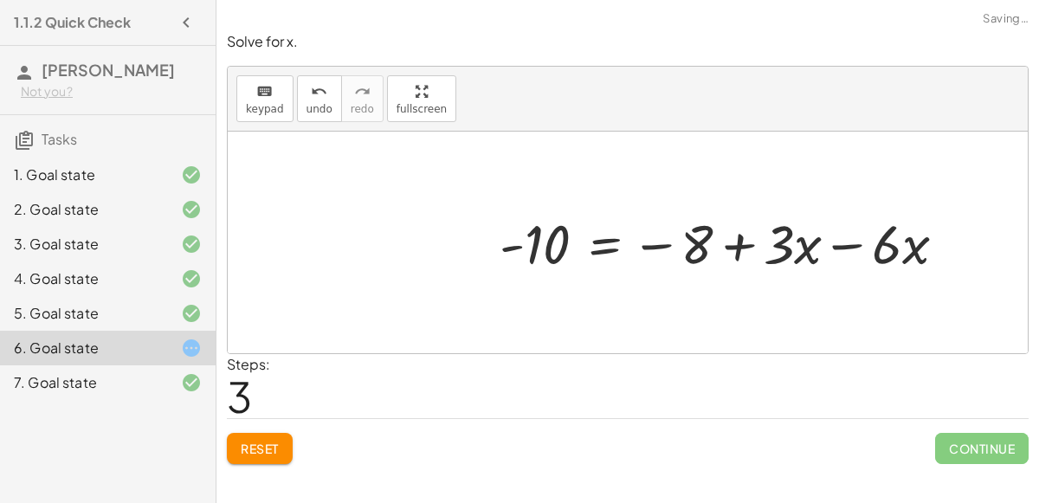
click at [846, 244] on div at bounding box center [729, 242] width 477 height 71
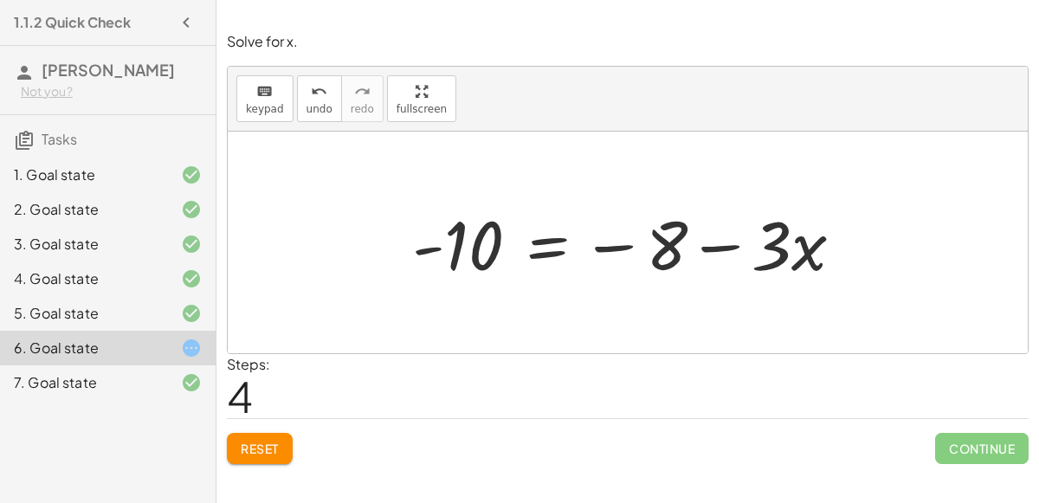
click at [547, 236] on div at bounding box center [635, 242] width 463 height 89
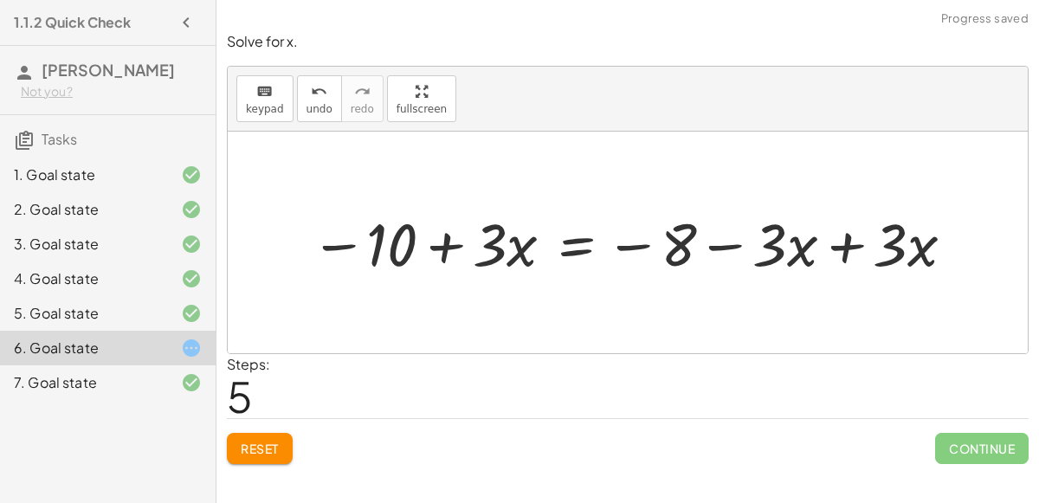
click at [846, 243] on div at bounding box center [634, 243] width 665 height 78
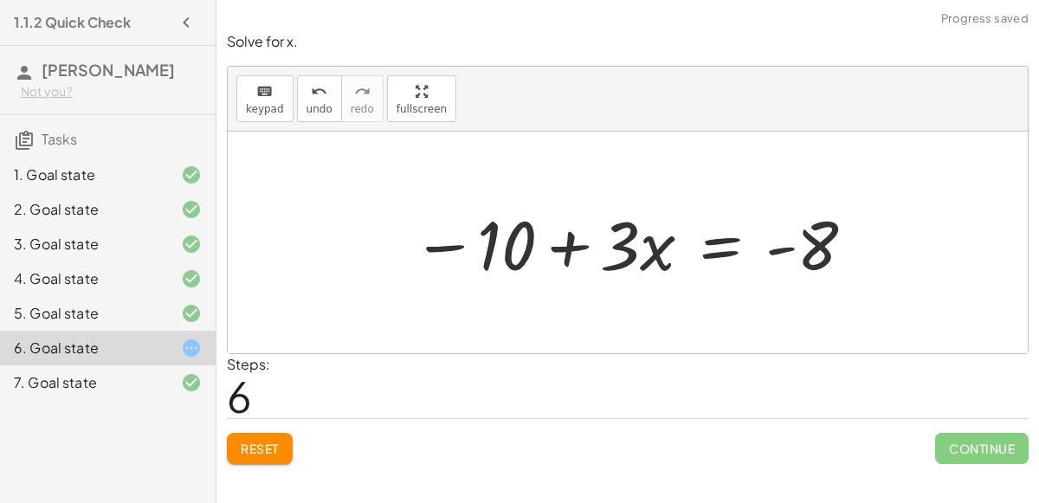
click at [572, 243] on div at bounding box center [635, 242] width 463 height 89
click at [712, 248] on div at bounding box center [635, 242] width 463 height 89
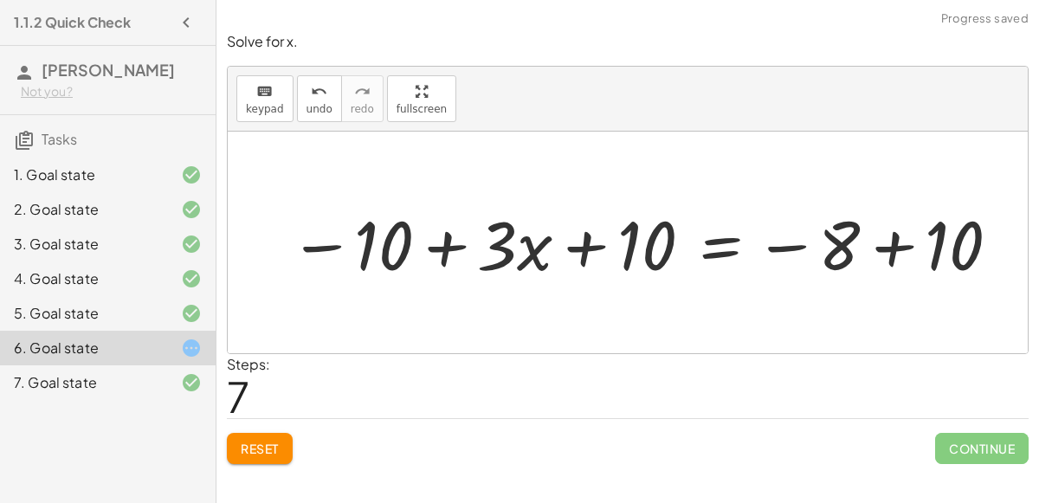
click at [891, 241] on div at bounding box center [646, 242] width 731 height 89
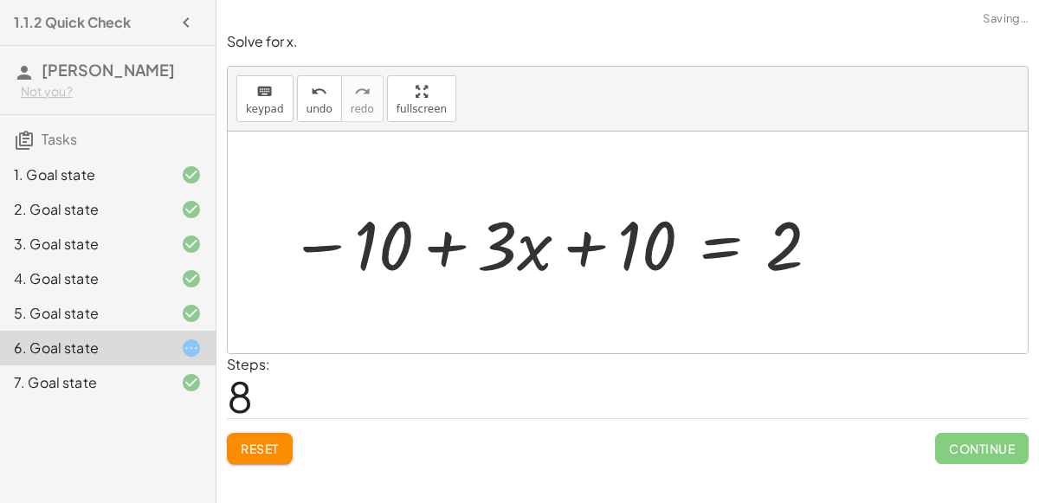
click at [578, 241] on div at bounding box center [556, 242] width 551 height 89
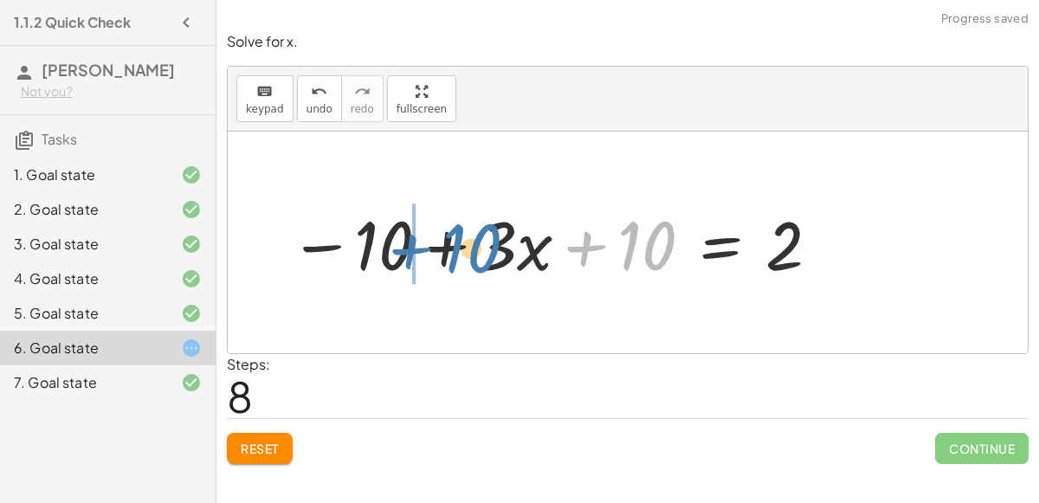
drag, startPoint x: 663, startPoint y: 248, endPoint x: 482, endPoint y: 249, distance: 181.0
click at [482, 249] on div at bounding box center [556, 242] width 551 height 89
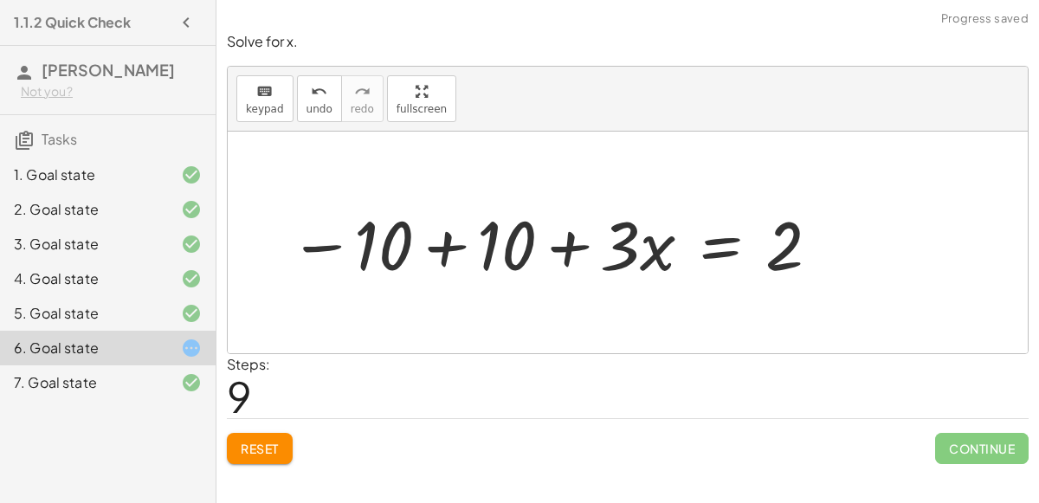
click at [448, 246] on div at bounding box center [556, 242] width 551 height 89
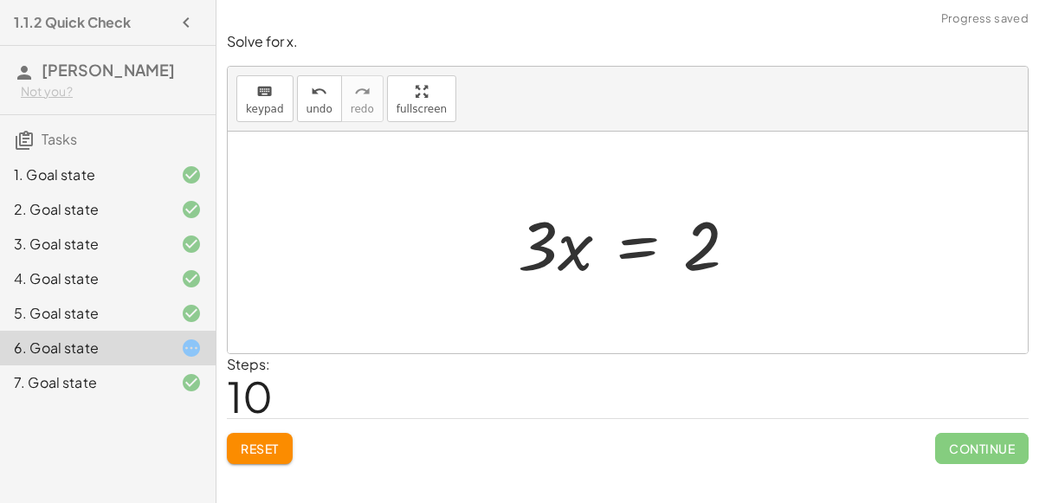
click at [628, 249] on div at bounding box center [634, 242] width 251 height 89
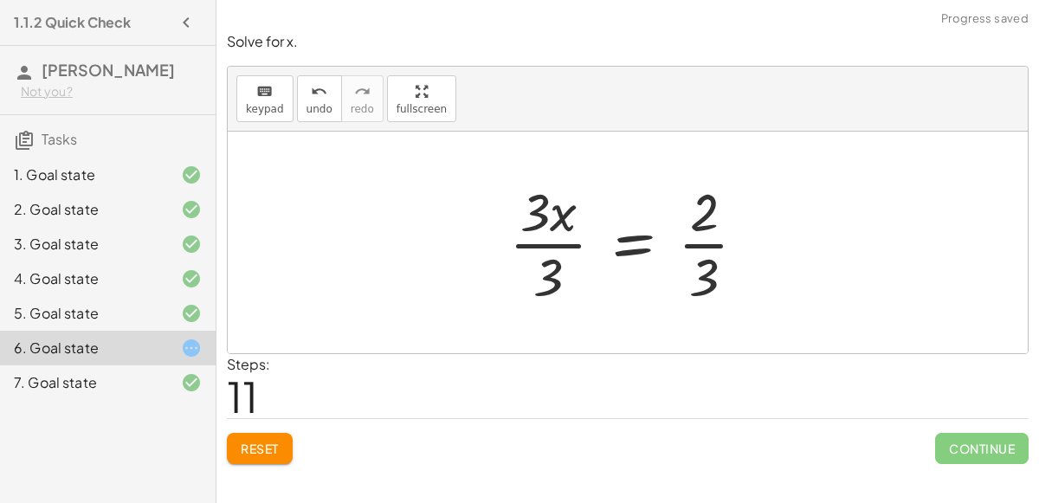
click at [521, 242] on div at bounding box center [635, 242] width 269 height 133
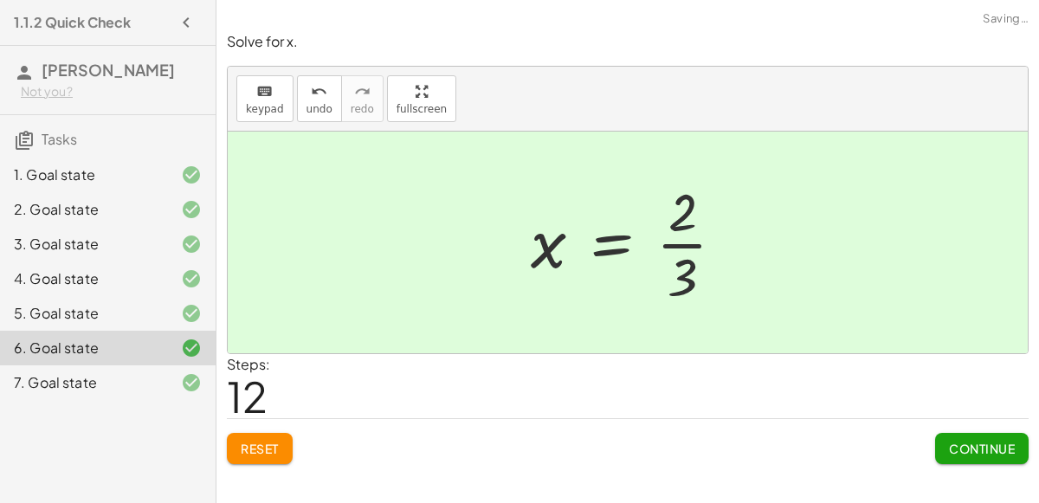
click at [694, 243] on div at bounding box center [634, 242] width 225 height 133
click at [959, 452] on span "Continue" at bounding box center [982, 449] width 66 height 16
